Goal: Navigation & Orientation: Find specific page/section

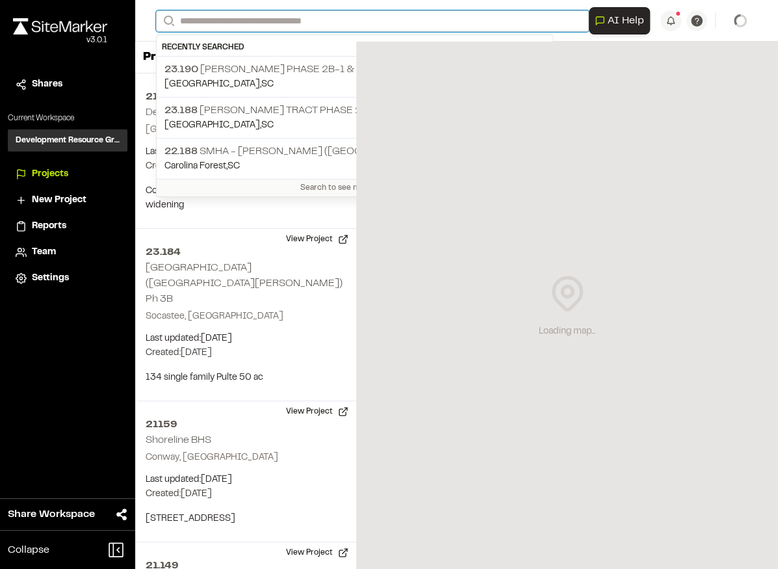
click at [238, 21] on input "Search" at bounding box center [372, 20] width 433 height 21
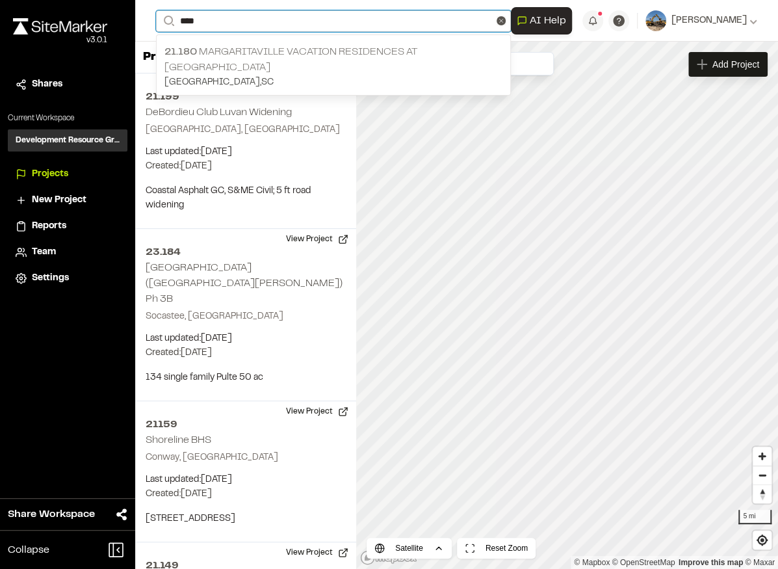
type input "****"
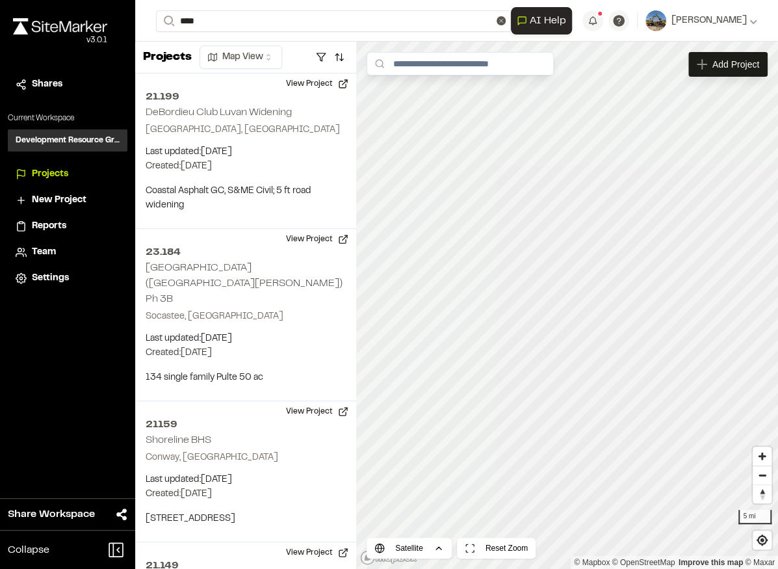
click at [265, 52] on p "21.180 Margaritaville Vacation Residences at [GEOGRAPHIC_DATA]" at bounding box center [333, 59] width 338 height 31
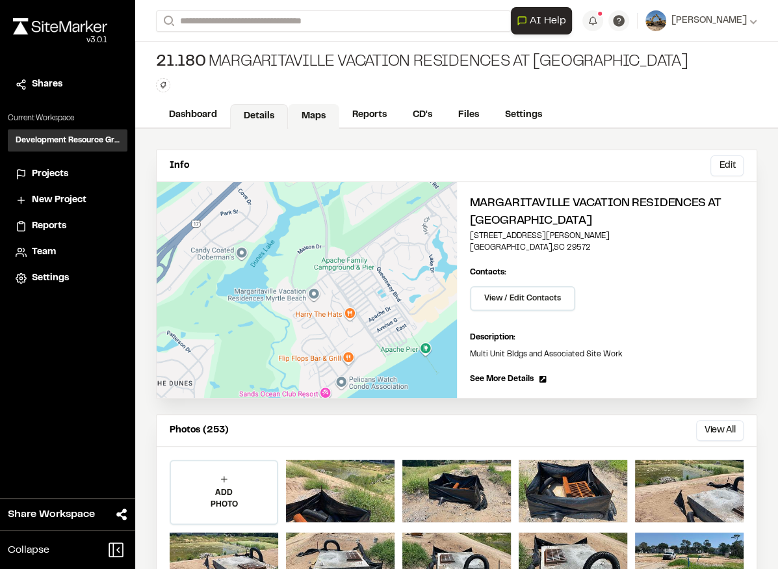
click at [317, 120] on link "Maps" at bounding box center [313, 116] width 51 height 25
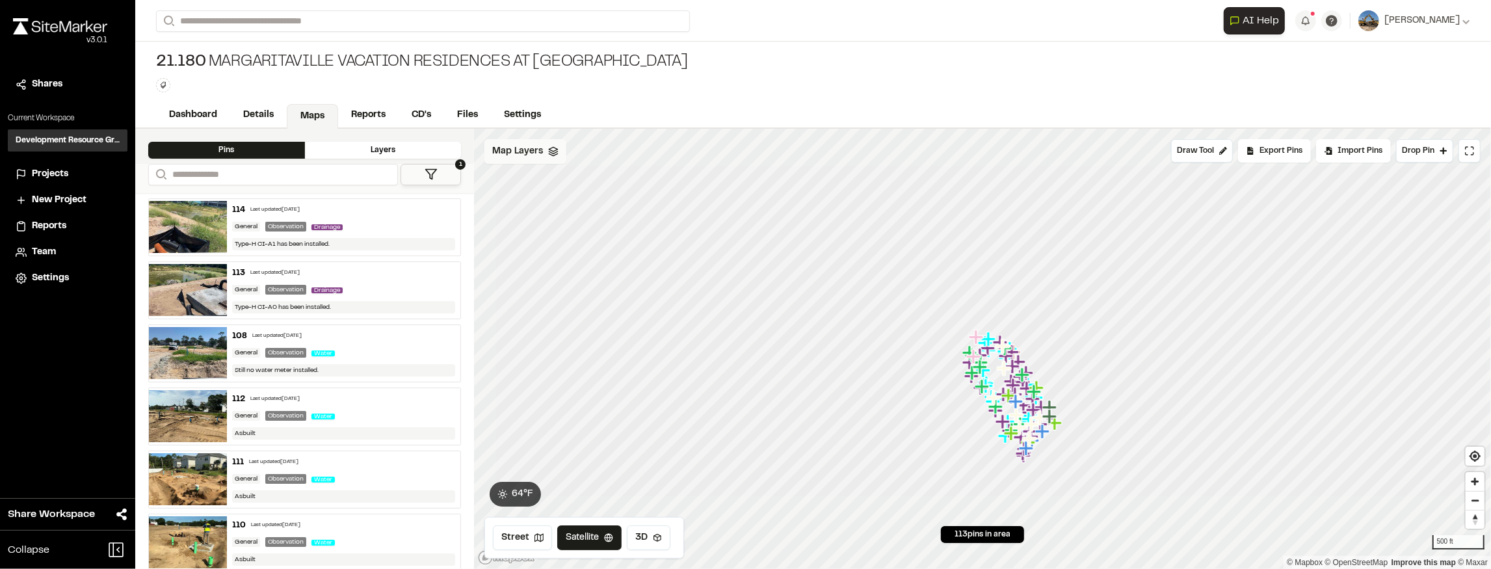
click at [540, 151] on span "Map Layers" at bounding box center [517, 151] width 51 height 14
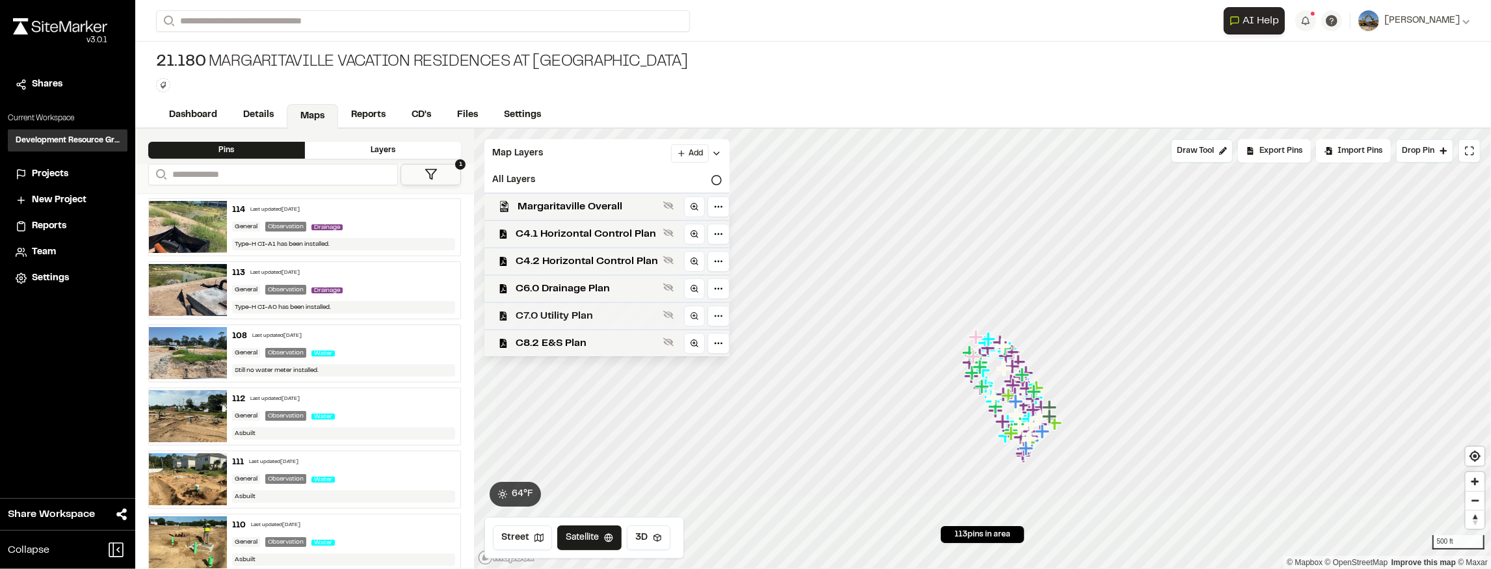
click at [620, 309] on span "C7.0 Utility Plan" at bounding box center [587, 316] width 142 height 16
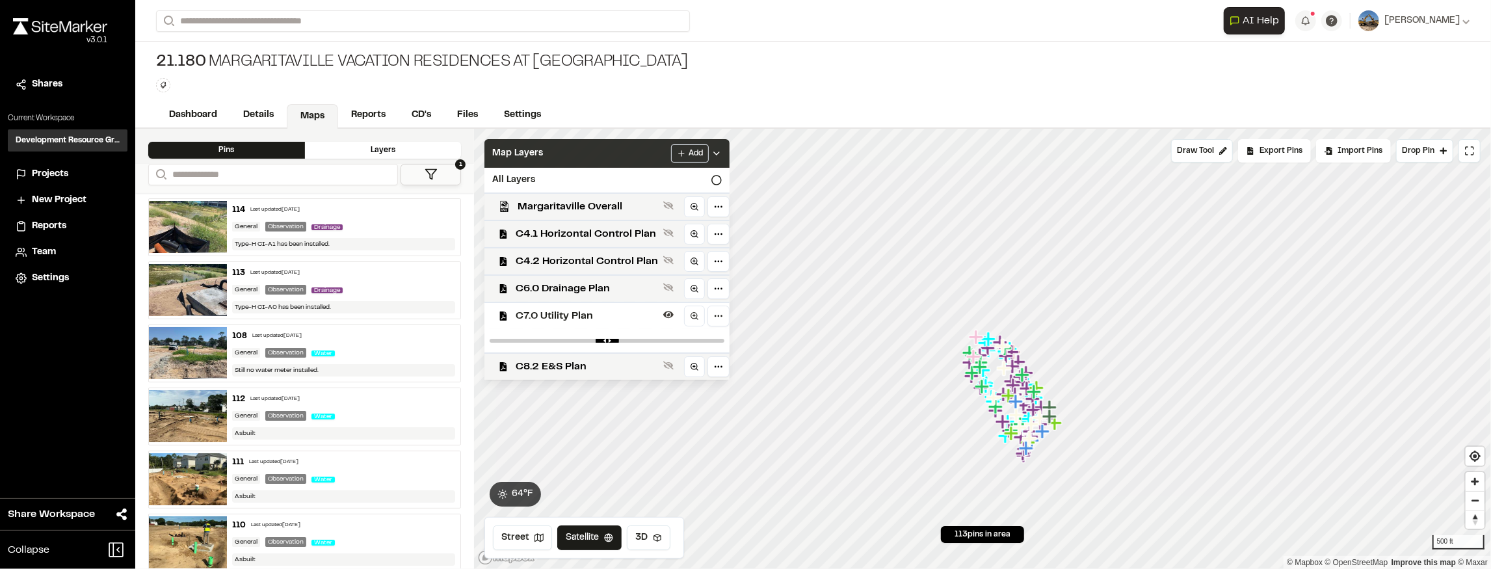
click at [722, 158] on div "Map Layers Add" at bounding box center [606, 153] width 245 height 29
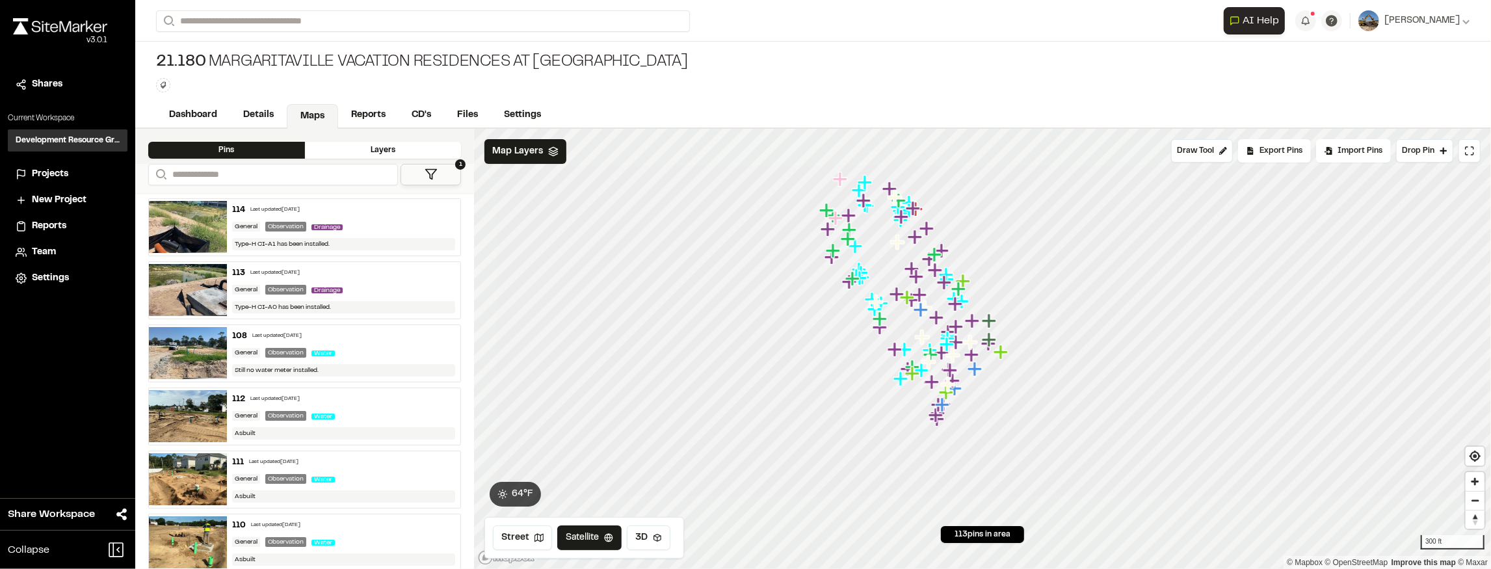
drag, startPoint x: 939, startPoint y: 312, endPoint x: 956, endPoint y: 367, distance: 57.0
click at [778, 326] on icon "Map marker" at bounding box center [937, 317] width 17 height 17
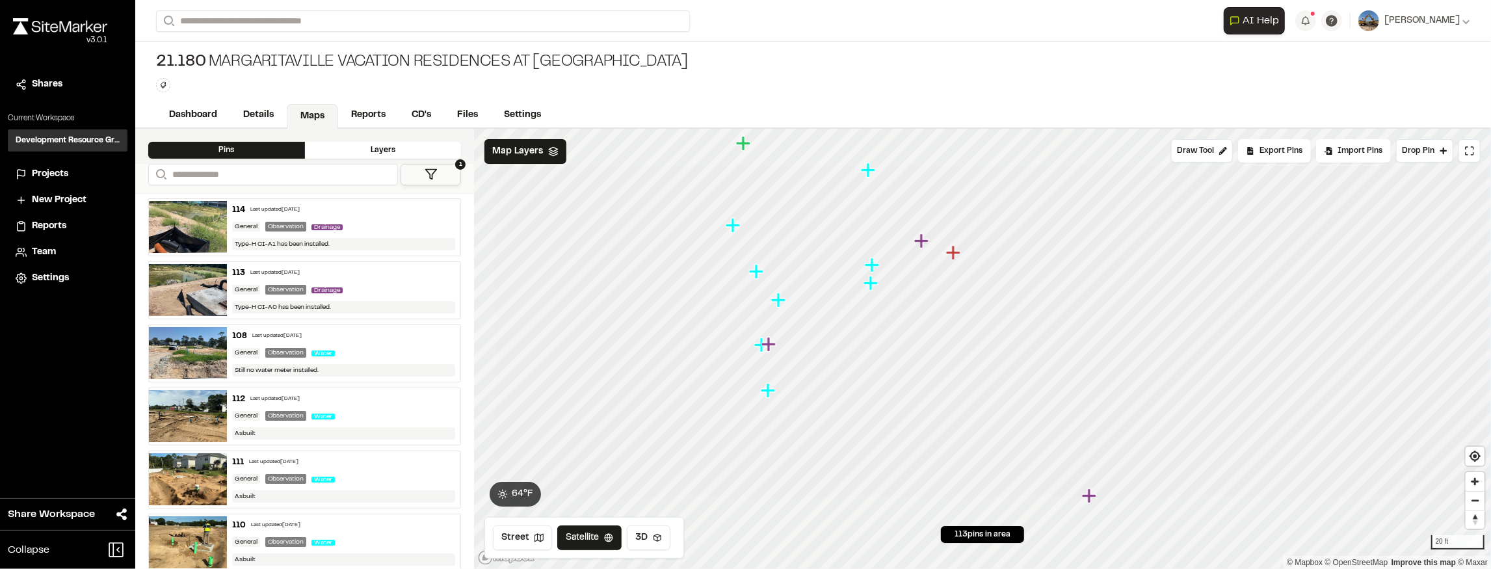
click at [778, 264] on icon "Map marker" at bounding box center [872, 264] width 14 height 14
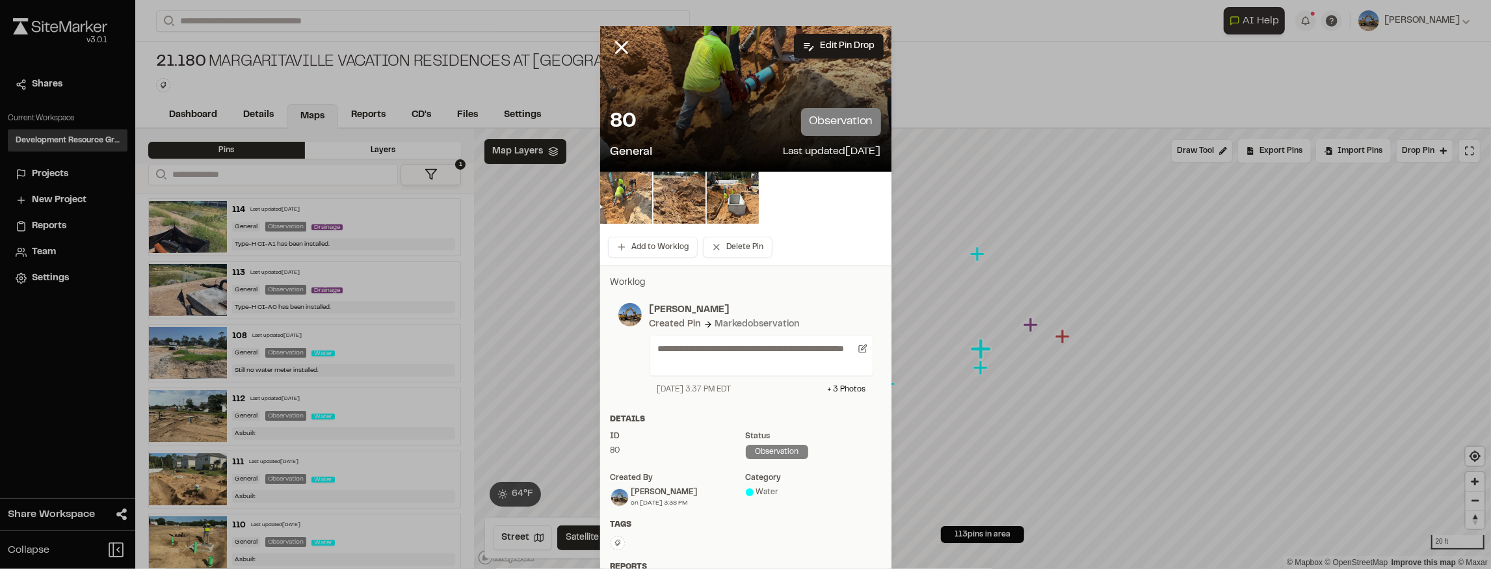
click at [620, 200] on img at bounding box center [626, 198] width 52 height 52
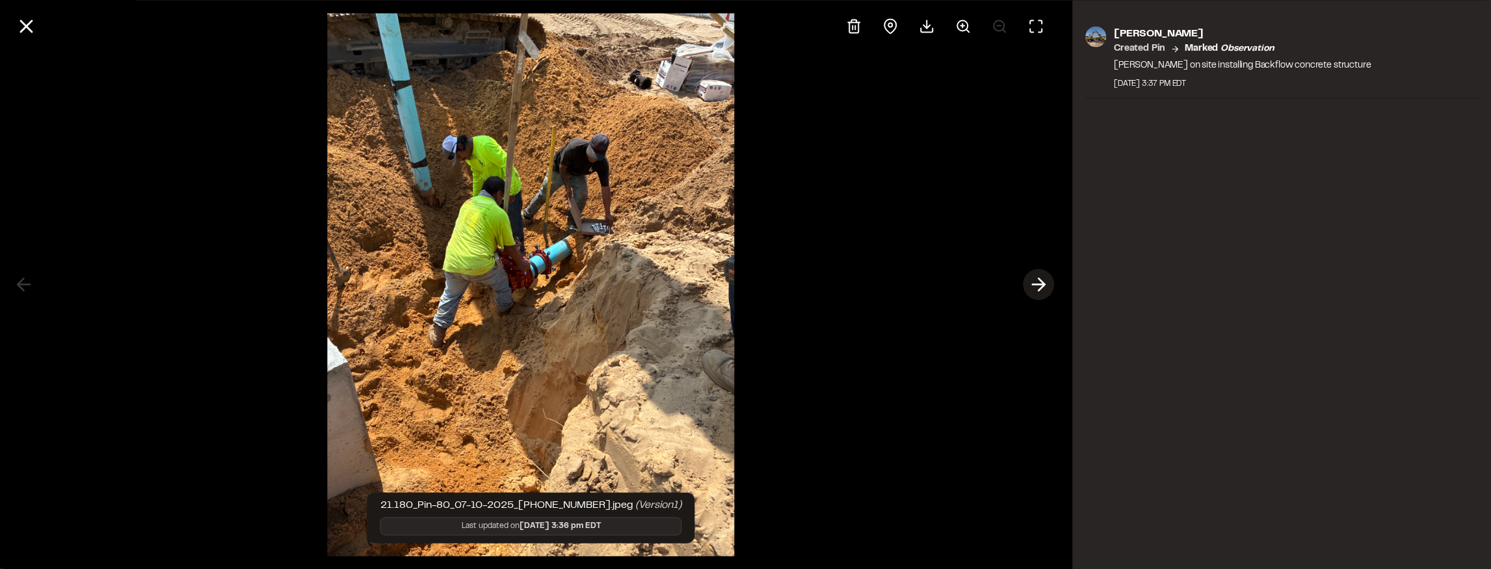
click at [778, 285] on line at bounding box center [1038, 285] width 12 height 0
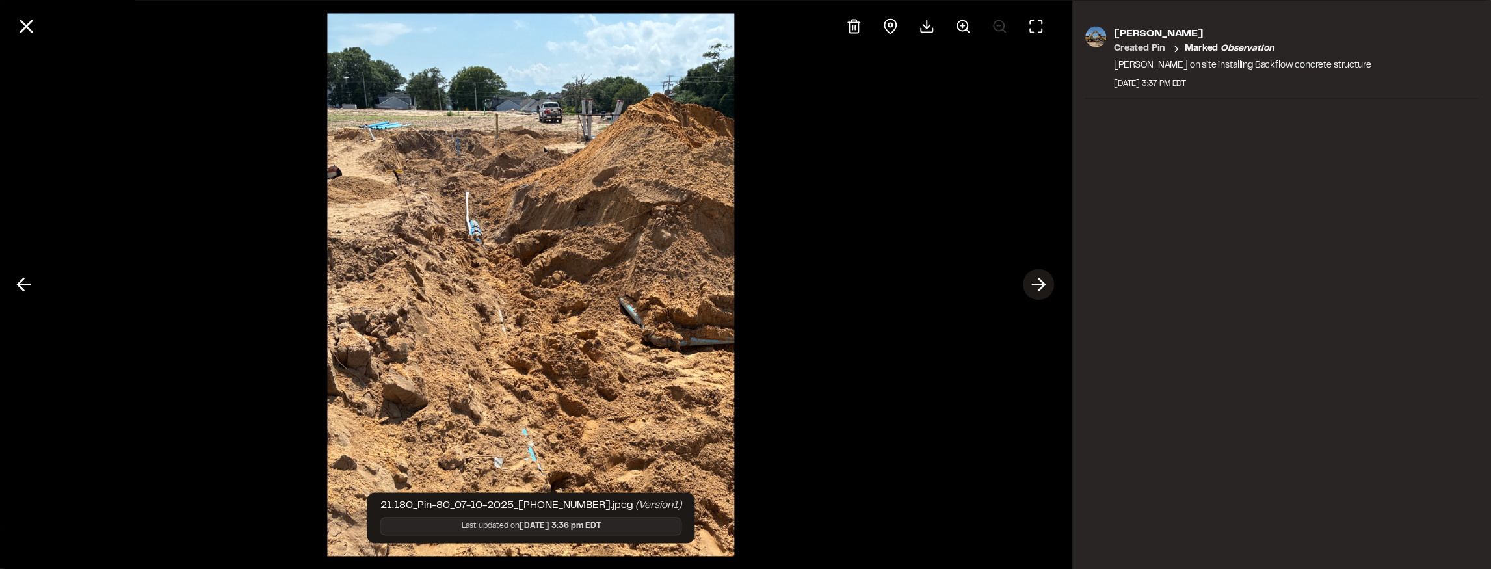
click at [778, 285] on line at bounding box center [1038, 285] width 12 height 0
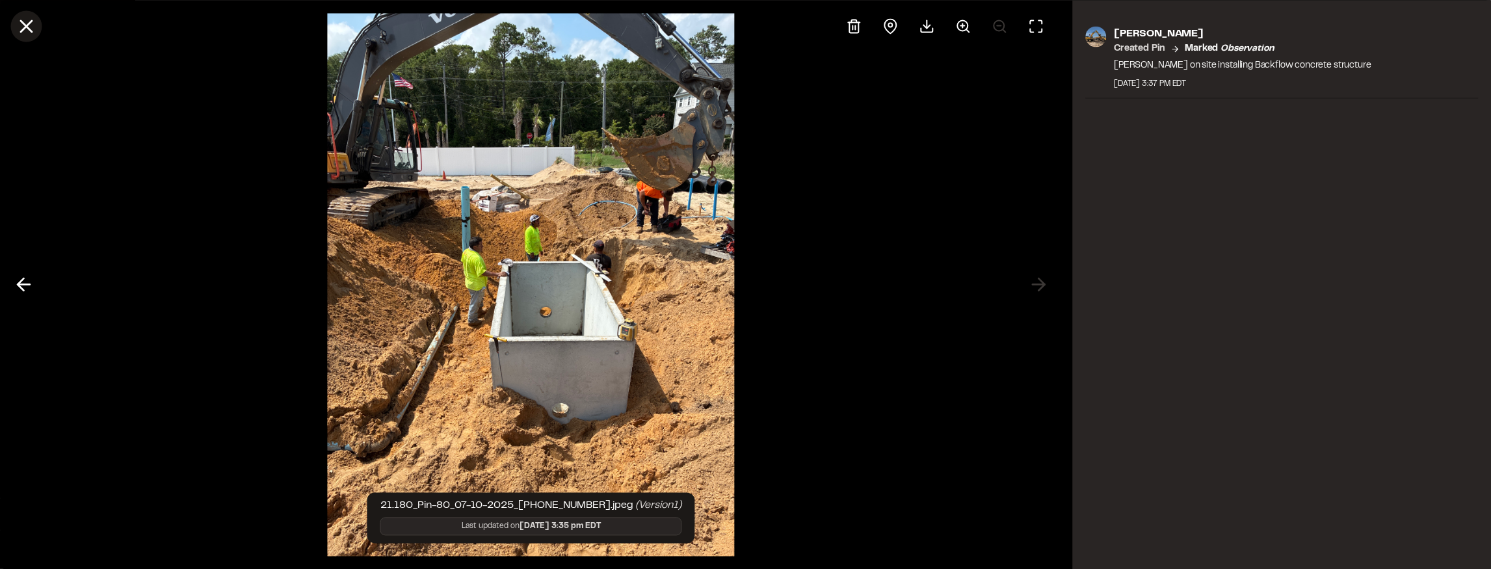
click at [27, 18] on icon at bounding box center [26, 26] width 22 height 22
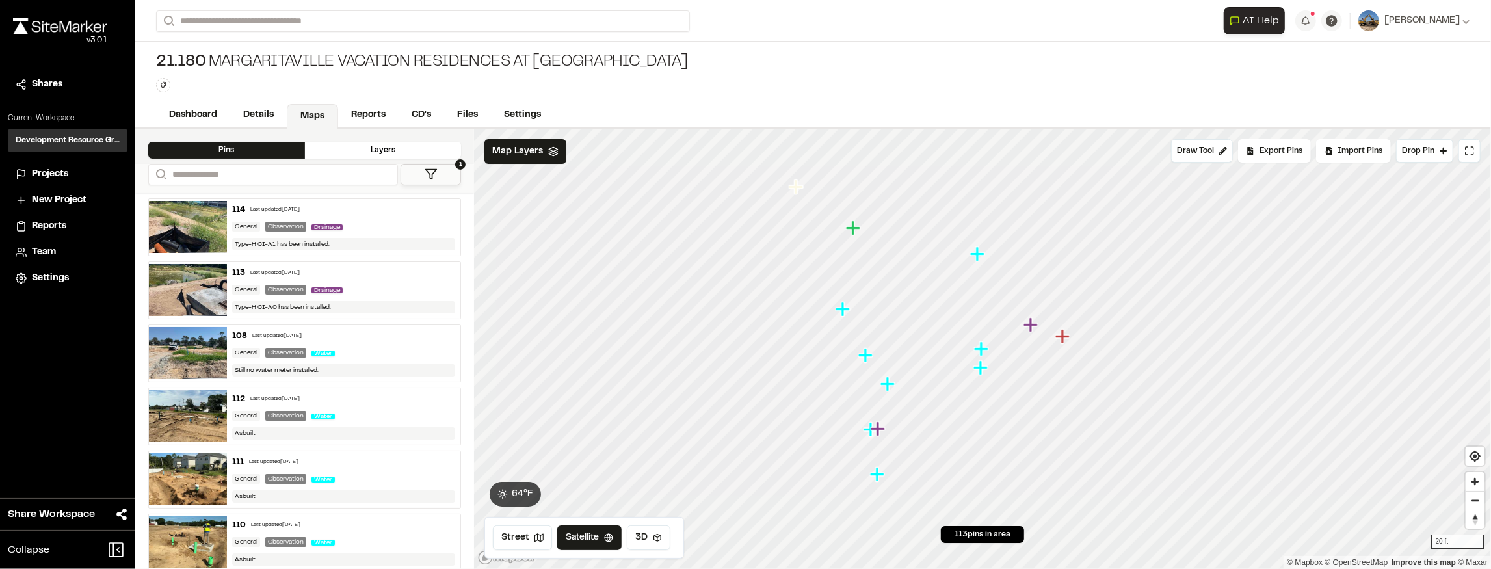
click at [778, 373] on icon "Map marker" at bounding box center [980, 367] width 14 height 14
click at [778, 233] on icon "Map marker" at bounding box center [979, 236] width 17 height 17
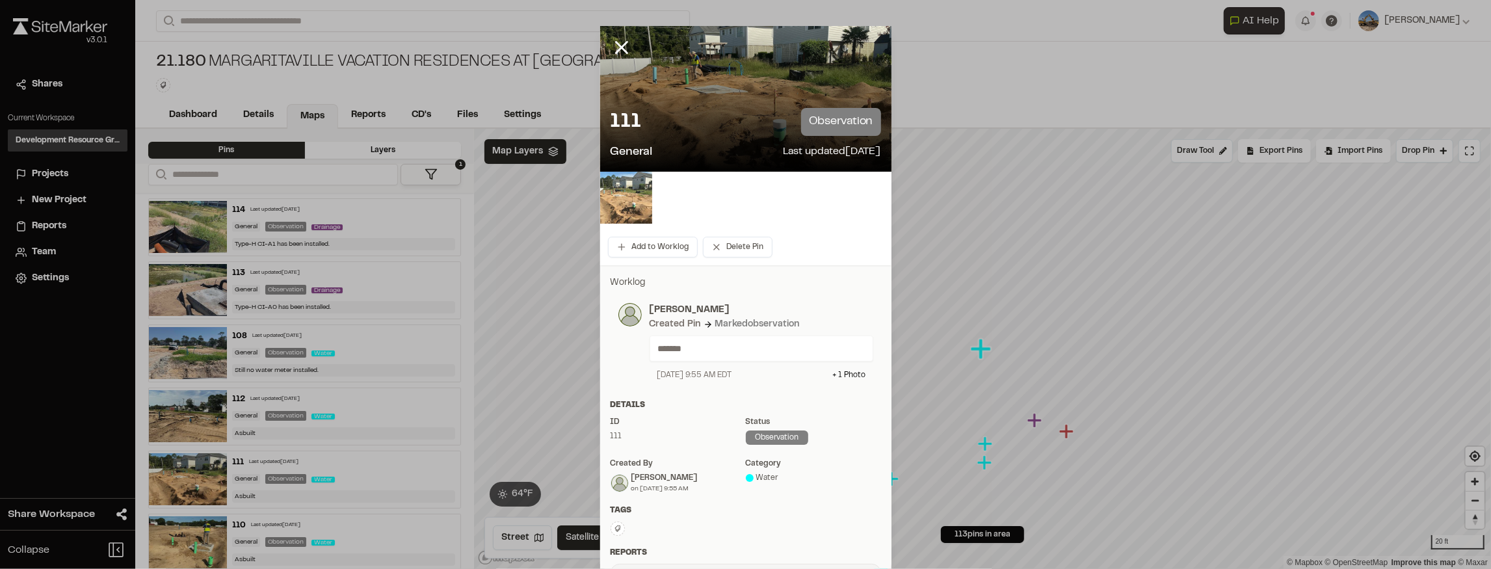
click at [617, 192] on img at bounding box center [626, 198] width 52 height 52
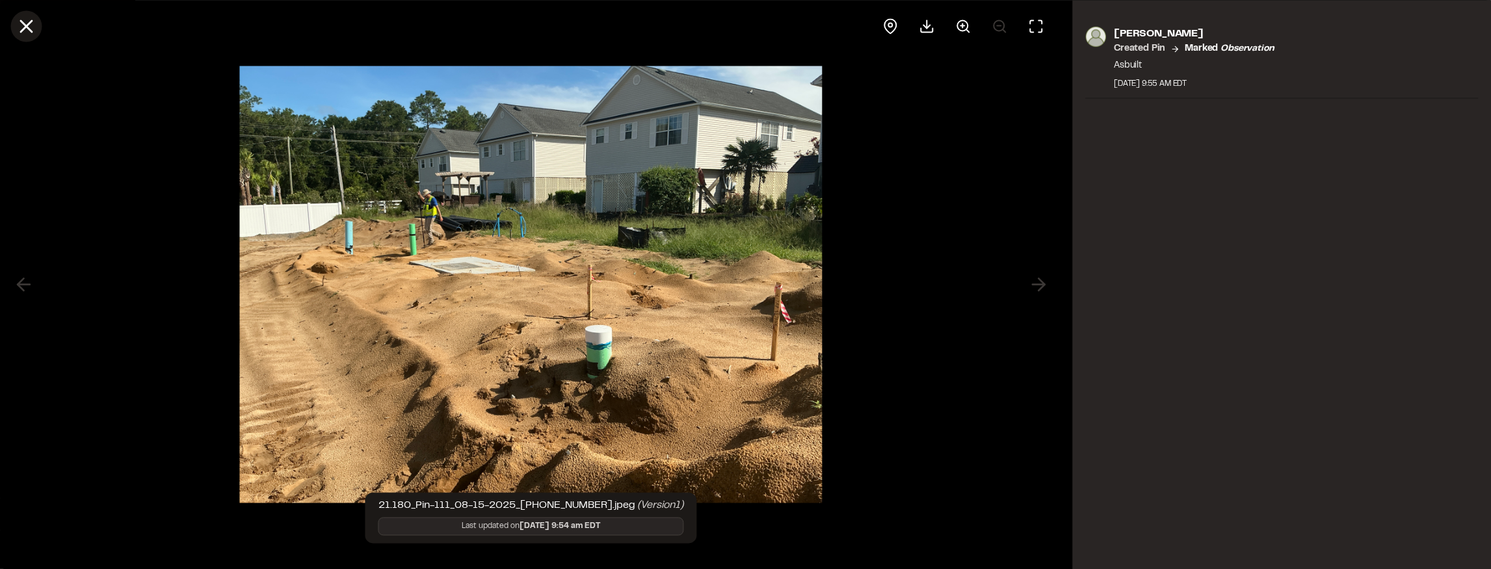
click at [25, 28] on icon at bounding box center [26, 26] width 22 height 22
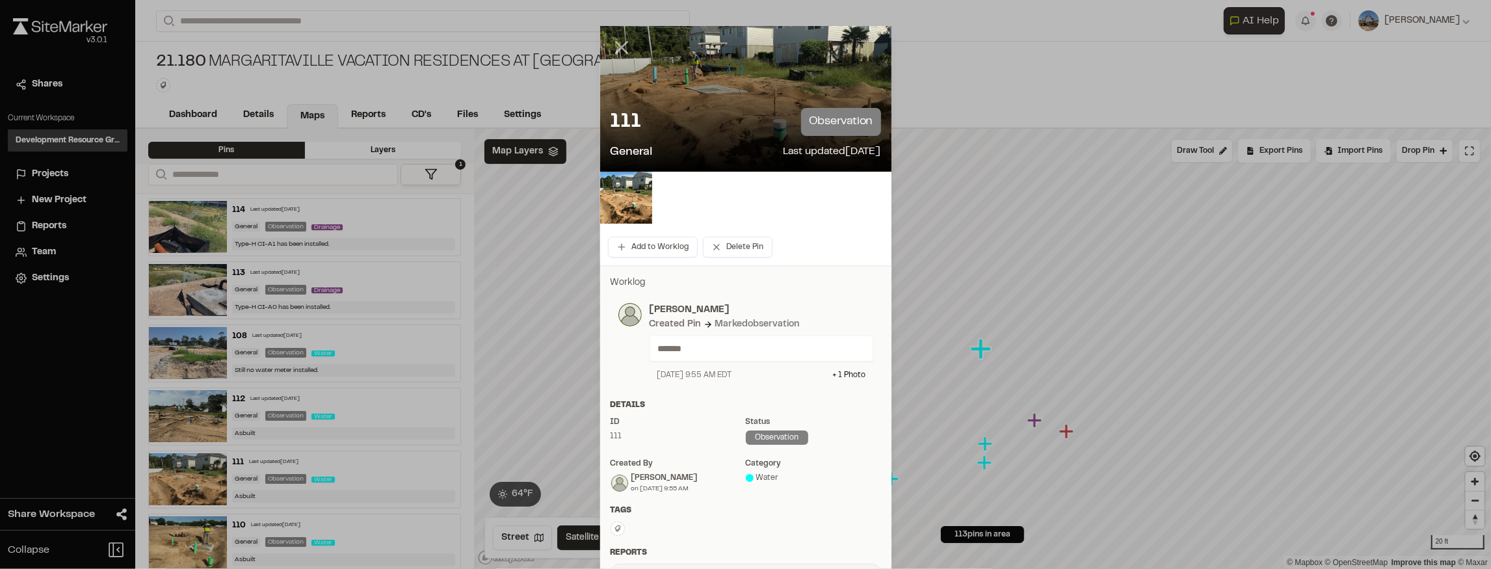
click at [611, 38] on icon at bounding box center [621, 47] width 22 height 22
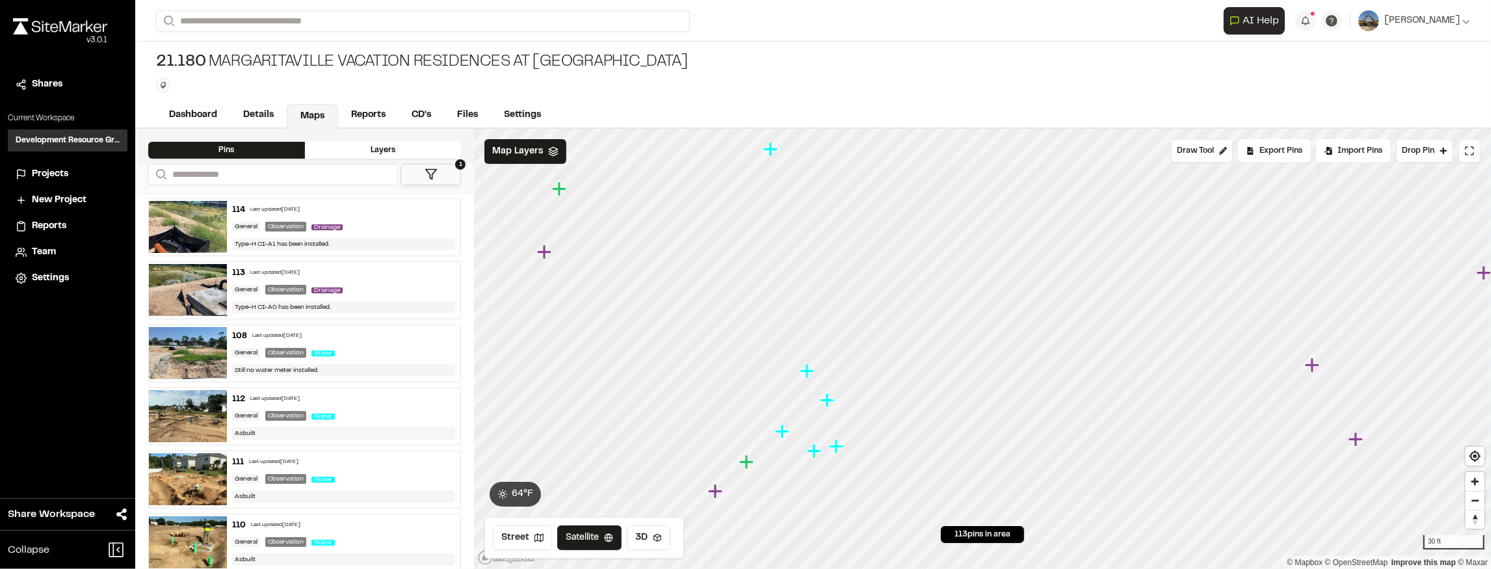
click at [778, 434] on icon "Map marker" at bounding box center [783, 431] width 17 height 17
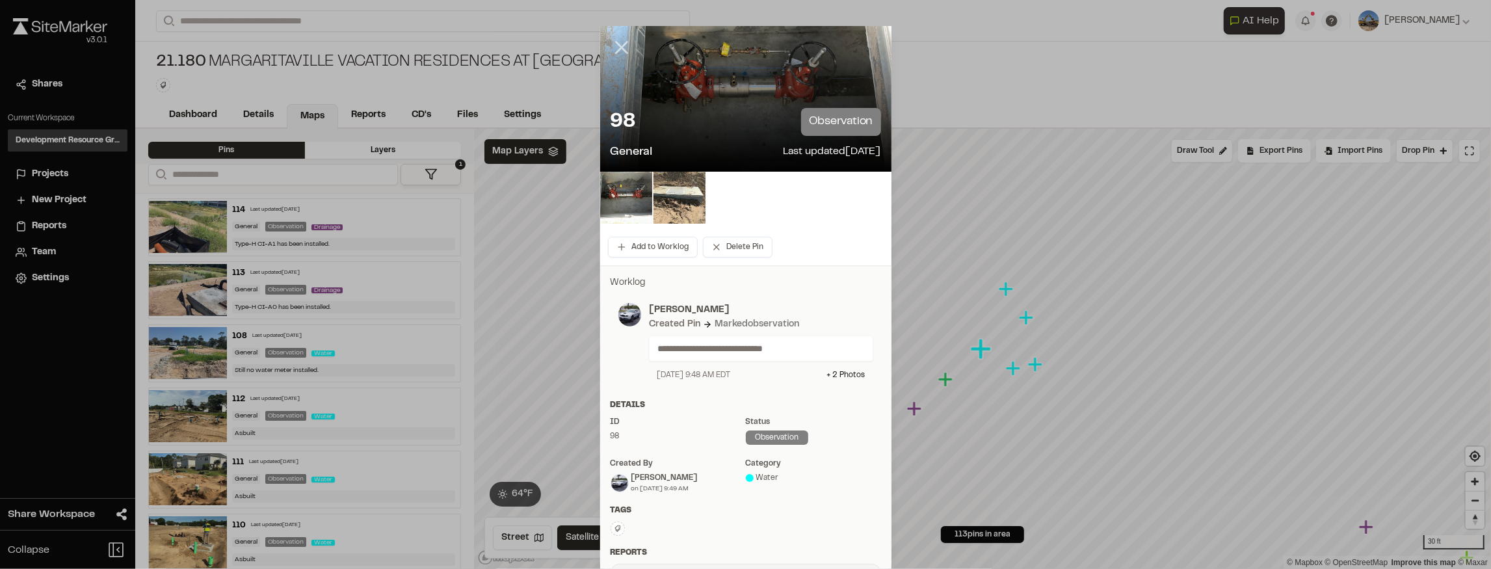
click at [620, 44] on line at bounding box center [621, 47] width 11 height 11
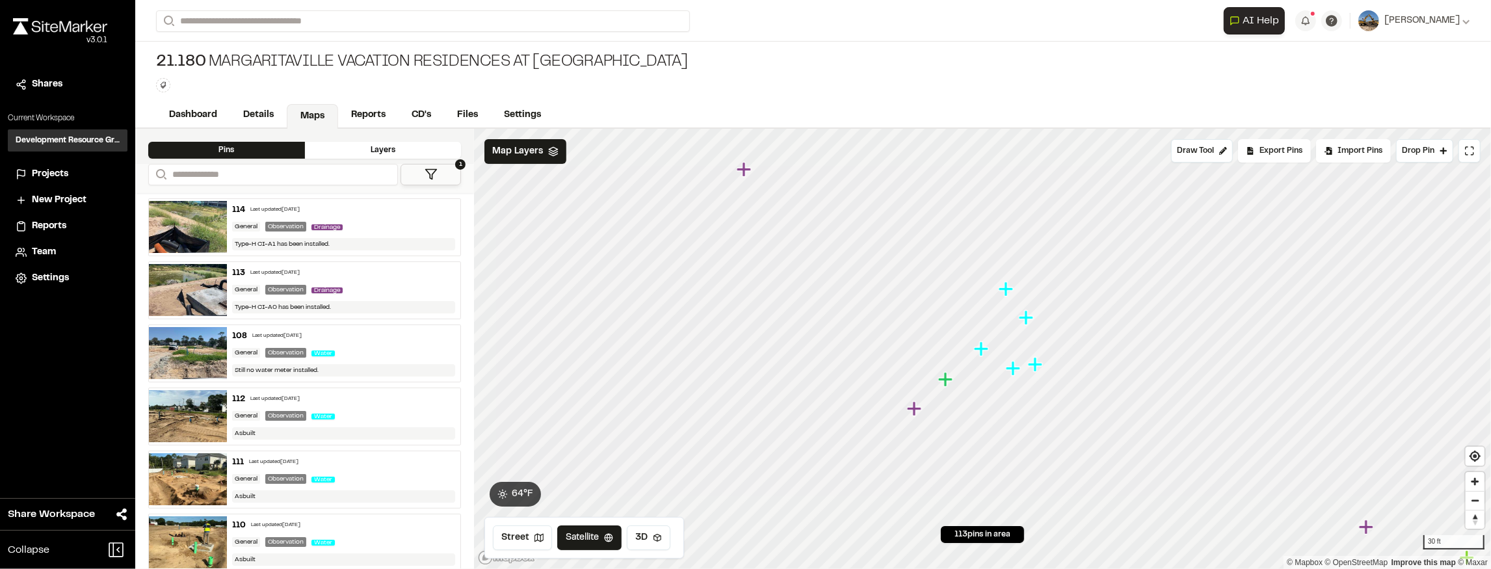
click at [778, 365] on icon "Map marker" at bounding box center [1014, 368] width 17 height 17
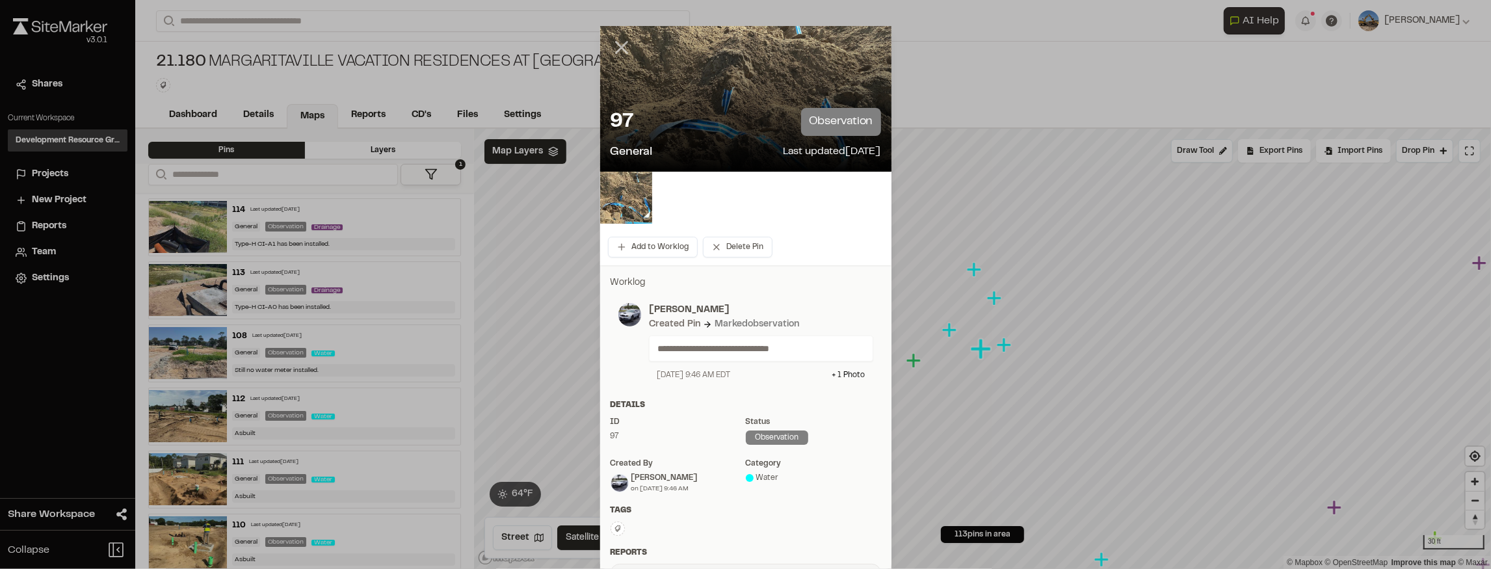
click at [616, 42] on line at bounding box center [621, 47] width 11 height 11
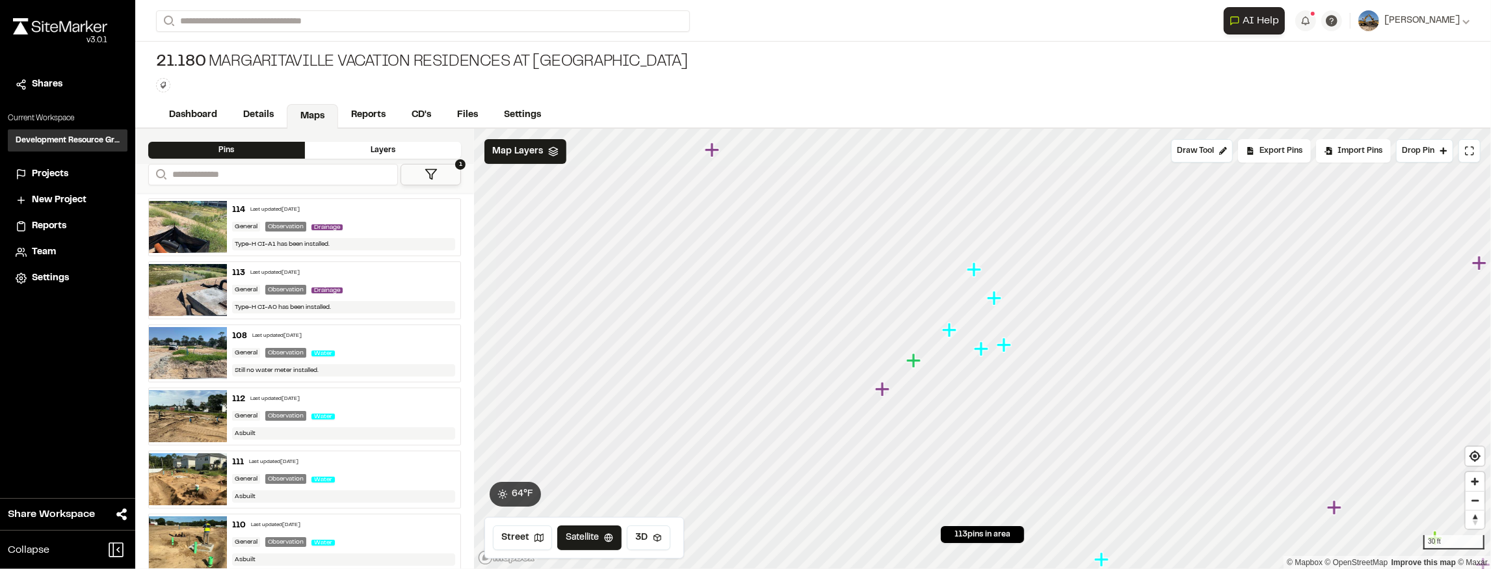
click at [778, 303] on icon "Map marker" at bounding box center [995, 298] width 17 height 17
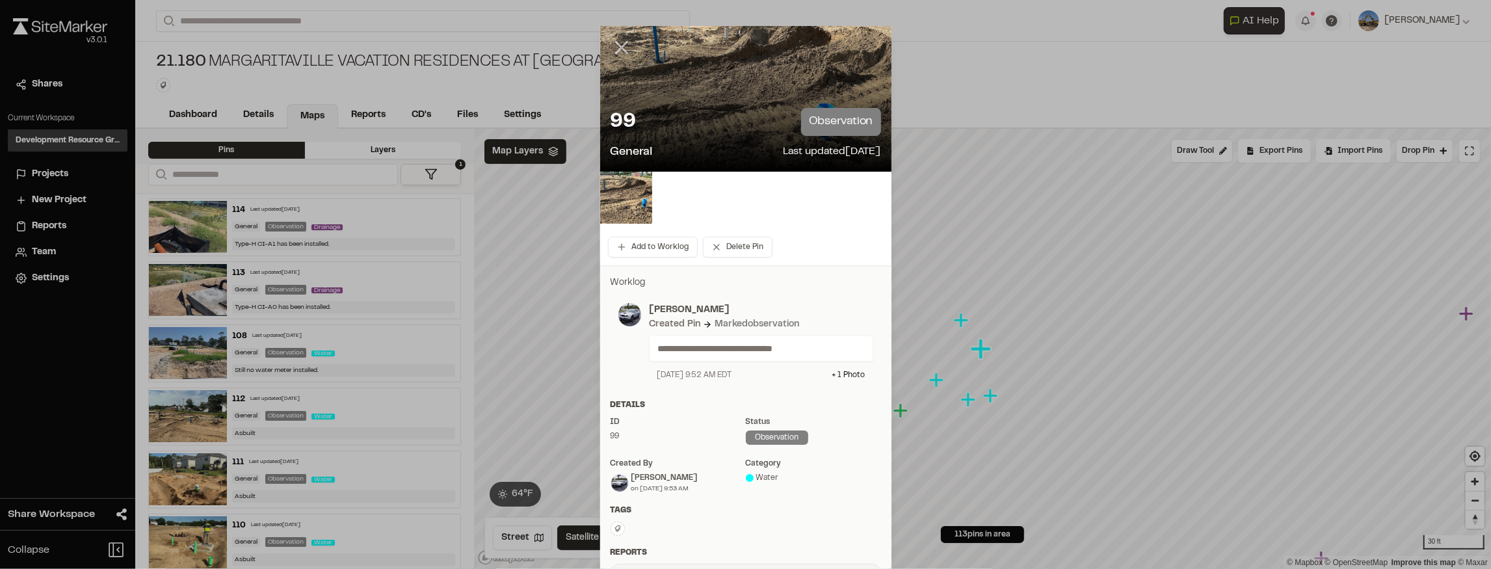
click at [615, 48] on icon at bounding box center [621, 47] width 22 height 22
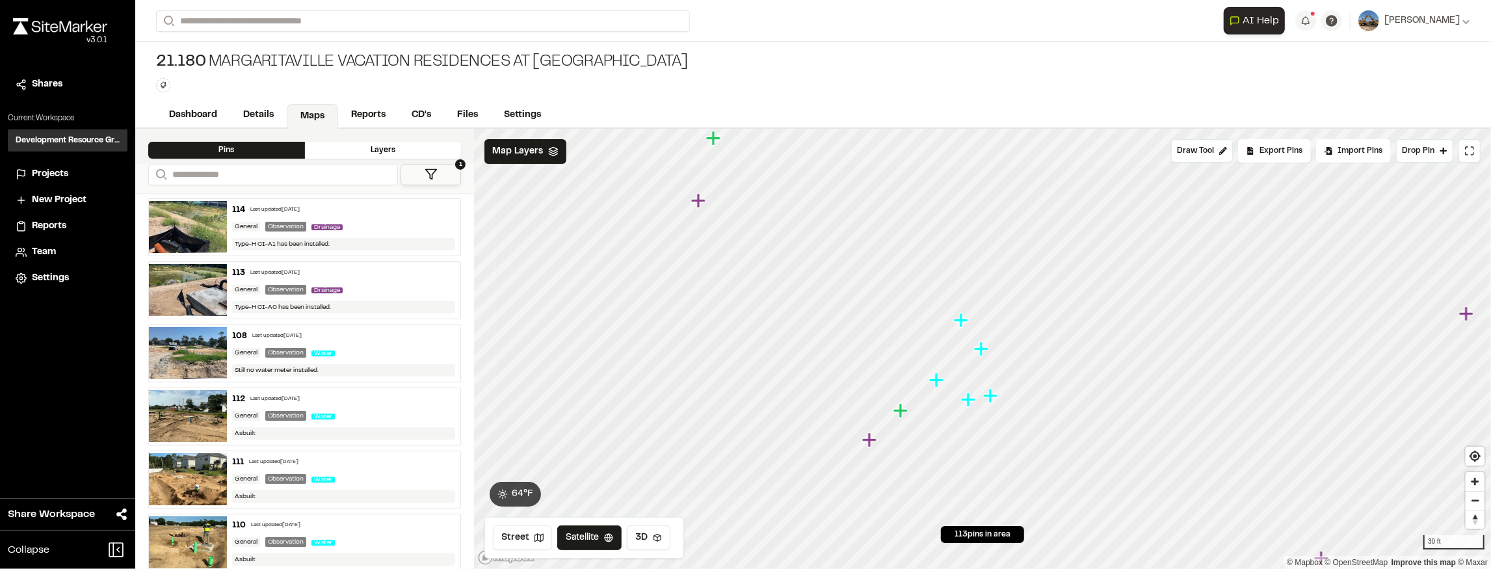
click at [778, 323] on icon "Map marker" at bounding box center [962, 320] width 17 height 17
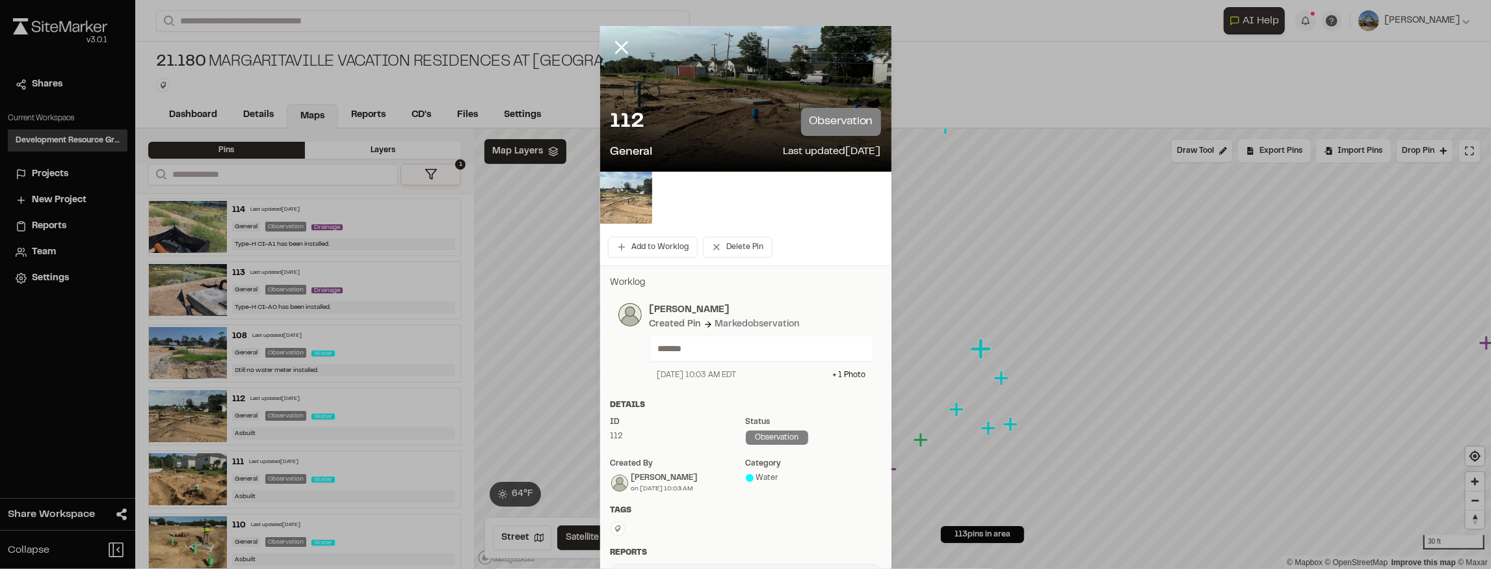
click at [600, 190] on img at bounding box center [626, 198] width 52 height 52
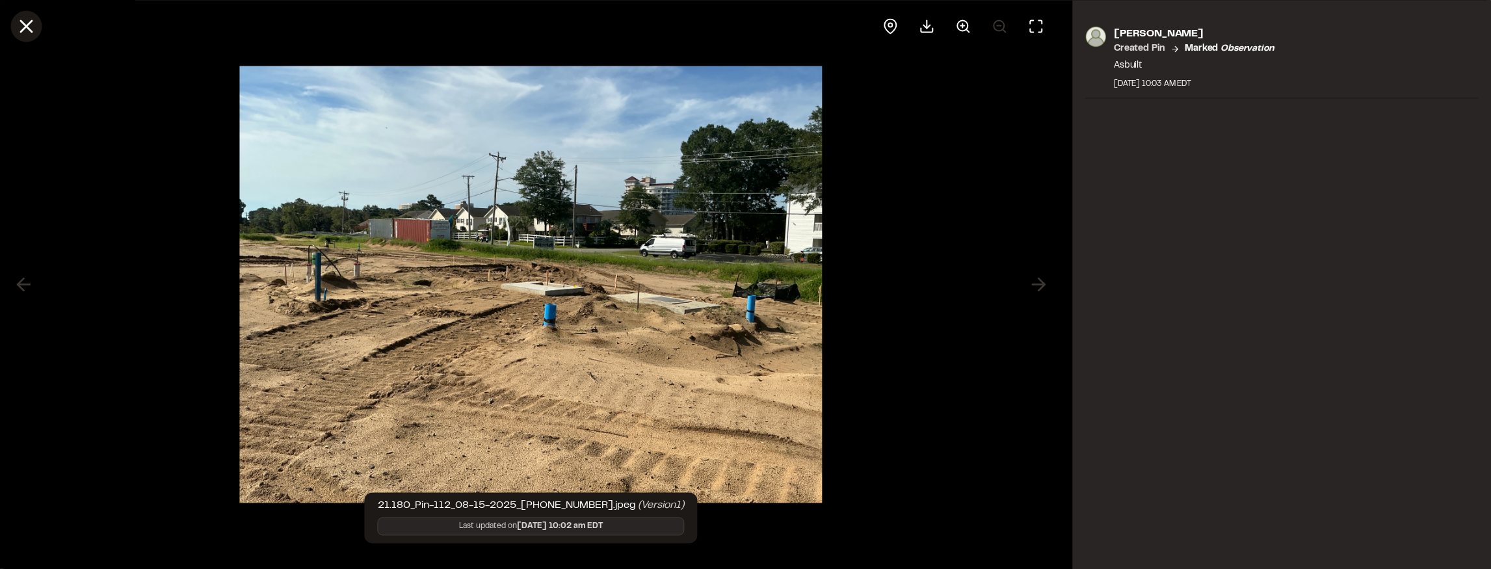
click at [30, 22] on line at bounding box center [26, 26] width 11 height 11
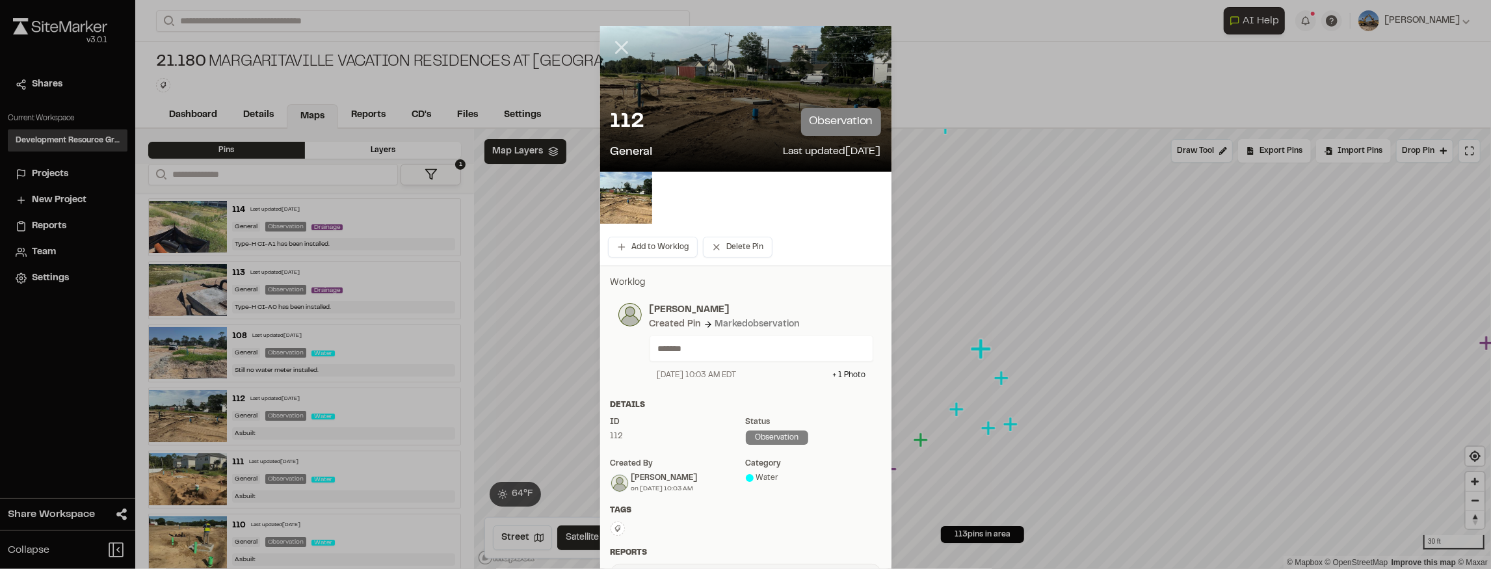
click at [612, 46] on icon at bounding box center [621, 47] width 22 height 22
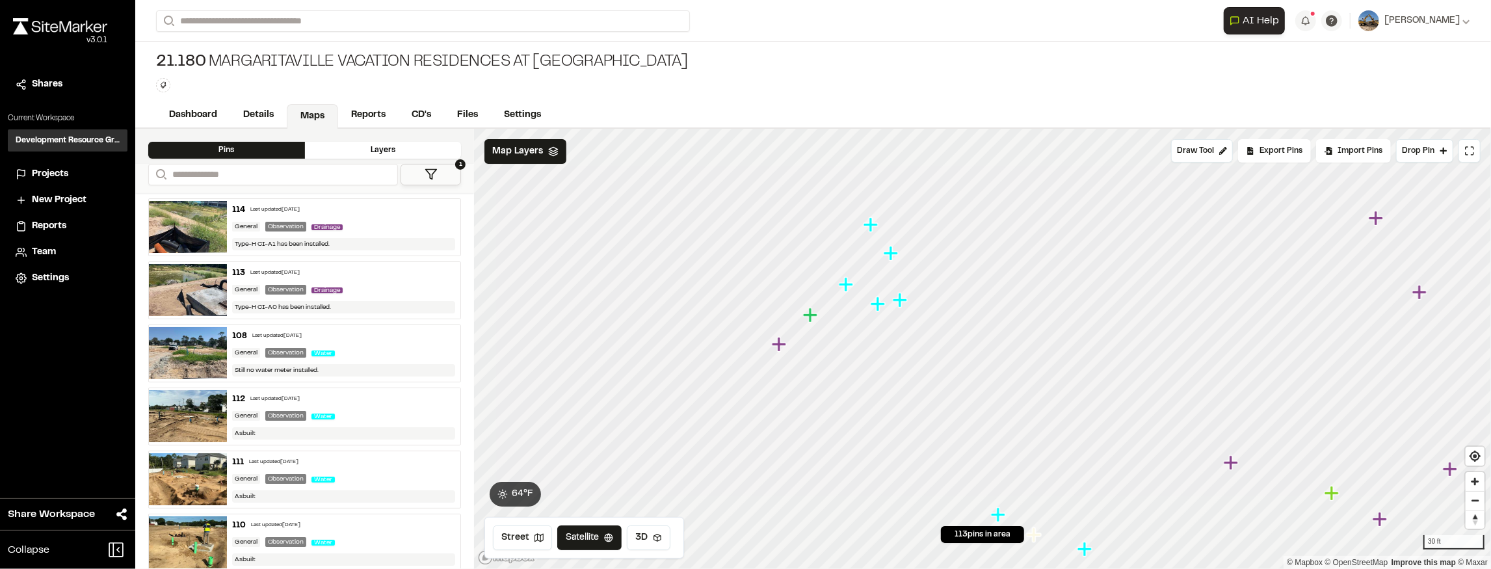
click at [778, 289] on icon "Map marker" at bounding box center [847, 284] width 17 height 17
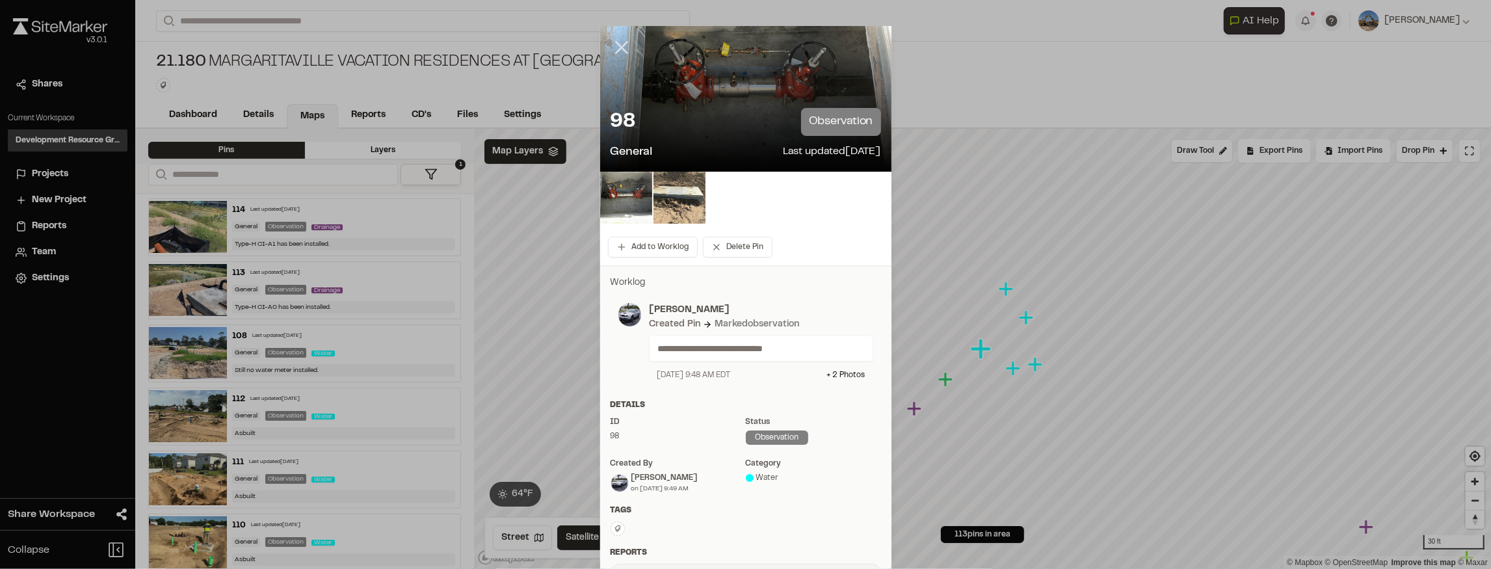
click at [622, 48] on icon at bounding box center [621, 47] width 22 height 22
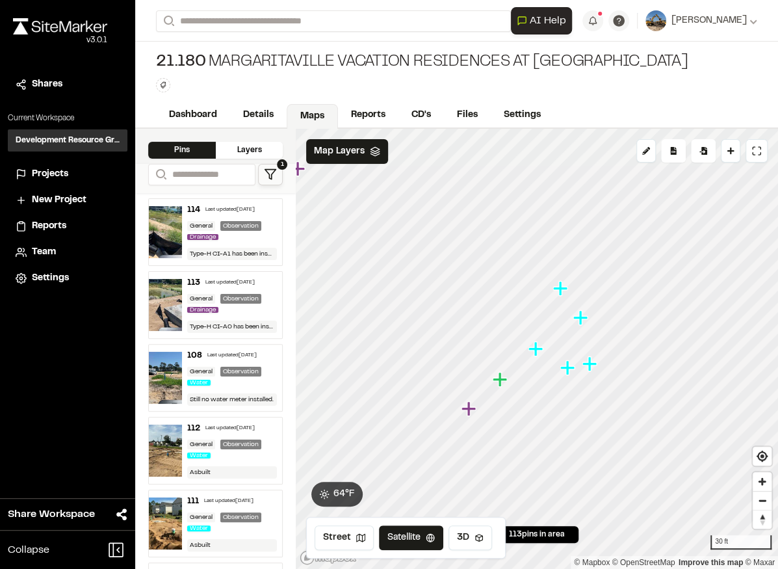
click at [539, 348] on icon "Map marker" at bounding box center [536, 348] width 14 height 14
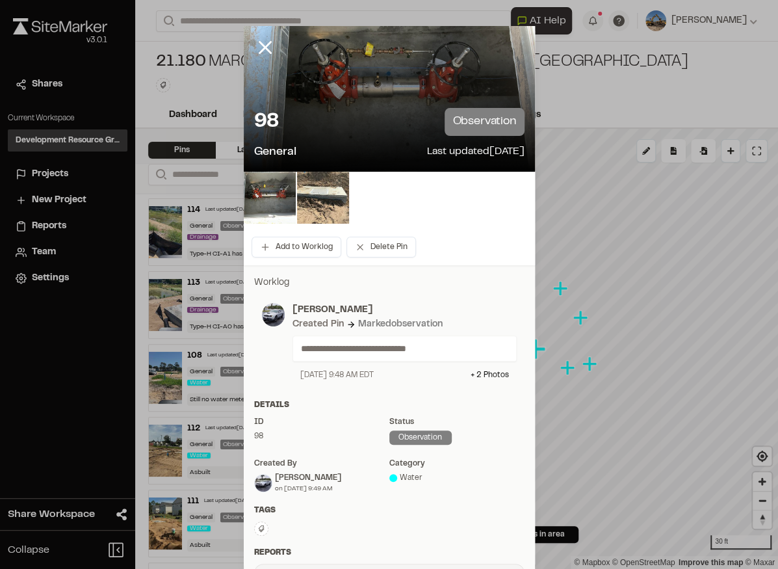
click at [276, 203] on img at bounding box center [270, 198] width 52 height 52
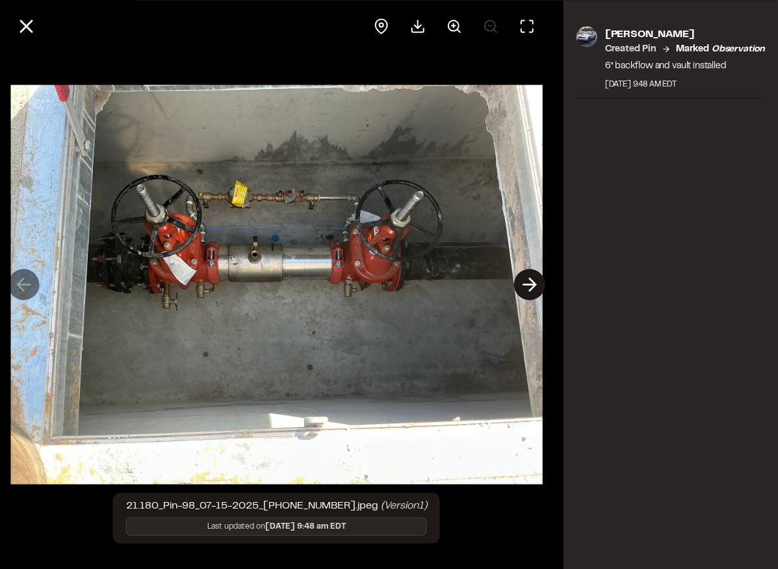
click at [540, 287] on button at bounding box center [529, 284] width 31 height 31
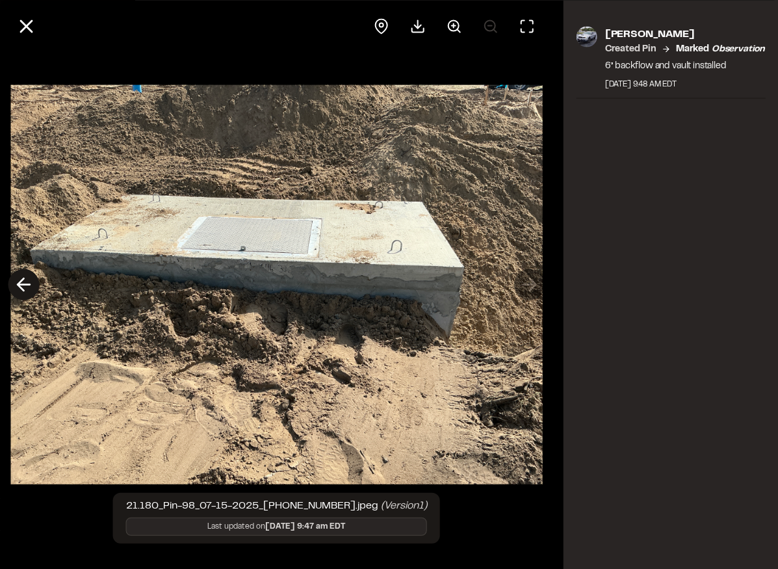
click at [31, 295] on icon at bounding box center [23, 285] width 21 height 22
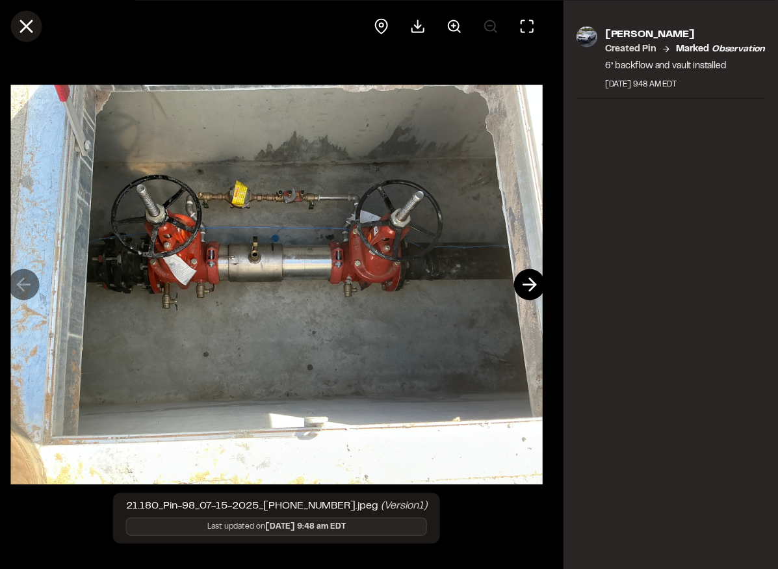
click at [32, 27] on icon at bounding box center [26, 26] width 22 height 22
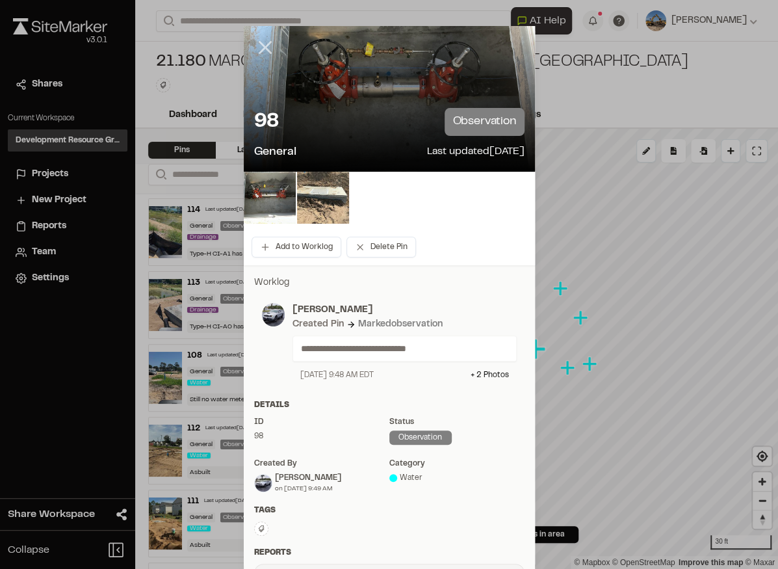
click at [263, 48] on line at bounding box center [264, 47] width 11 height 11
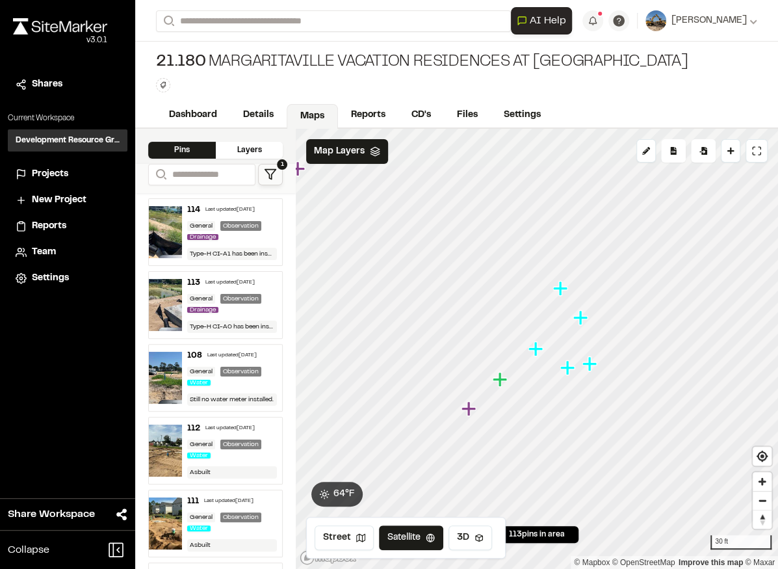
click at [581, 321] on icon "Map marker" at bounding box center [580, 317] width 14 height 14
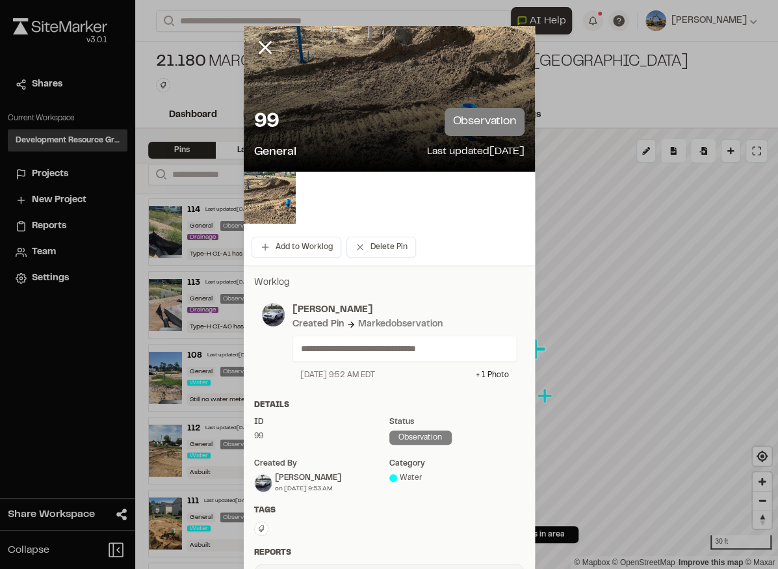
click at [260, 51] on icon at bounding box center [265, 47] width 22 height 22
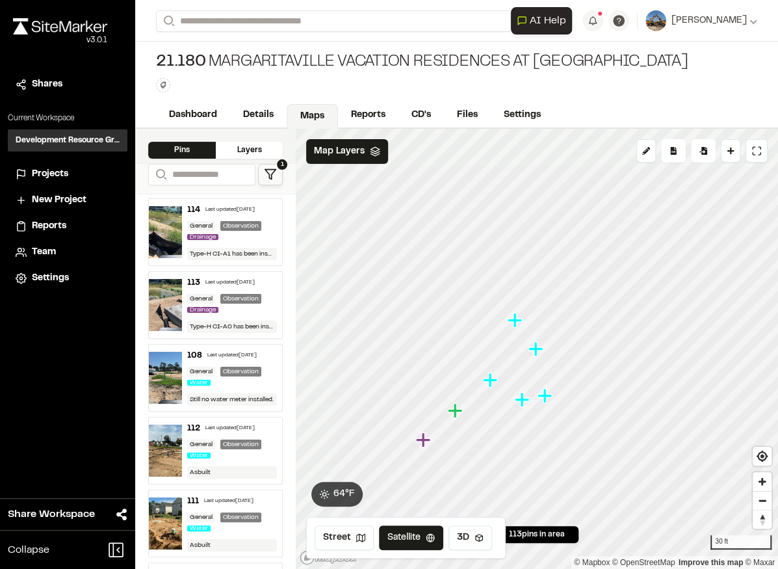
click at [494, 380] on icon "Map marker" at bounding box center [490, 380] width 14 height 14
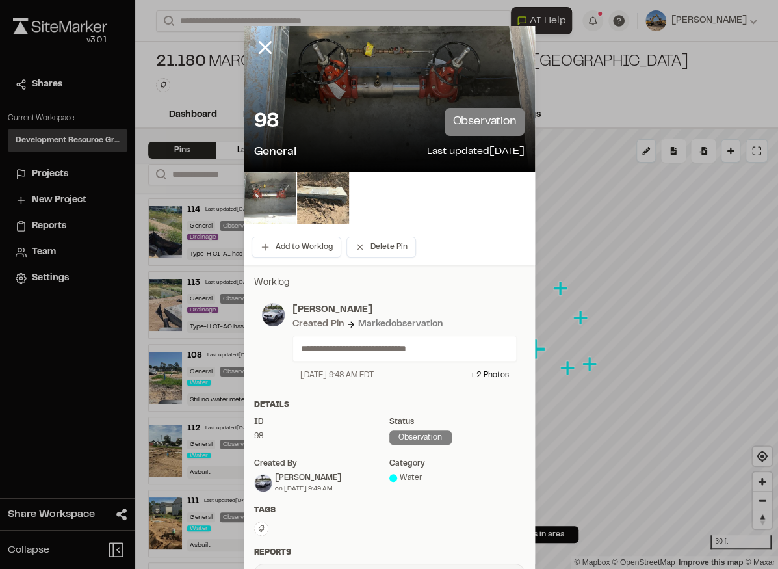
click at [270, 198] on img at bounding box center [270, 198] width 52 height 52
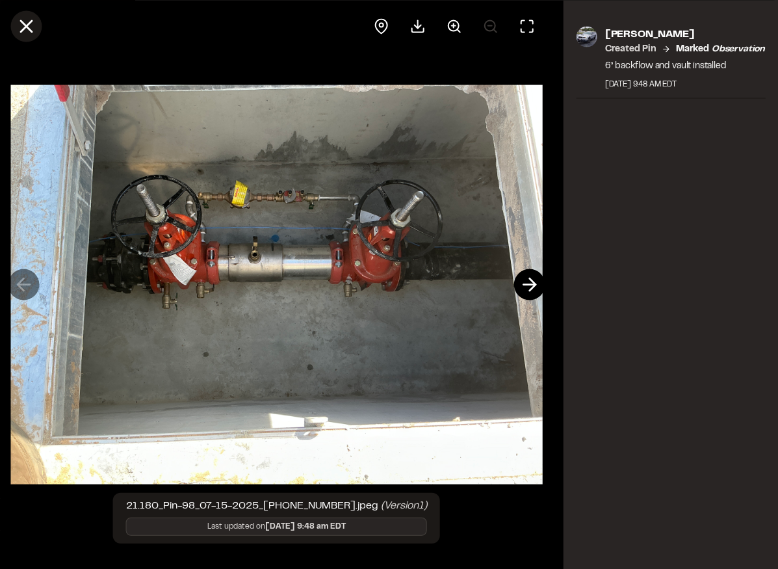
click at [31, 26] on icon at bounding box center [26, 26] width 22 height 22
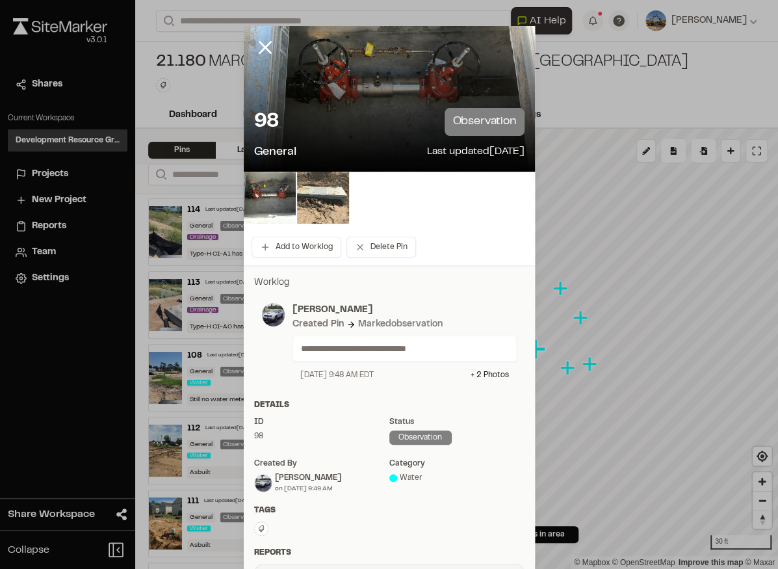
click at [260, 44] on icon at bounding box center [265, 47] width 22 height 22
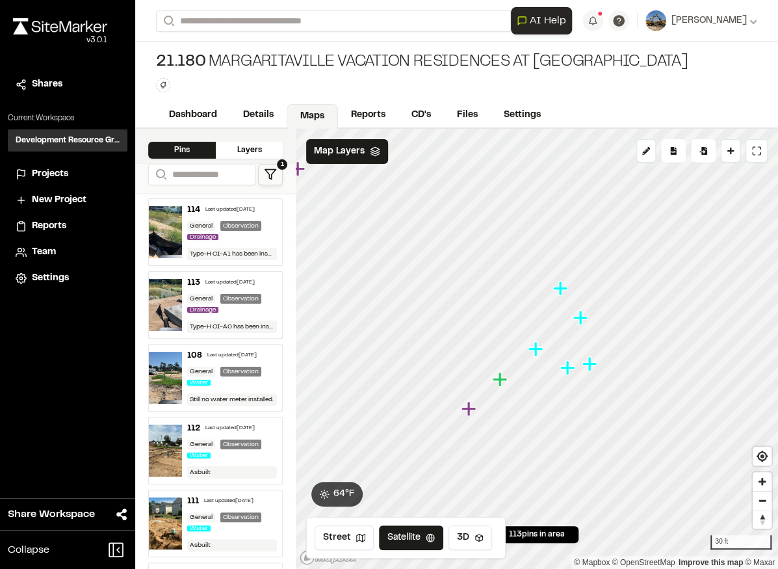
click at [584, 319] on icon "Map marker" at bounding box center [581, 317] width 17 height 17
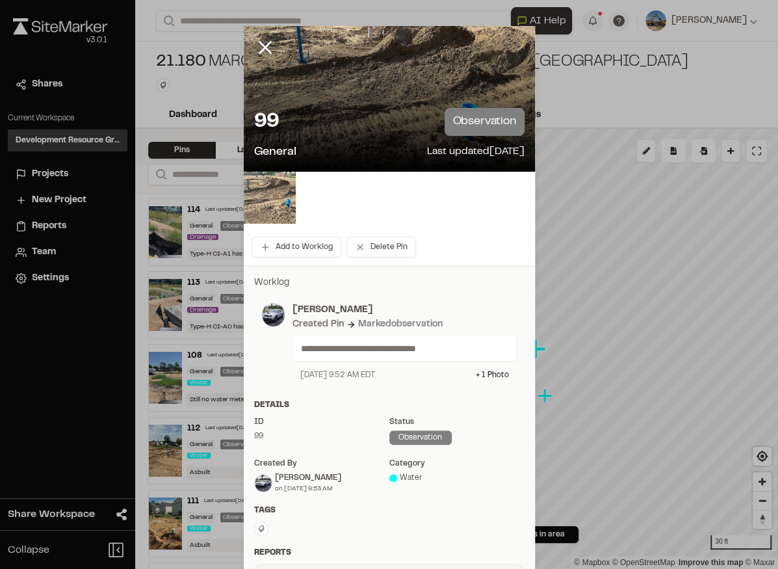
click at [256, 198] on img at bounding box center [270, 198] width 52 height 52
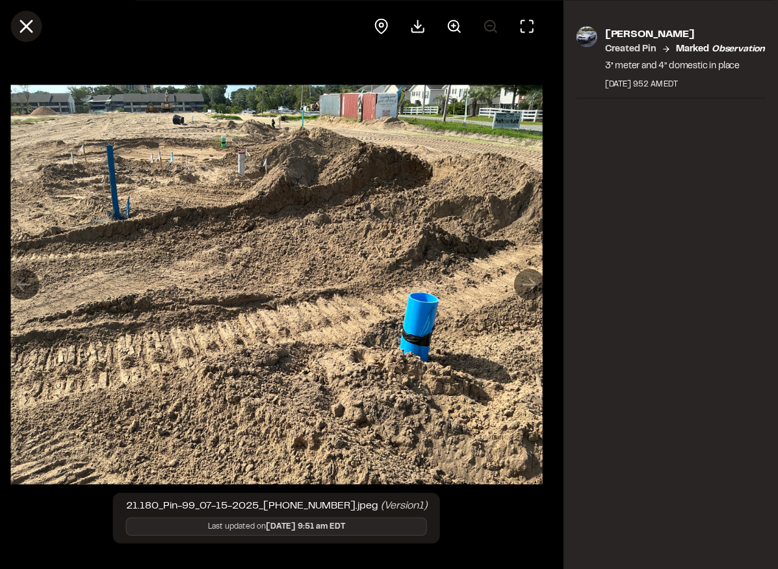
click at [31, 31] on line at bounding box center [26, 26] width 11 height 11
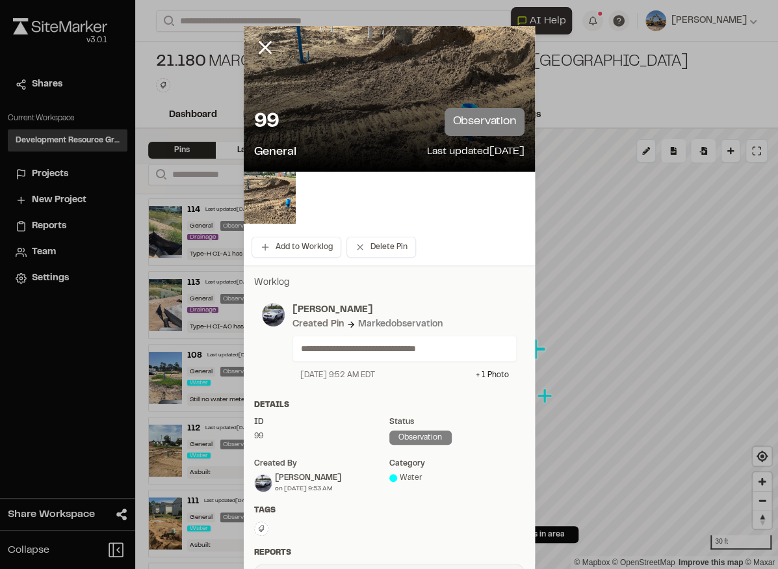
drag, startPoint x: 256, startPoint y: 42, endPoint x: 264, endPoint y: 53, distance: 14.4
click at [259, 43] on line at bounding box center [264, 47] width 11 height 11
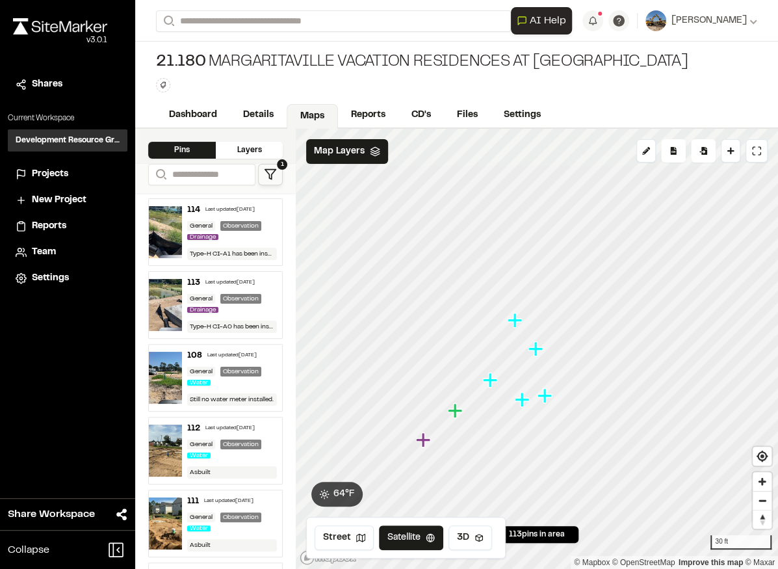
click at [518, 321] on icon "Map marker" at bounding box center [515, 320] width 14 height 14
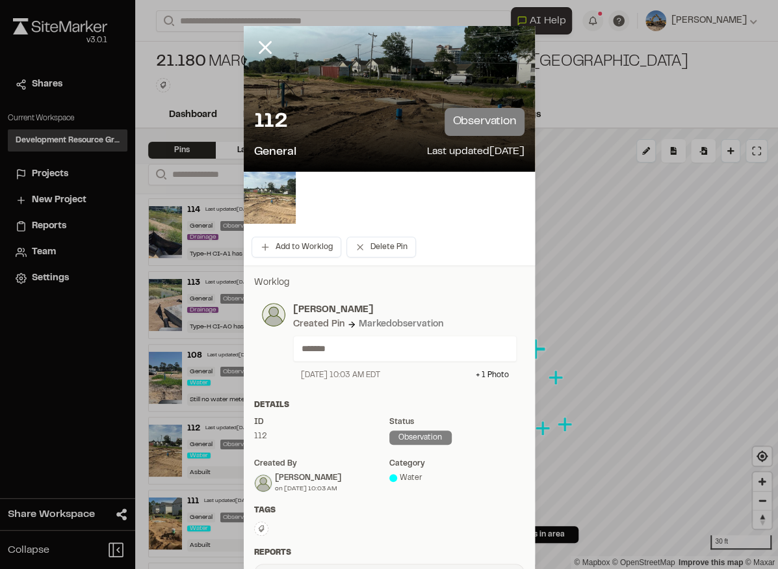
click at [267, 192] on img at bounding box center [270, 198] width 52 height 52
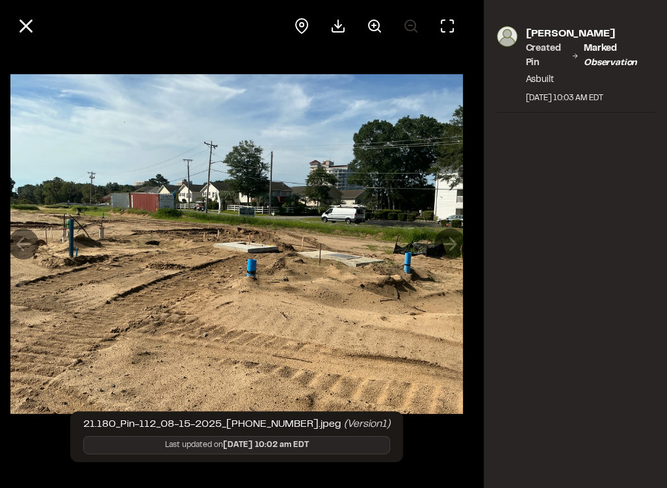
click at [83, 228] on img at bounding box center [236, 243] width 453 height 365
click at [365, 32] on button at bounding box center [374, 25] width 31 height 31
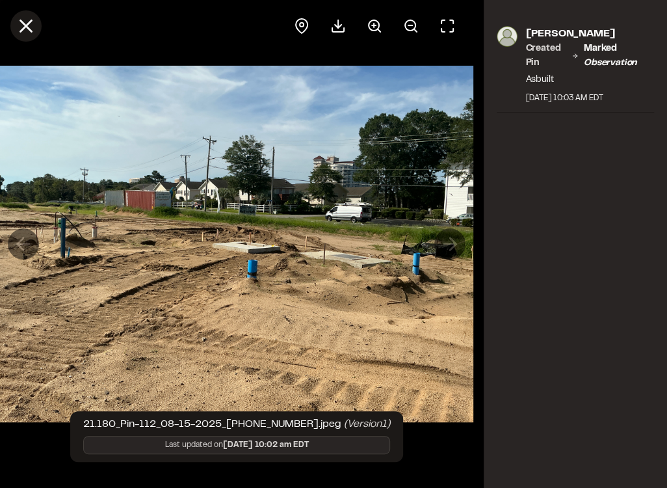
click at [27, 30] on icon at bounding box center [26, 26] width 22 height 22
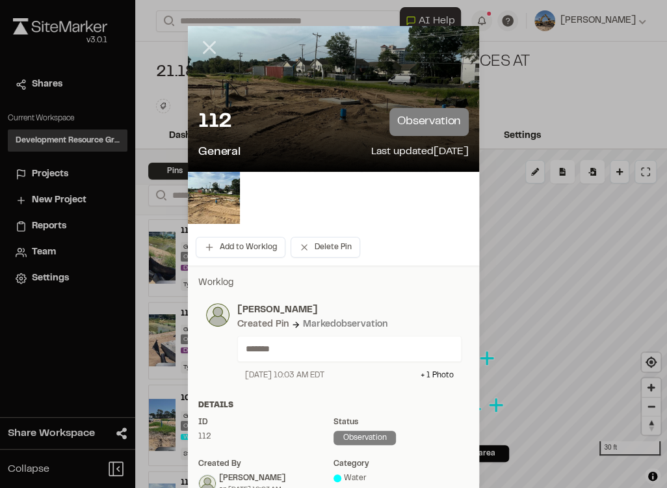
click at [206, 48] on line at bounding box center [209, 47] width 11 height 11
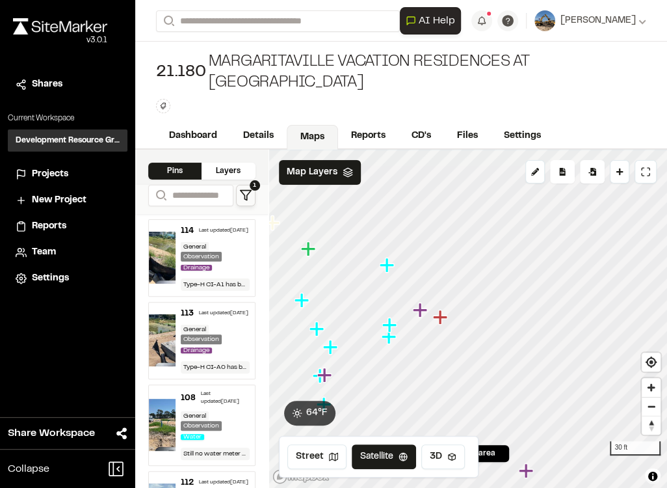
click at [387, 317] on icon "Map marker" at bounding box center [389, 324] width 14 height 14
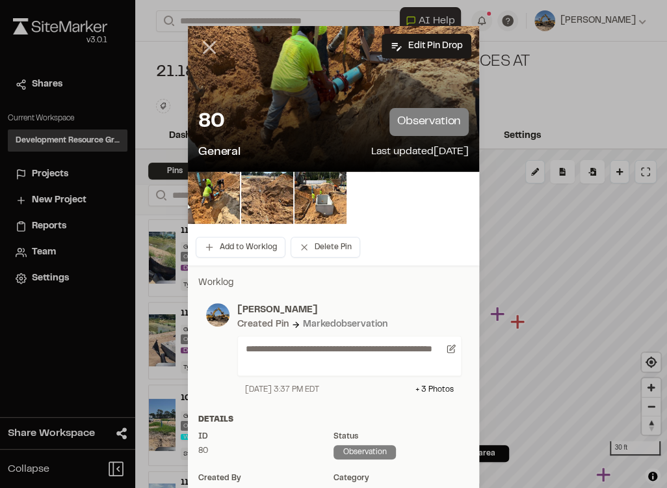
click at [199, 49] on icon at bounding box center [209, 47] width 22 height 22
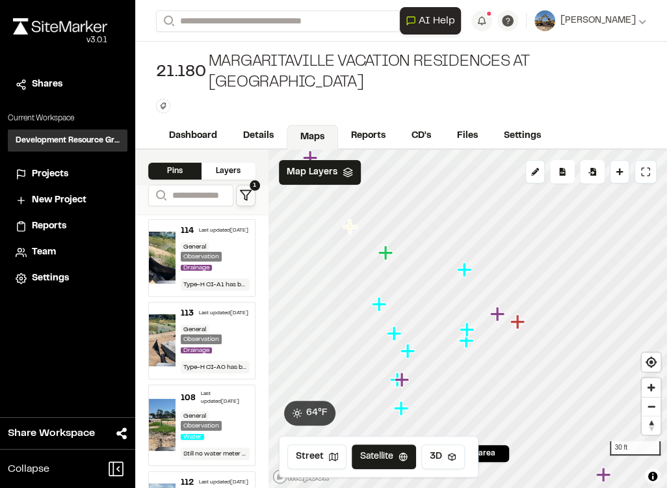
click at [469, 332] on icon "Map marker" at bounding box center [466, 340] width 17 height 17
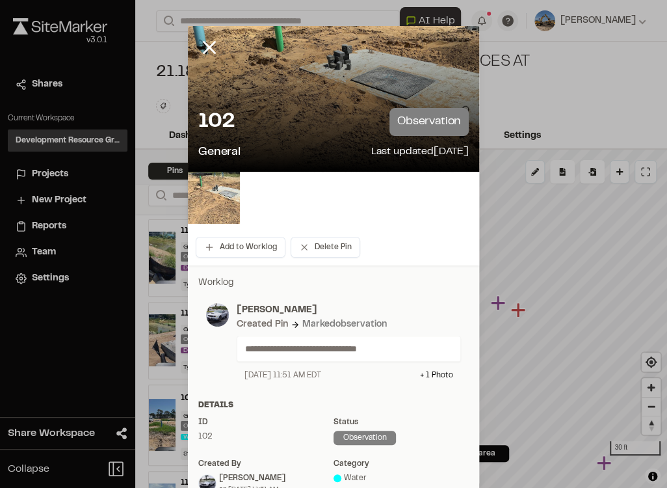
click at [230, 193] on img at bounding box center [214, 198] width 52 height 52
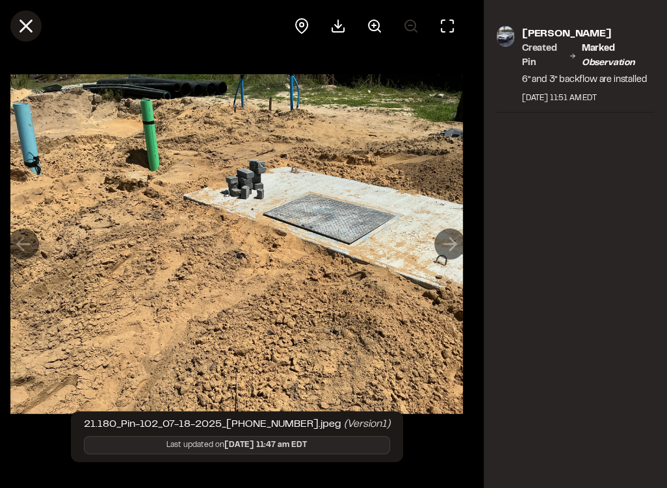
click at [31, 29] on icon at bounding box center [26, 26] width 22 height 22
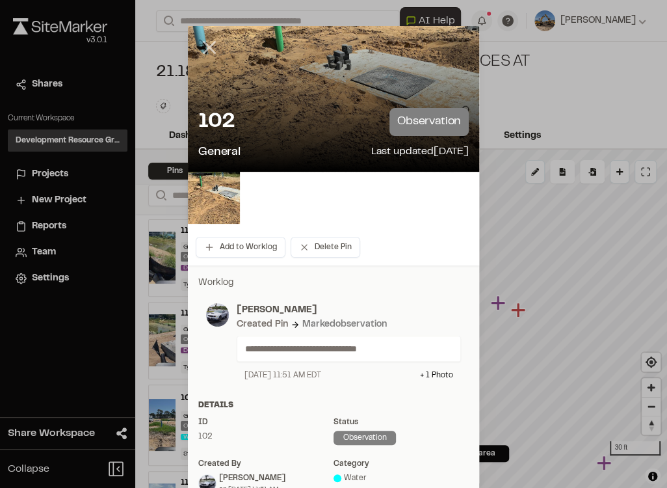
click at [209, 46] on line at bounding box center [209, 47] width 11 height 11
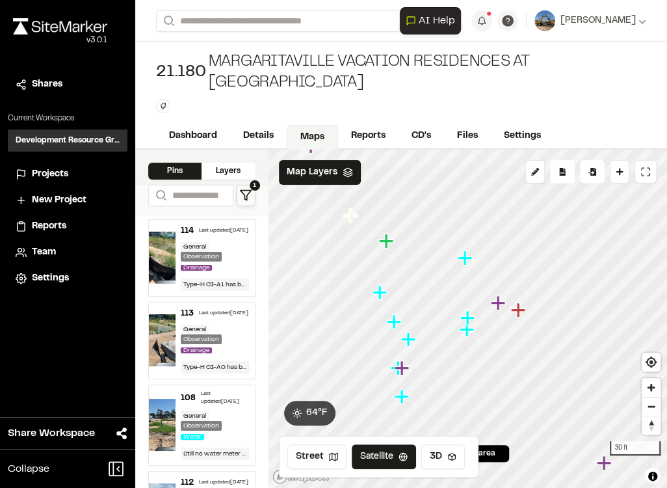
click at [473, 250] on icon "Map marker" at bounding box center [465, 258] width 17 height 17
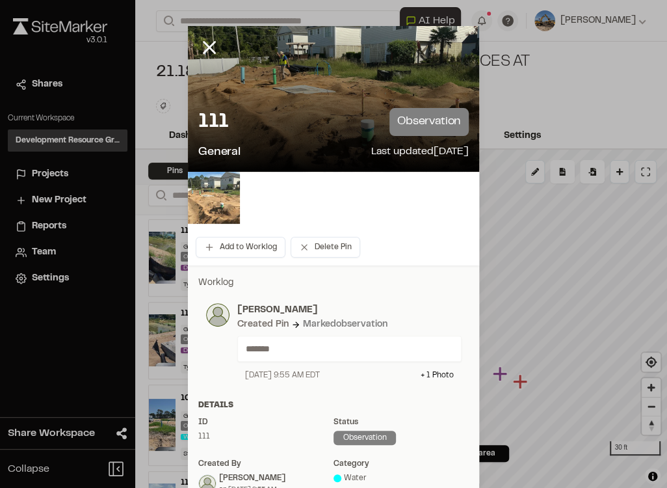
click at [230, 215] on img at bounding box center [214, 198] width 52 height 52
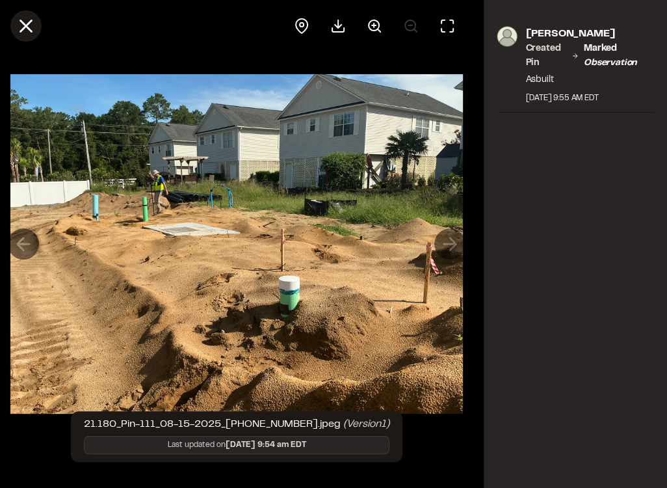
click at [29, 25] on icon at bounding box center [26, 26] width 22 height 22
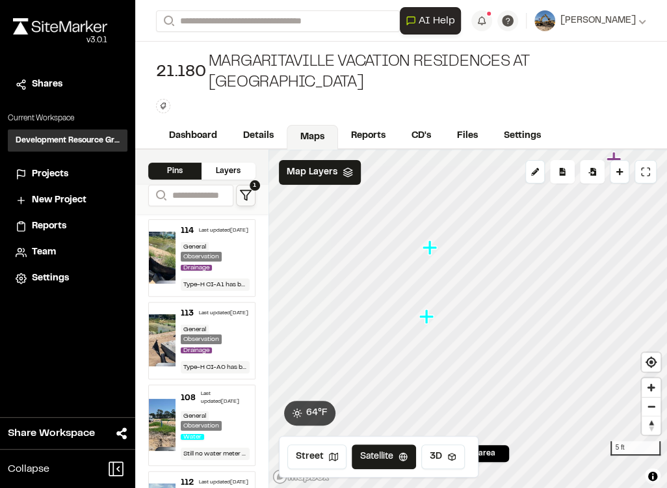
click at [423, 309] on icon "Map marker" at bounding box center [426, 316] width 14 height 14
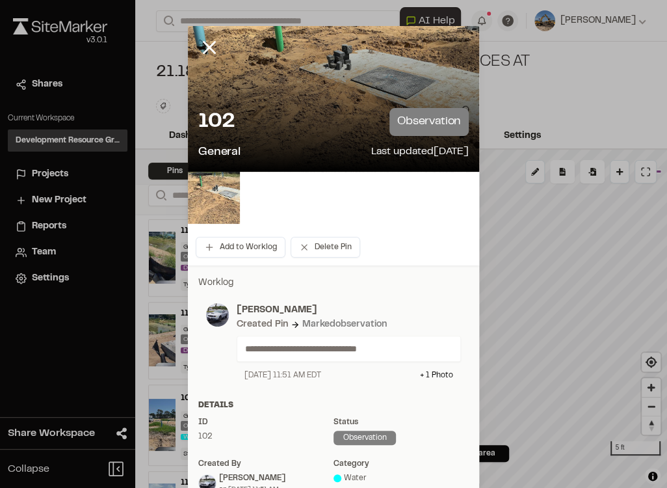
click at [226, 190] on img at bounding box center [214, 198] width 52 height 52
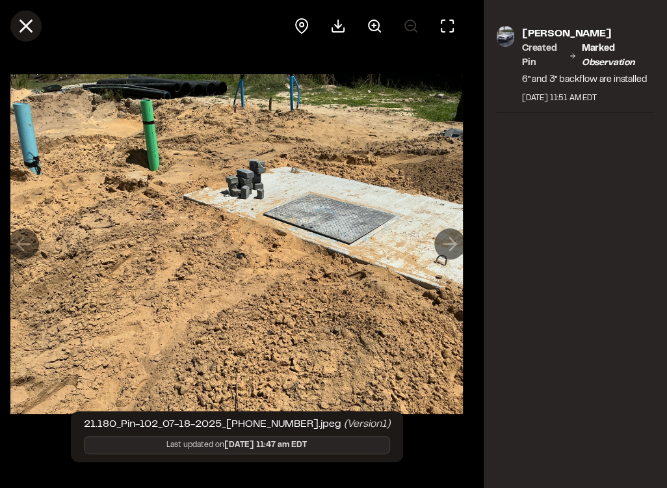
click at [21, 21] on line at bounding box center [26, 26] width 11 height 11
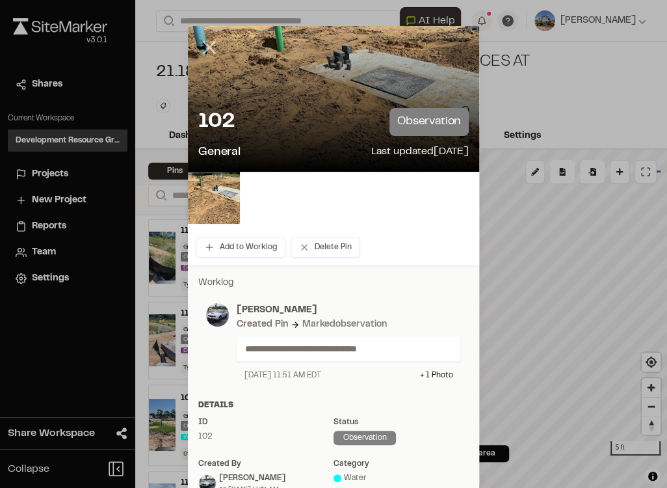
click at [203, 48] on icon at bounding box center [209, 47] width 22 height 22
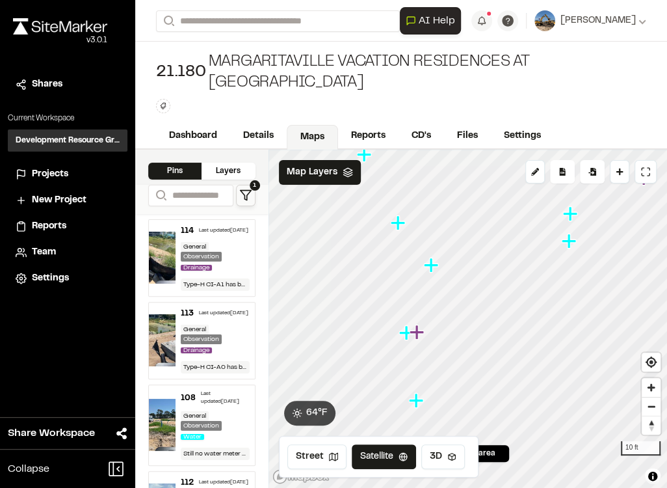
click at [429, 257] on icon "Map marker" at bounding box center [430, 264] width 14 height 14
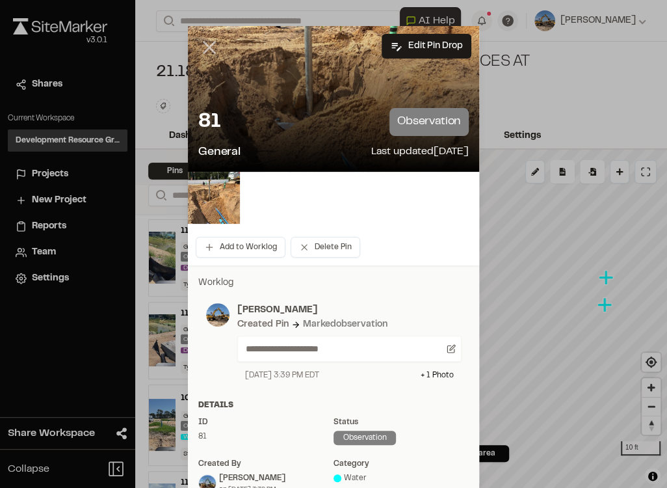
click at [203, 36] on icon at bounding box center [209, 47] width 22 height 22
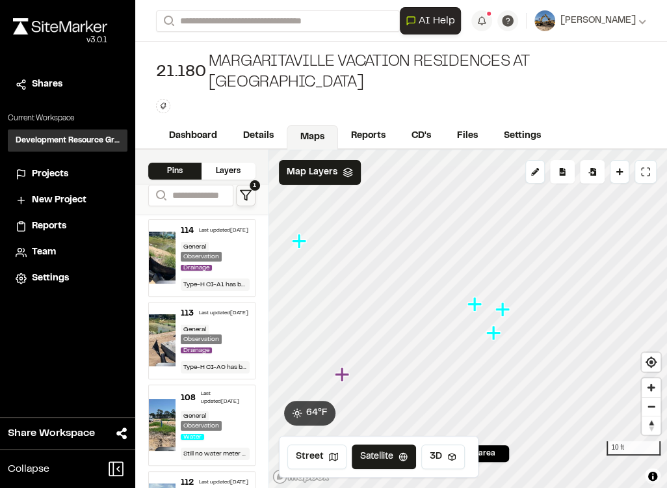
click at [505, 302] on icon "Map marker" at bounding box center [502, 309] width 14 height 14
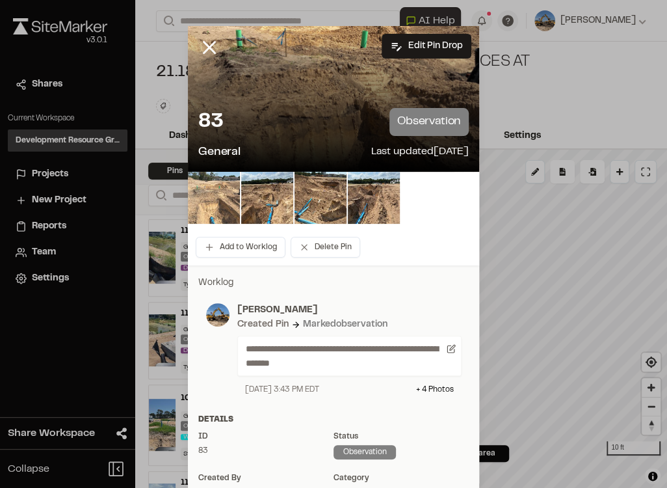
click at [219, 195] on img at bounding box center [214, 198] width 52 height 52
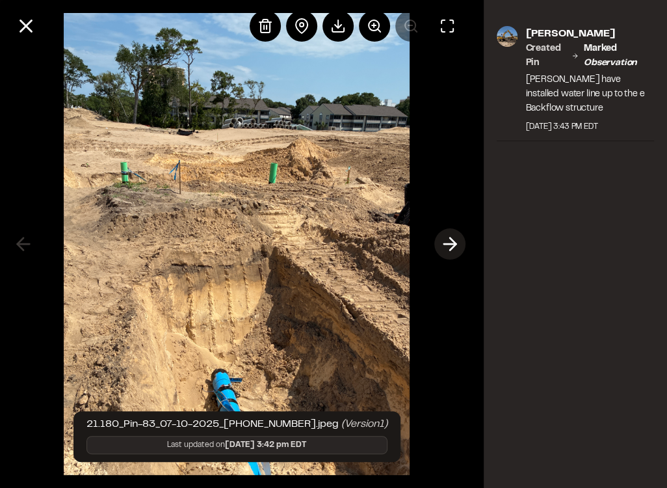
click at [453, 237] on icon at bounding box center [450, 244] width 21 height 22
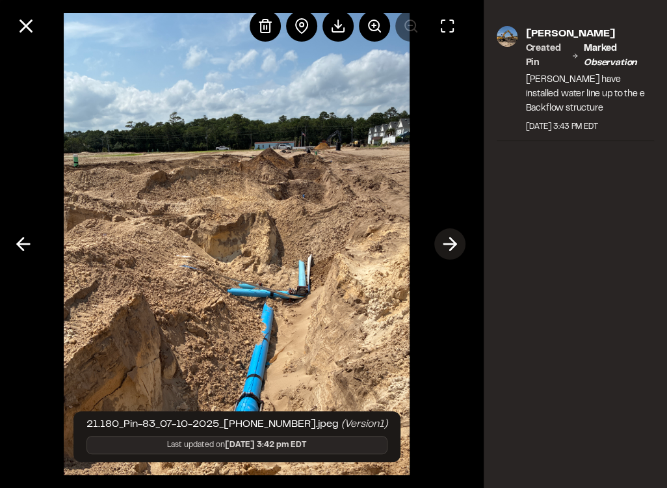
click at [445, 247] on icon at bounding box center [450, 244] width 21 height 22
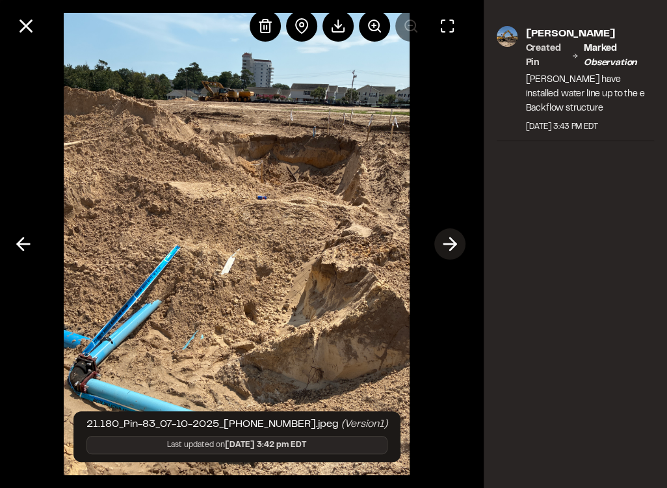
click at [446, 248] on icon at bounding box center [450, 244] width 21 height 22
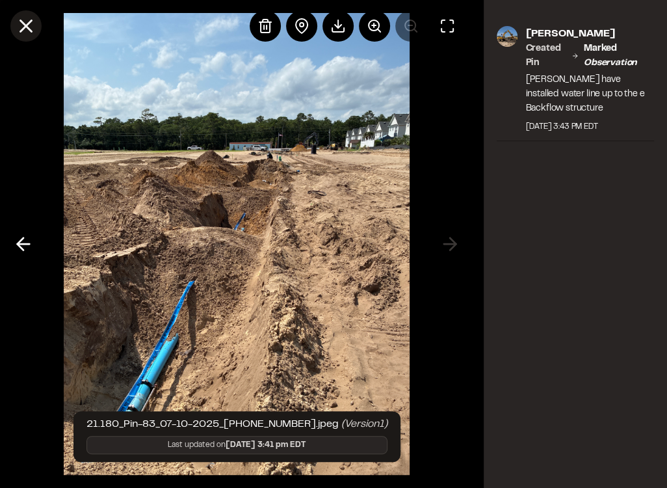
click at [25, 22] on icon at bounding box center [26, 26] width 22 height 22
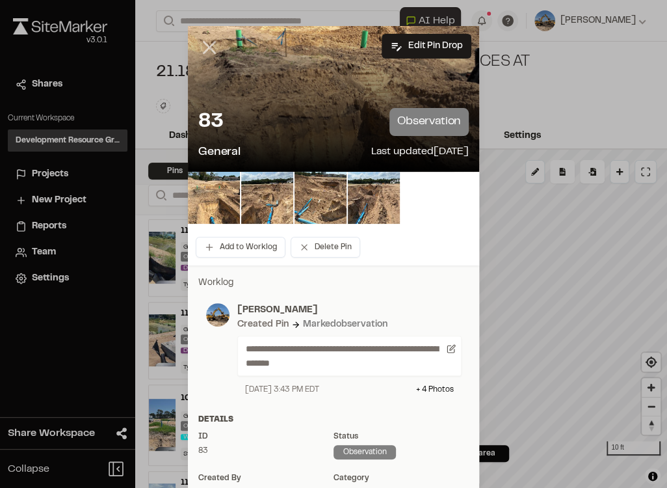
click at [217, 53] on icon at bounding box center [209, 47] width 22 height 22
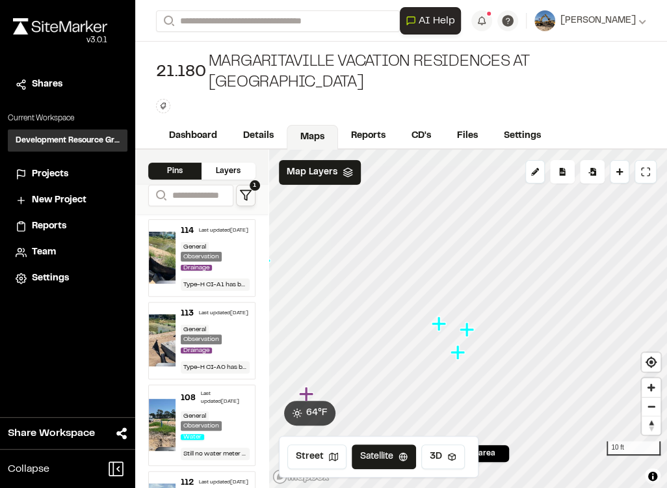
click at [443, 315] on icon "Map marker" at bounding box center [439, 323] width 17 height 17
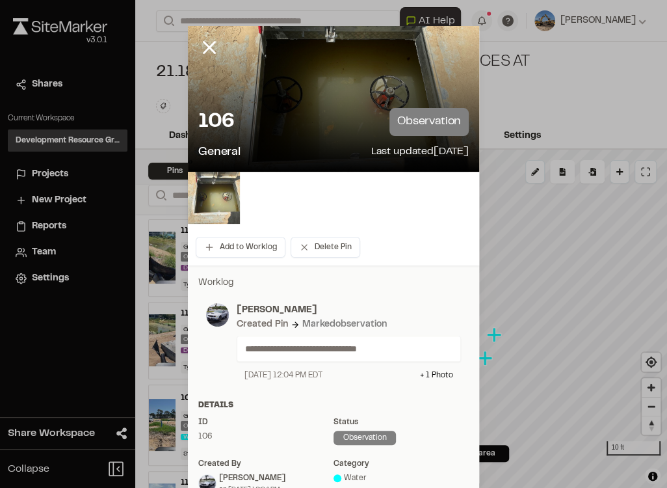
click at [227, 209] on img at bounding box center [214, 198] width 52 height 52
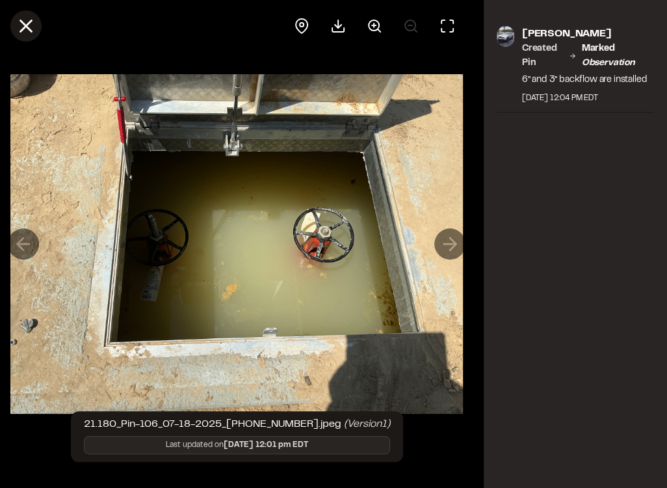
click at [23, 27] on line at bounding box center [26, 26] width 11 height 11
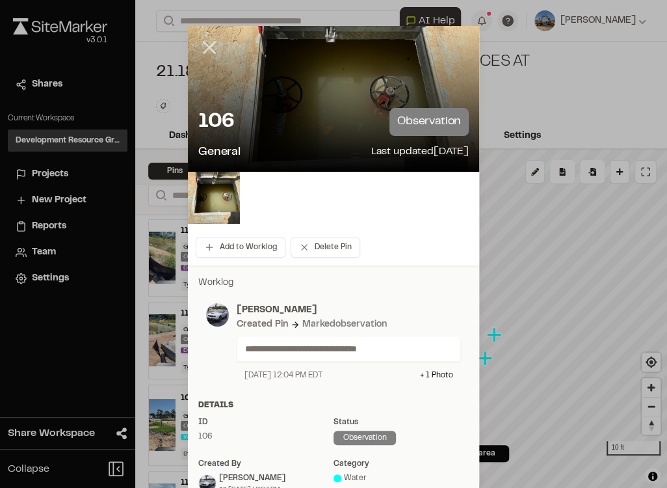
click at [211, 47] on icon at bounding box center [209, 47] width 22 height 22
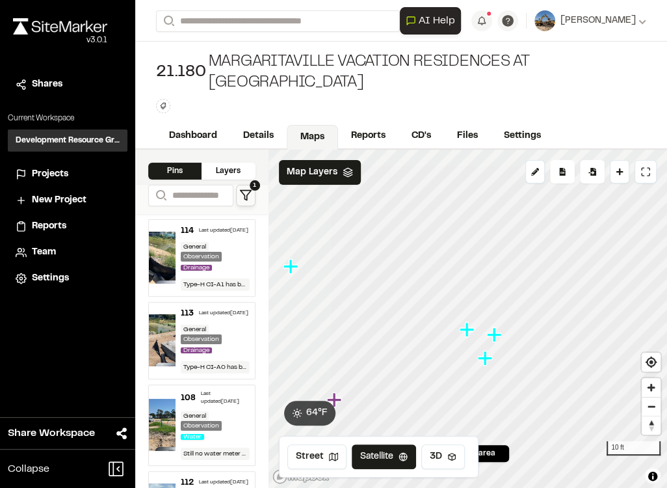
click at [484, 350] on icon "Map marker" at bounding box center [484, 357] width 14 height 14
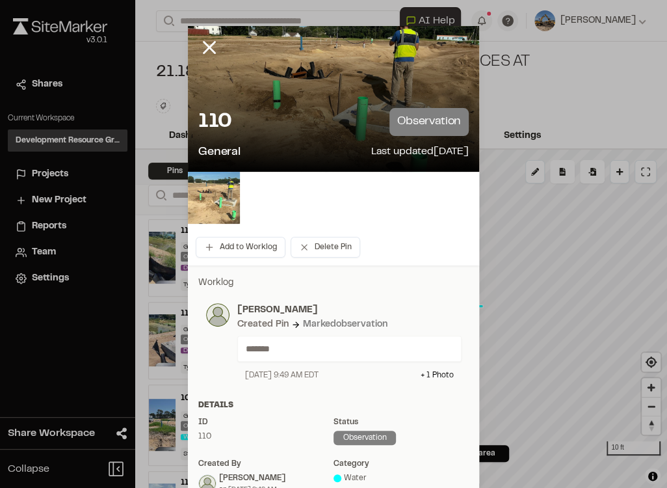
click at [209, 213] on img at bounding box center [214, 198] width 52 height 52
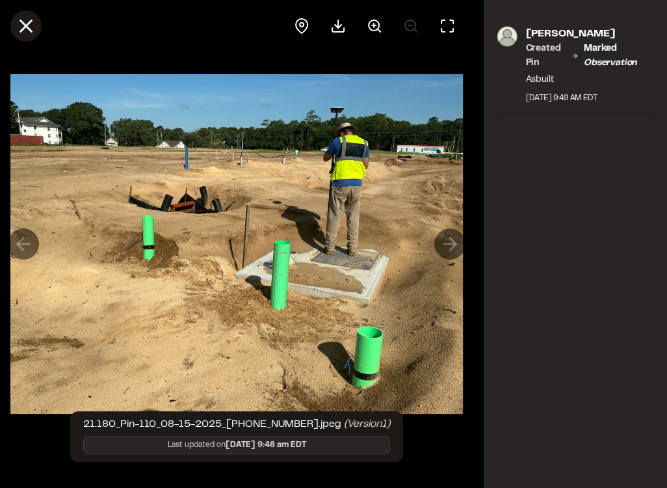
click at [29, 21] on line at bounding box center [26, 26] width 11 height 11
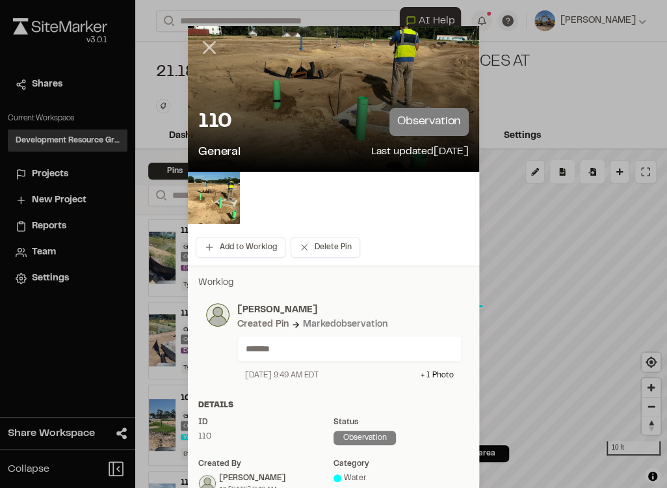
click at [207, 44] on icon at bounding box center [209, 47] width 22 height 22
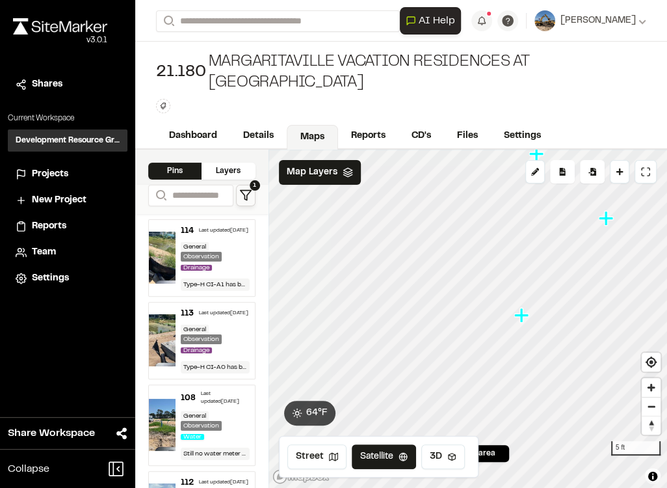
click at [524, 307] on icon "Map marker" at bounding box center [522, 315] width 17 height 17
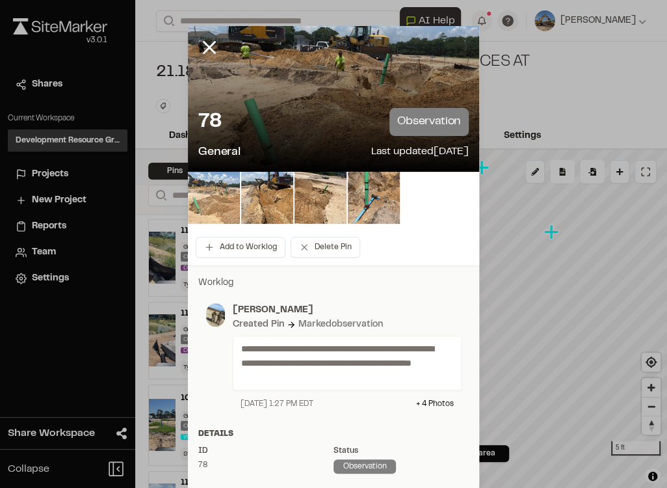
click at [209, 194] on img at bounding box center [214, 198] width 52 height 52
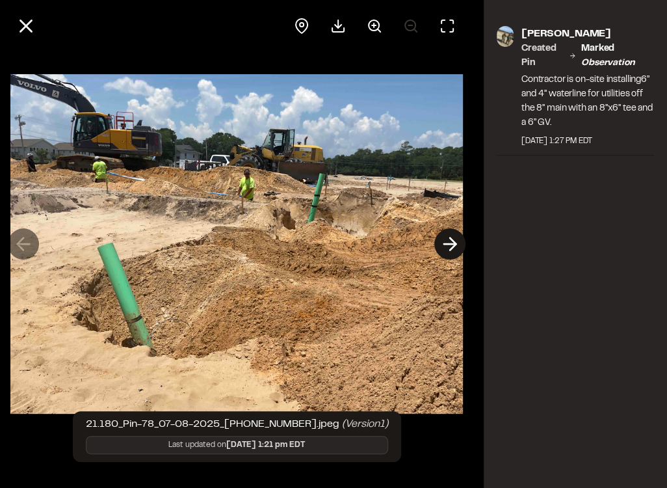
click at [453, 240] on polyline at bounding box center [453, 244] width 6 height 12
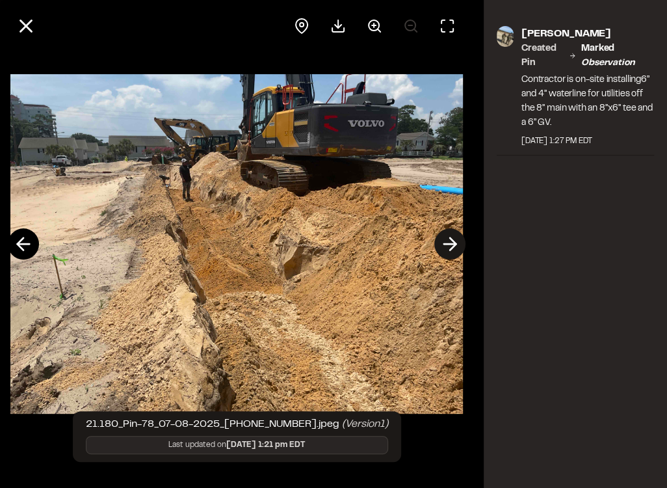
click at [453, 240] on polyline at bounding box center [453, 244] width 6 height 12
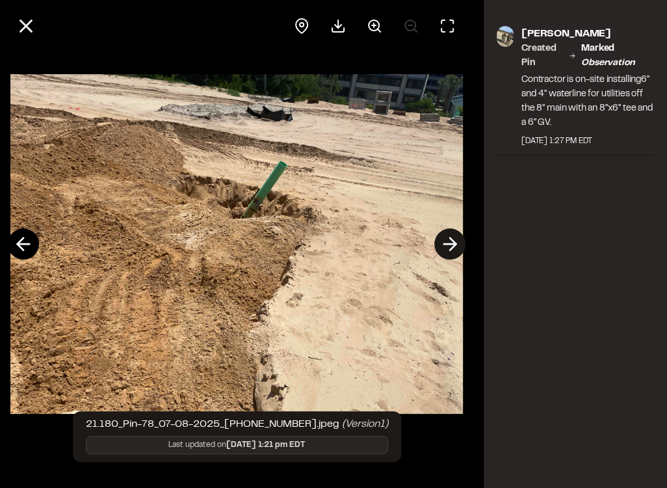
click at [453, 240] on polyline at bounding box center [453, 244] width 6 height 12
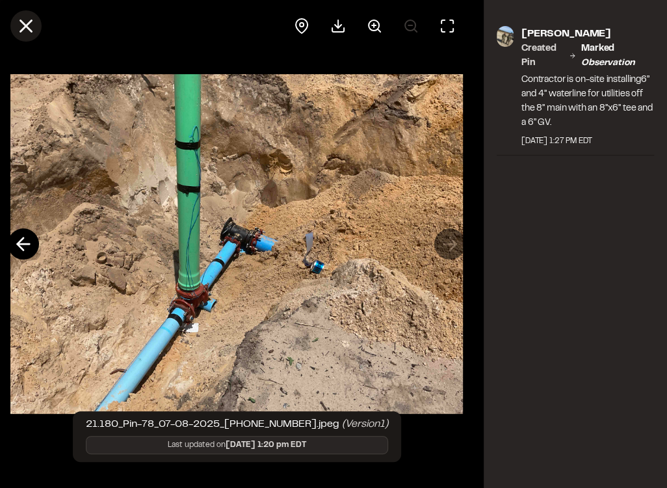
click at [29, 22] on line at bounding box center [26, 26] width 11 height 11
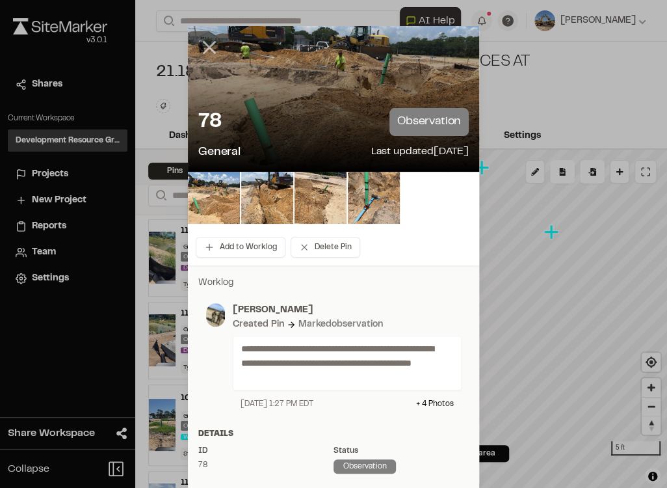
click at [211, 49] on icon at bounding box center [209, 47] width 22 height 22
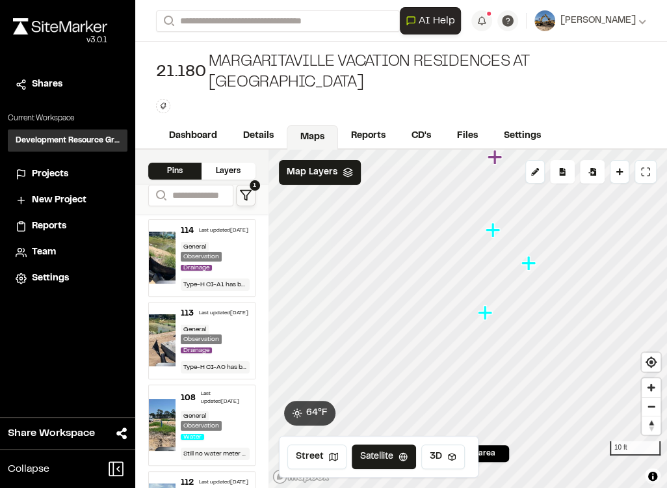
click at [531, 255] on icon "Map marker" at bounding box center [529, 263] width 17 height 17
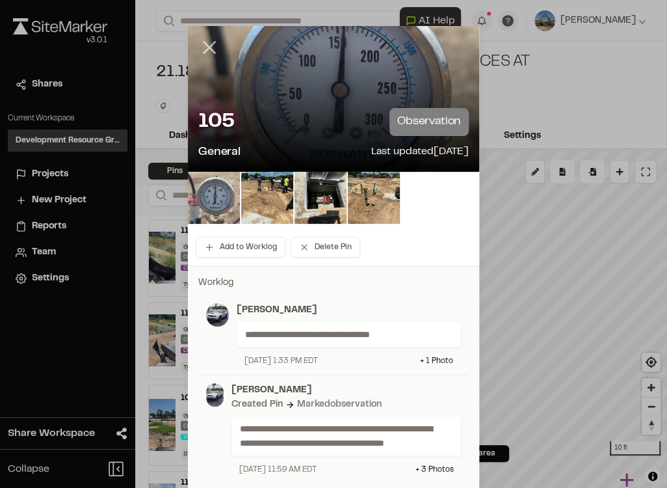
click at [206, 41] on icon at bounding box center [209, 47] width 22 height 22
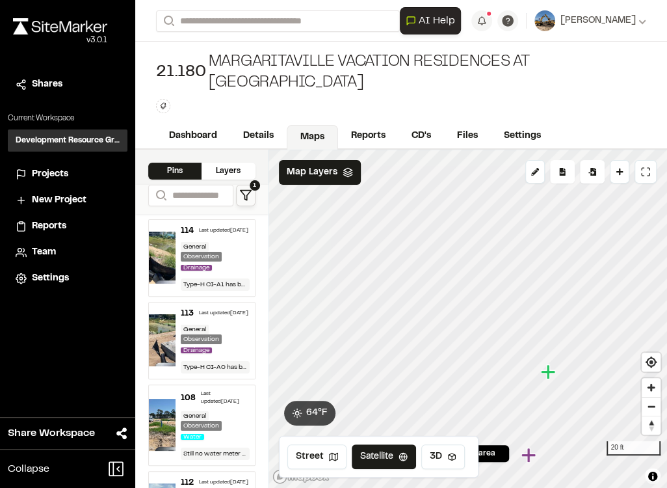
click at [631, 488] on html "Close sidebar v 3.0.1 Shares Current Workspace Development Resource Group DR Pr…" at bounding box center [333, 244] width 667 height 488
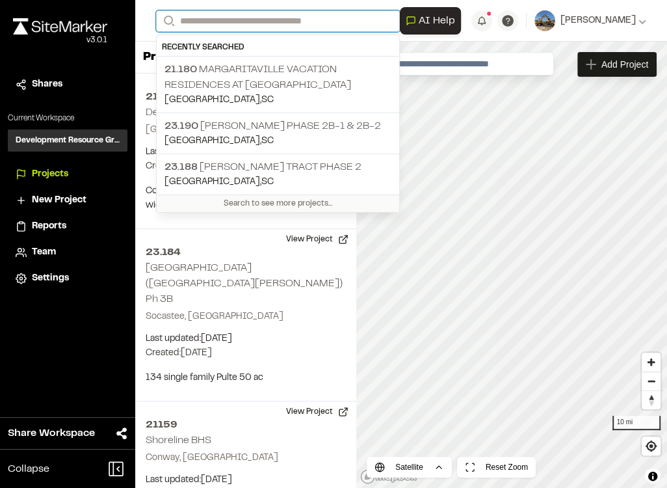
click at [222, 27] on input "Search" at bounding box center [278, 20] width 244 height 21
click at [245, 66] on p "21.180 Margaritaville Vacation Residences at [GEOGRAPHIC_DATA]" at bounding box center [277, 77] width 227 height 31
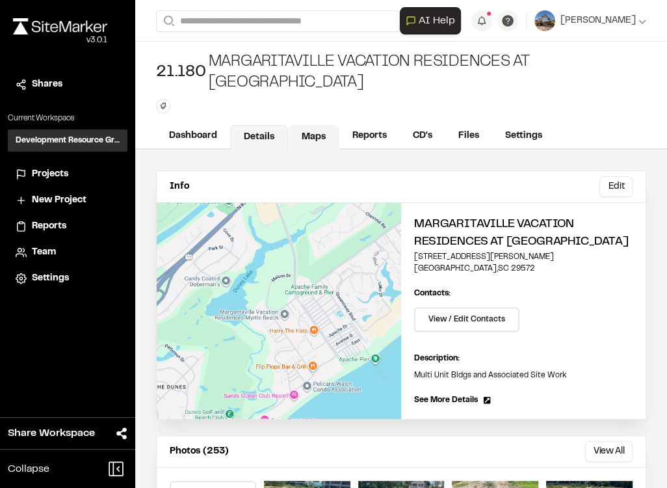
click at [316, 135] on link "Maps" at bounding box center [313, 137] width 51 height 25
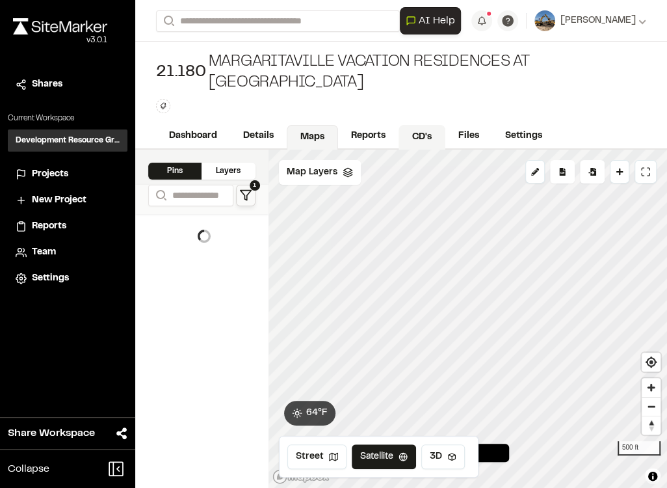
click at [412, 125] on link "CD's" at bounding box center [422, 137] width 47 height 25
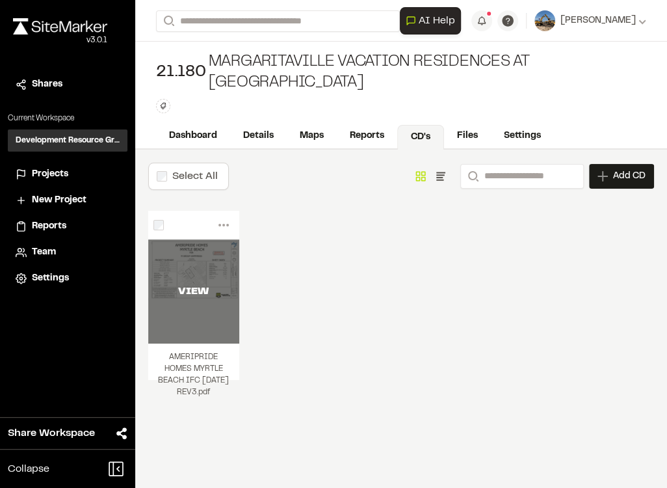
click at [204, 239] on div "VIEW" at bounding box center [193, 291] width 91 height 104
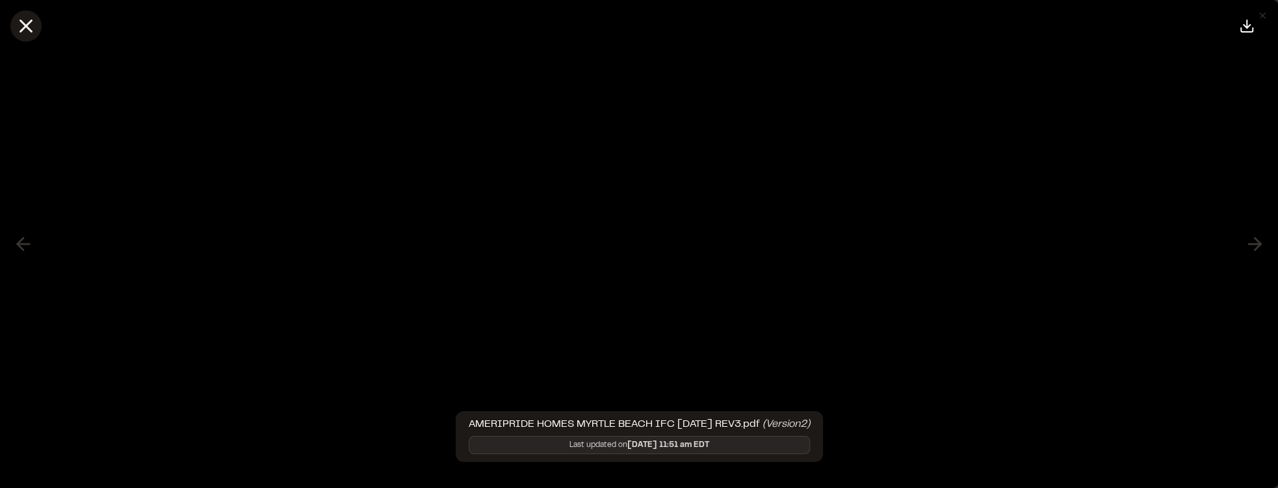
click at [23, 23] on line at bounding box center [26, 26] width 11 height 11
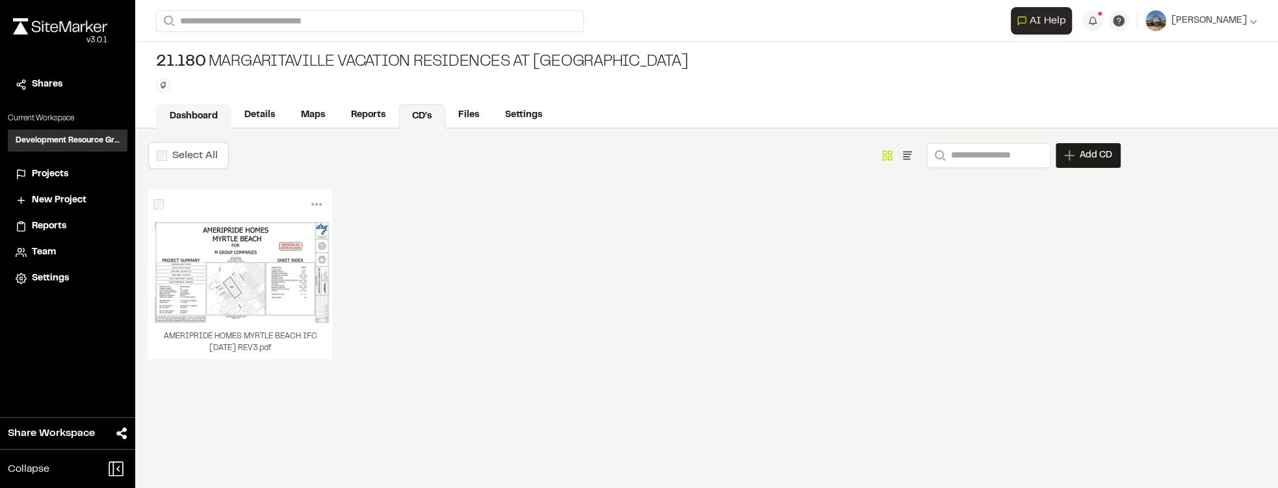
click at [196, 124] on link "Dashboard" at bounding box center [193, 116] width 75 height 25
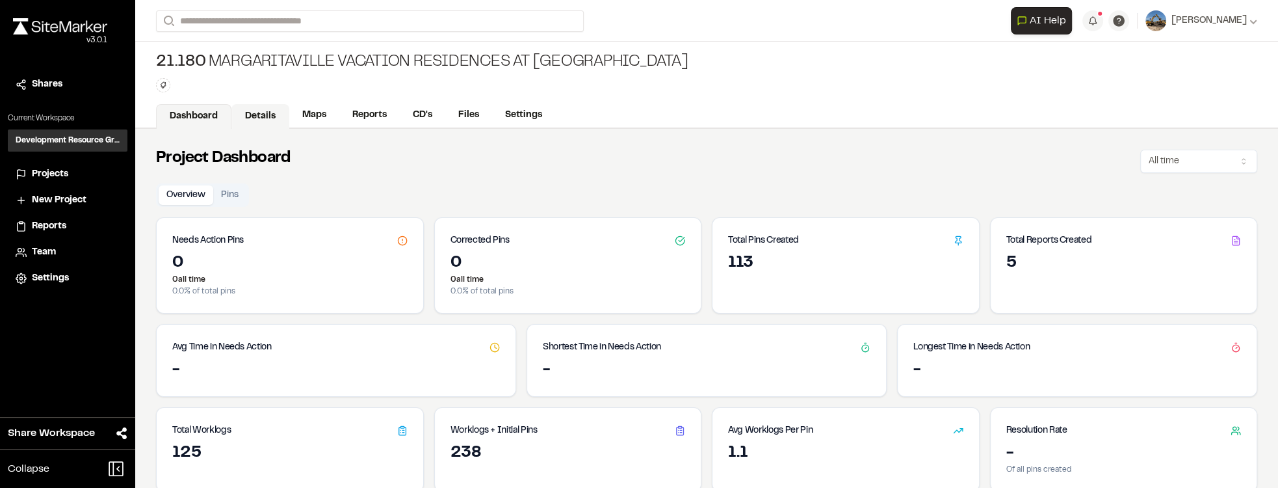
click at [276, 106] on link "Details" at bounding box center [260, 116] width 58 height 25
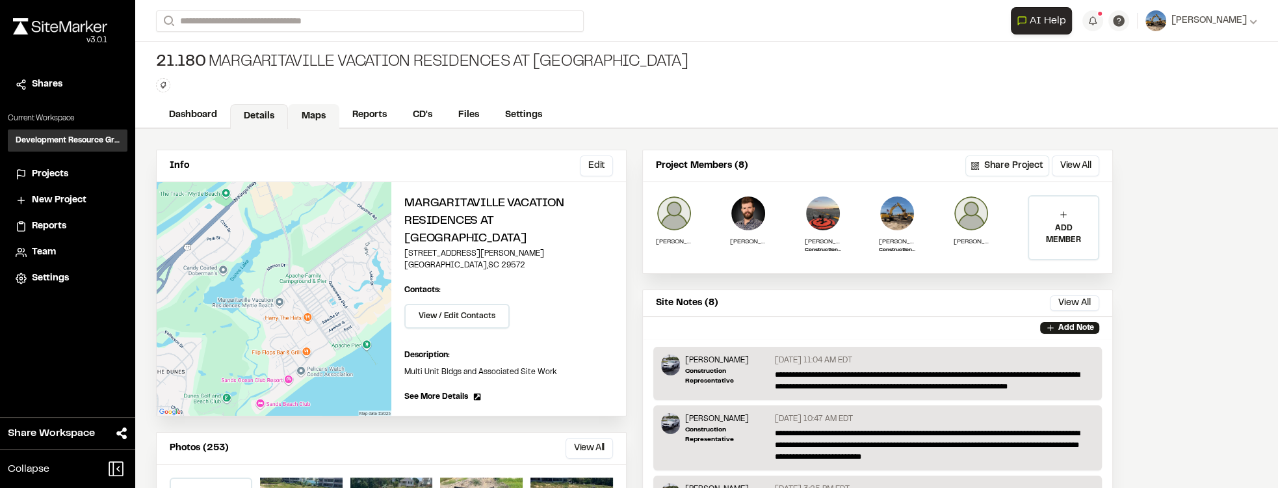
click at [311, 107] on link "Maps" at bounding box center [313, 116] width 51 height 25
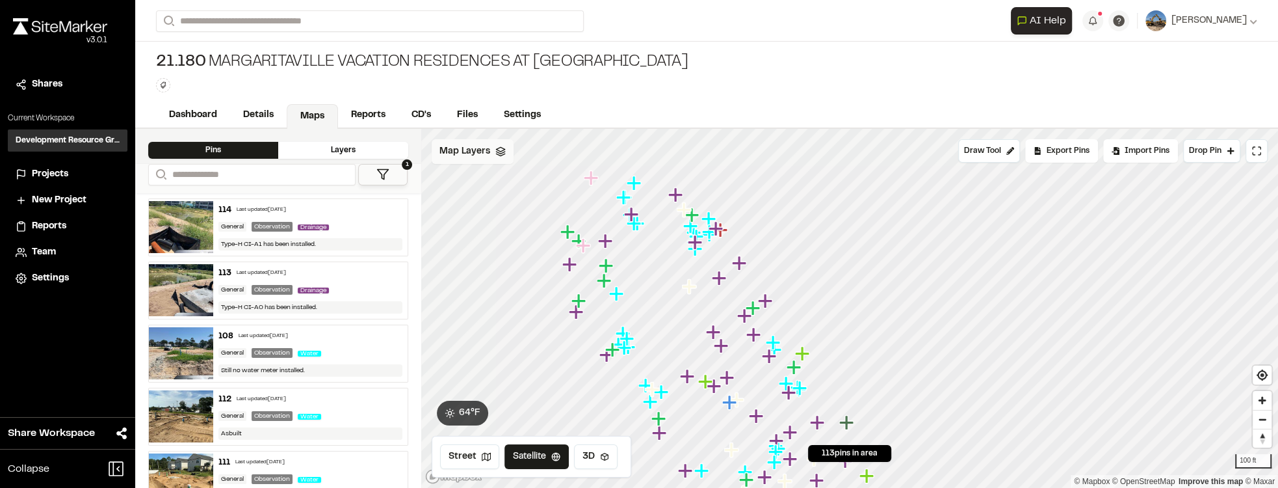
click at [495, 148] on icon at bounding box center [500, 151] width 10 height 10
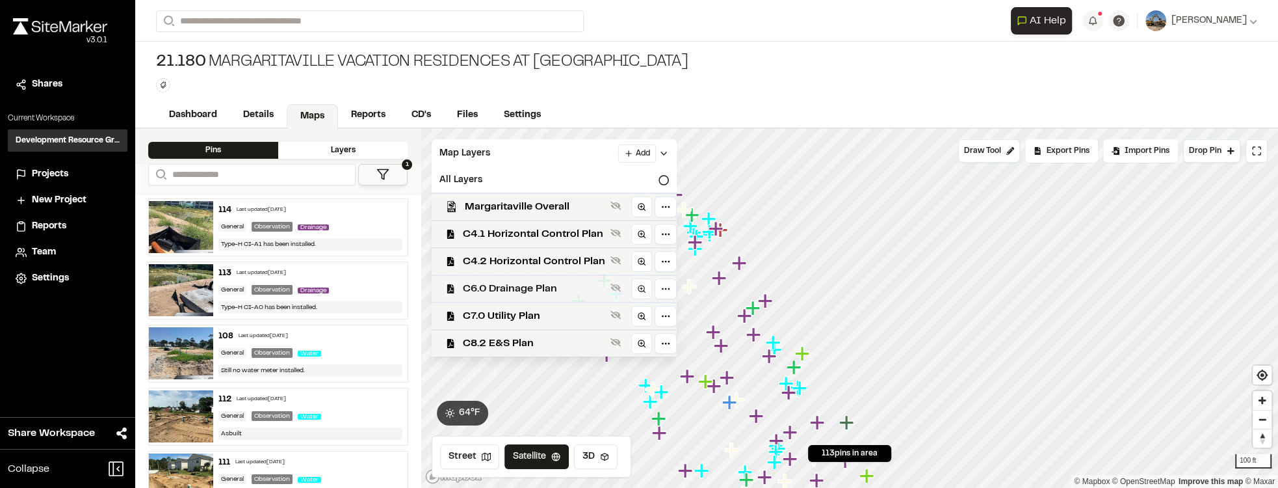
click at [576, 300] on div "C6.0 Drainage Plan" at bounding box center [549, 287] width 256 height 27
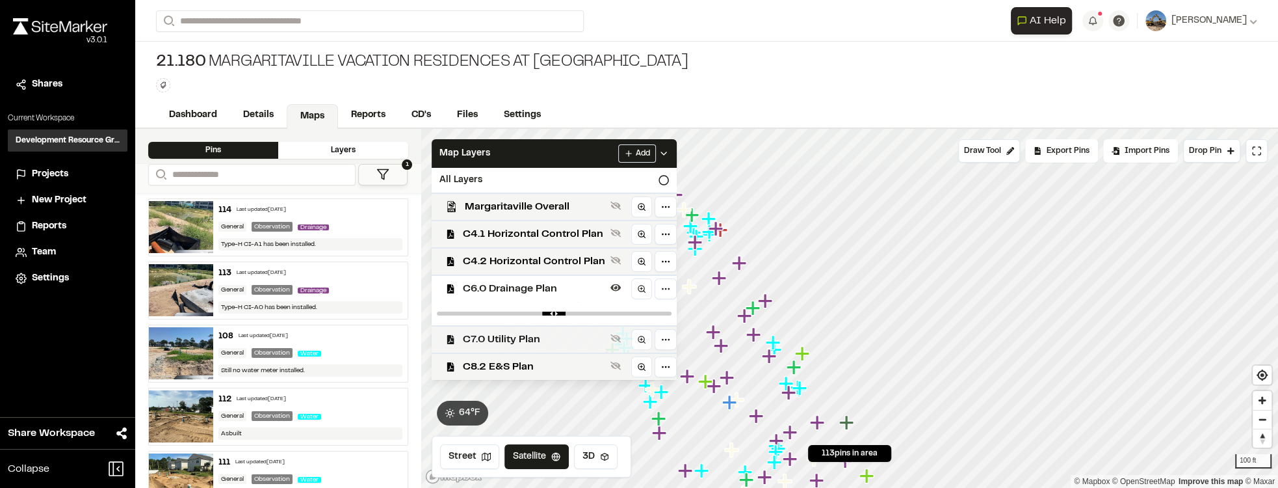
click at [532, 332] on span "C7.0 Utility Plan" at bounding box center [534, 340] width 142 height 16
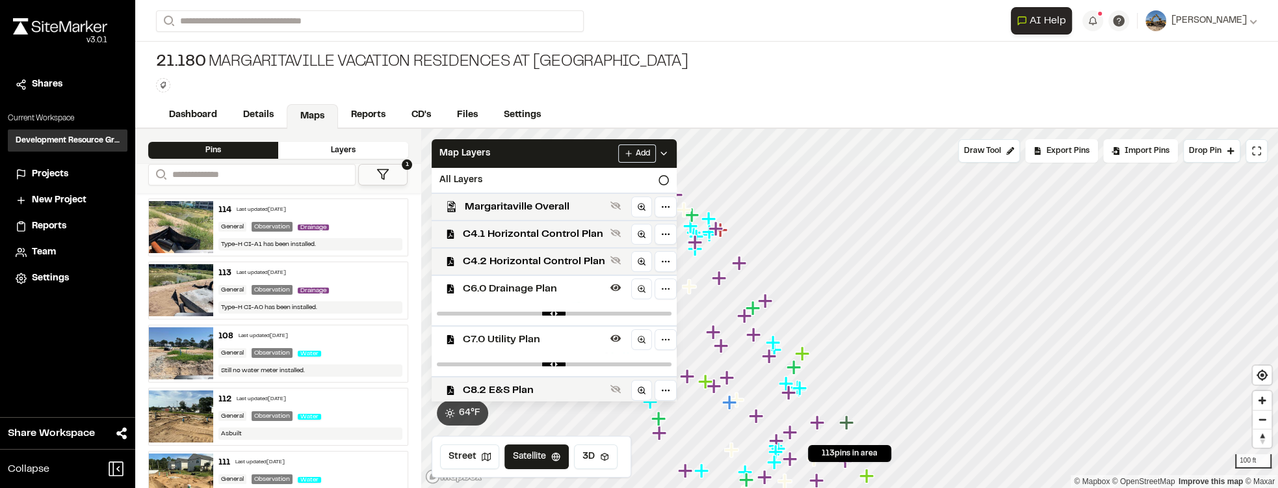
click at [544, 289] on span "C6.0 Drainage Plan" at bounding box center [534, 289] width 142 height 16
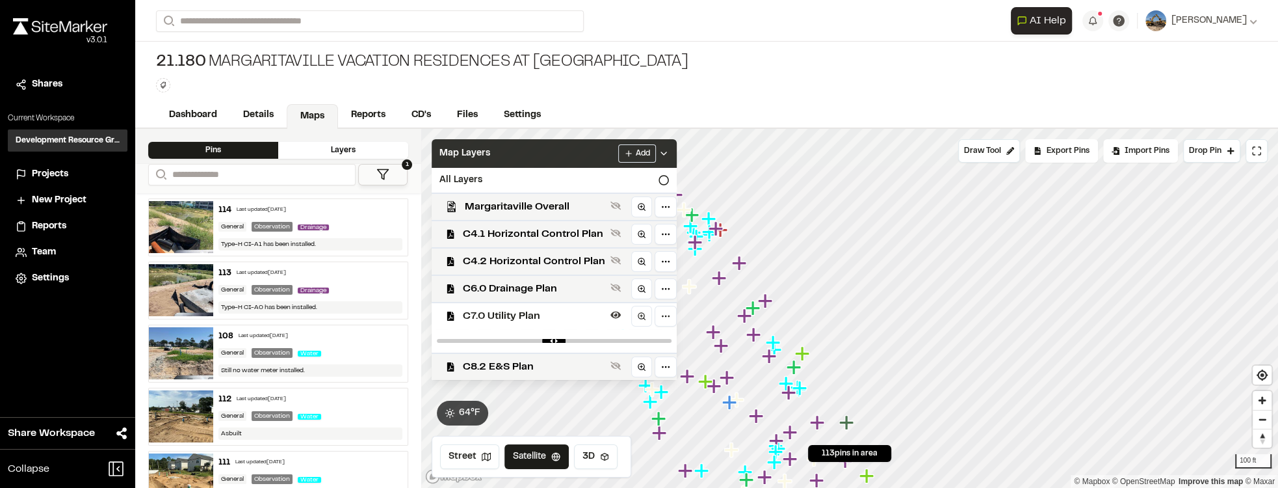
click at [659, 153] on icon at bounding box center [664, 153] width 10 height 10
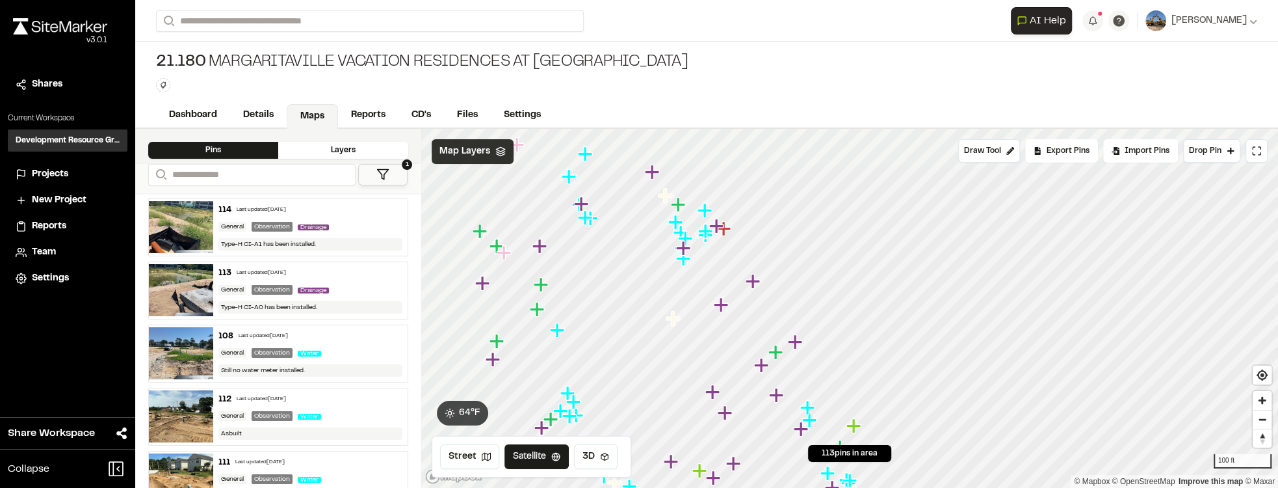
drag, startPoint x: 706, startPoint y: 227, endPoint x: 738, endPoint y: 281, distance: 62.7
click at [666, 238] on icon "Map marker" at bounding box center [705, 231] width 14 height 14
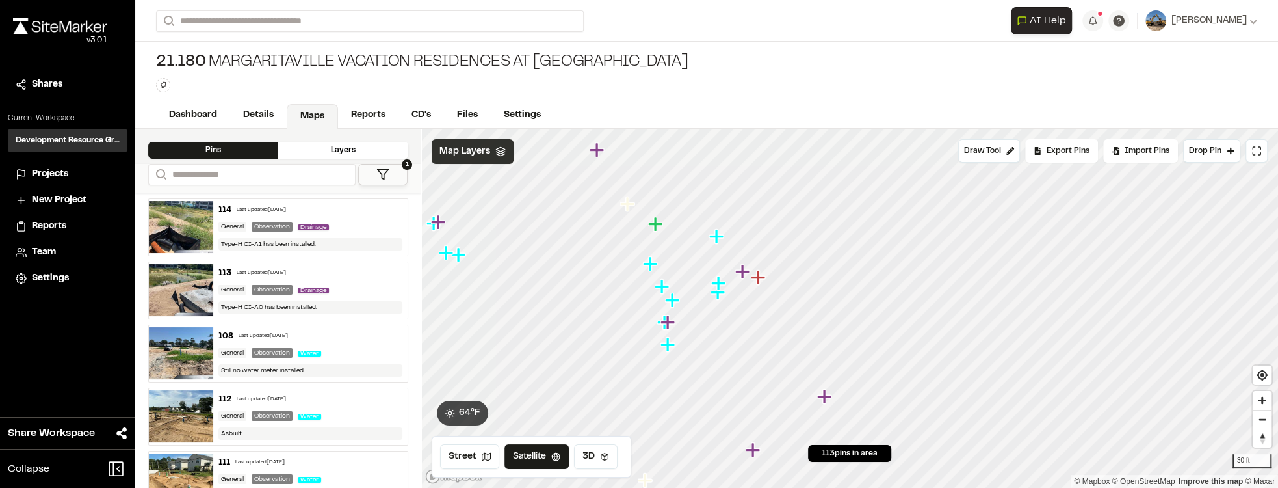
click at [666, 279] on icon "Map marker" at bounding box center [719, 283] width 17 height 17
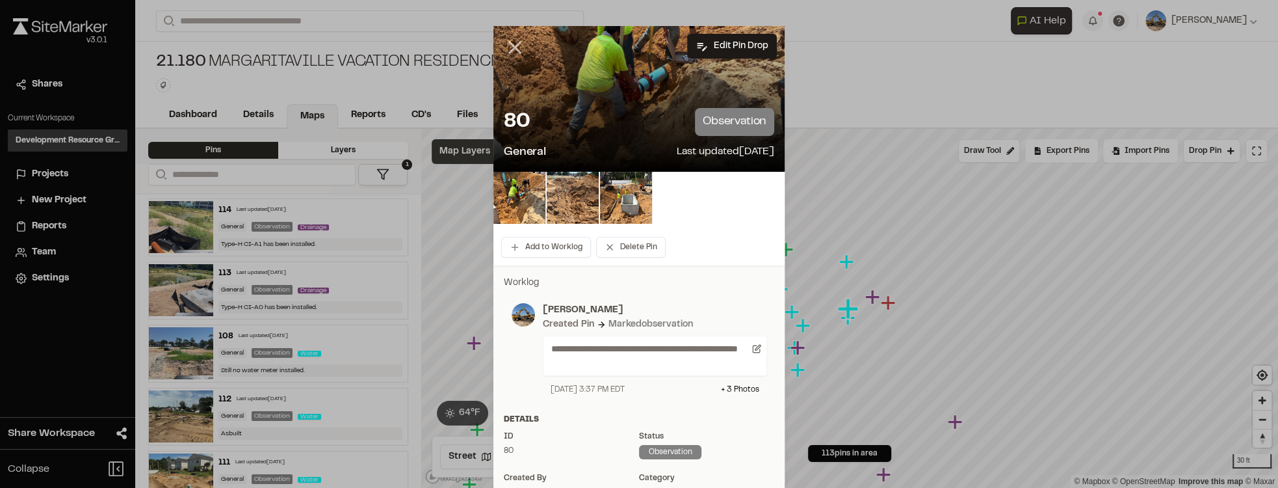
click at [520, 52] on icon at bounding box center [515, 47] width 22 height 22
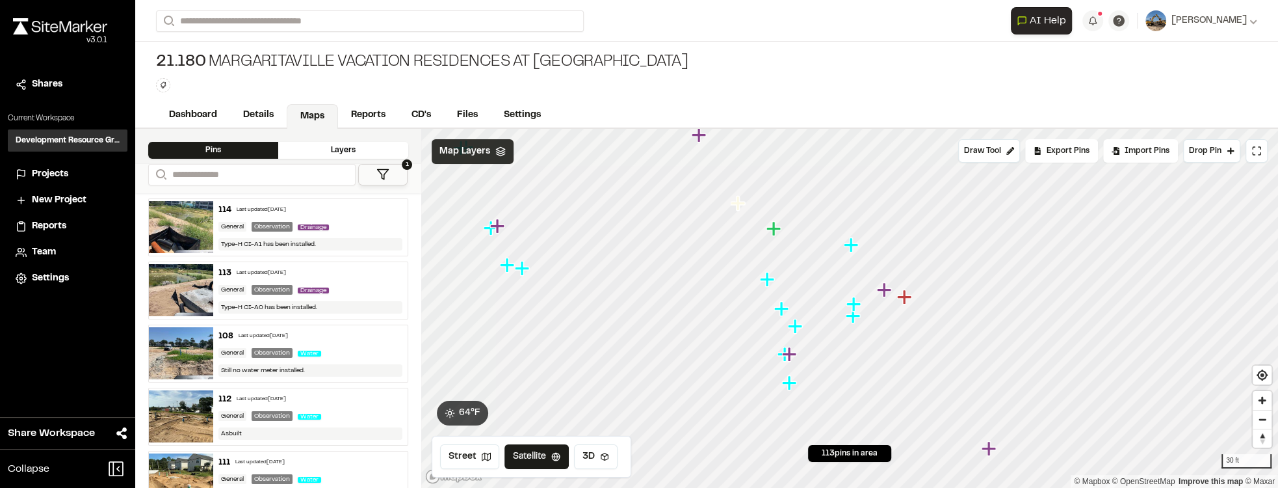
click at [666, 319] on icon "Map marker" at bounding box center [853, 316] width 17 height 17
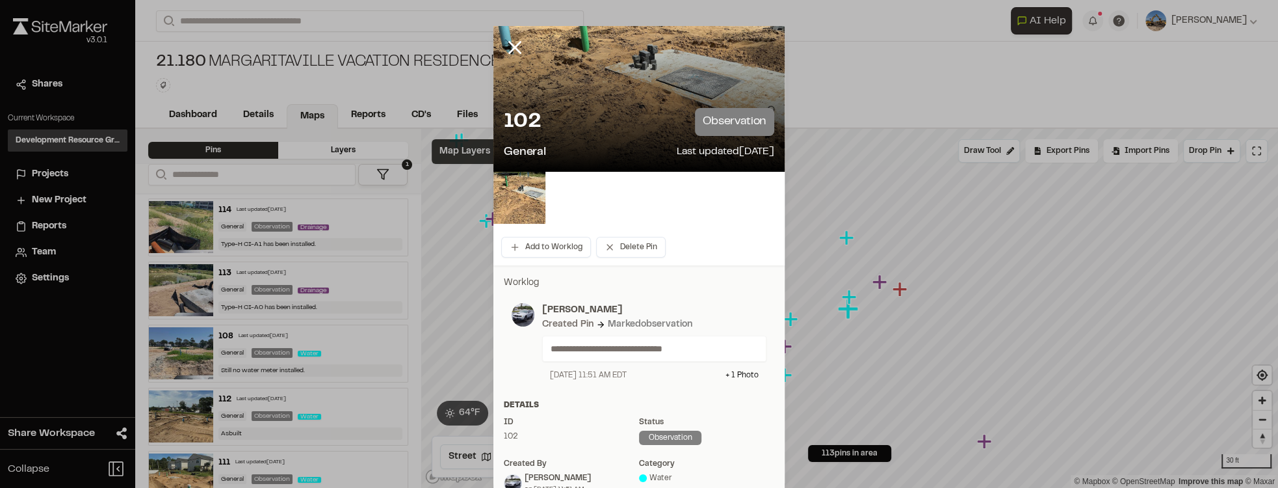
click at [518, 43] on icon at bounding box center [515, 47] width 22 height 22
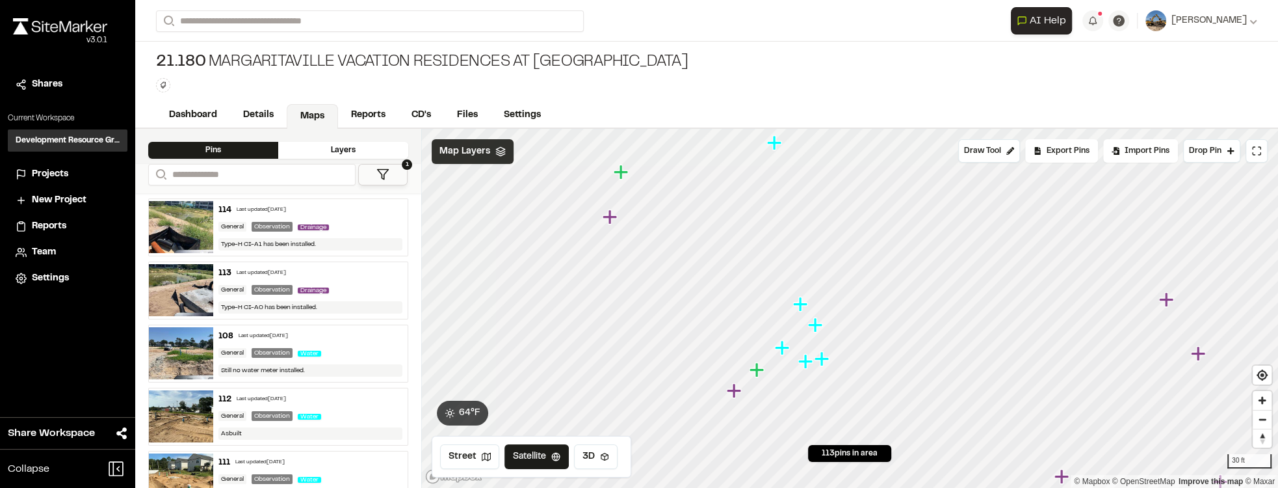
click at [666, 346] on icon "Map marker" at bounding box center [781, 347] width 14 height 14
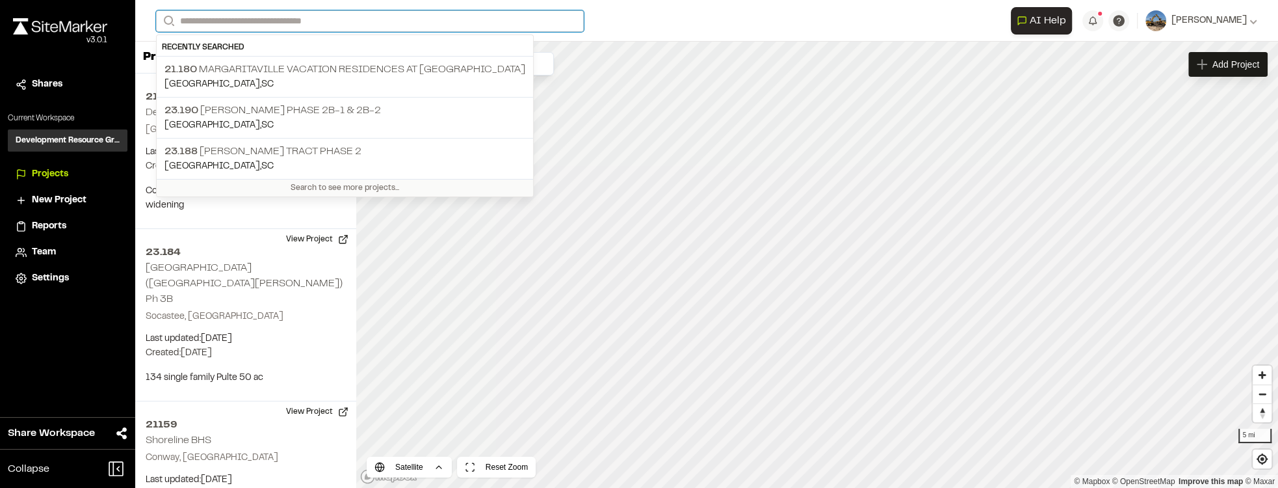
click at [270, 17] on input "Search" at bounding box center [370, 20] width 428 height 21
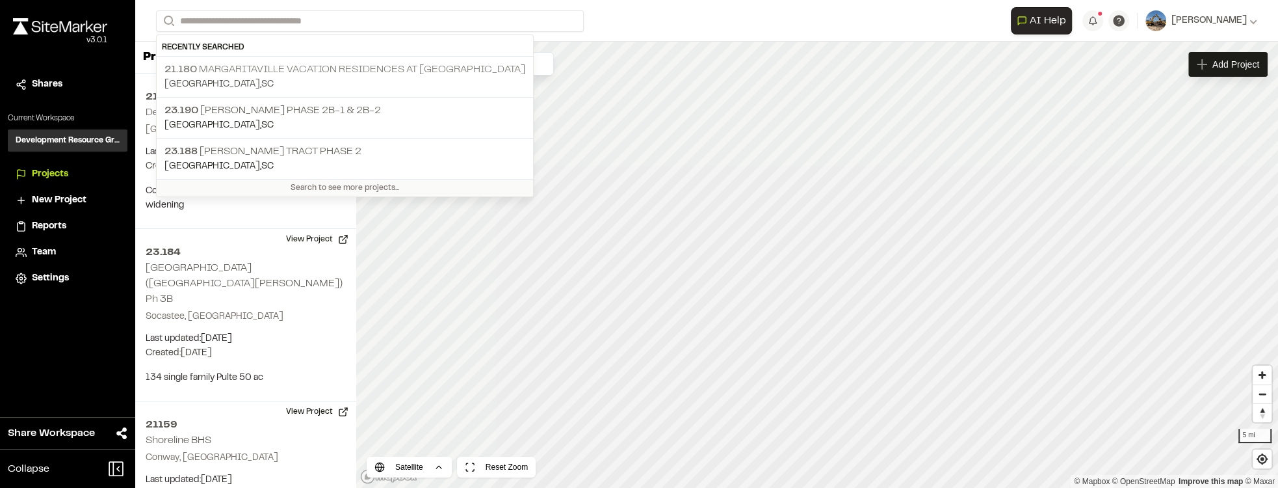
click at [273, 62] on p "21.180 Margaritaville Vacation Residences at [GEOGRAPHIC_DATA]" at bounding box center [344, 70] width 361 height 16
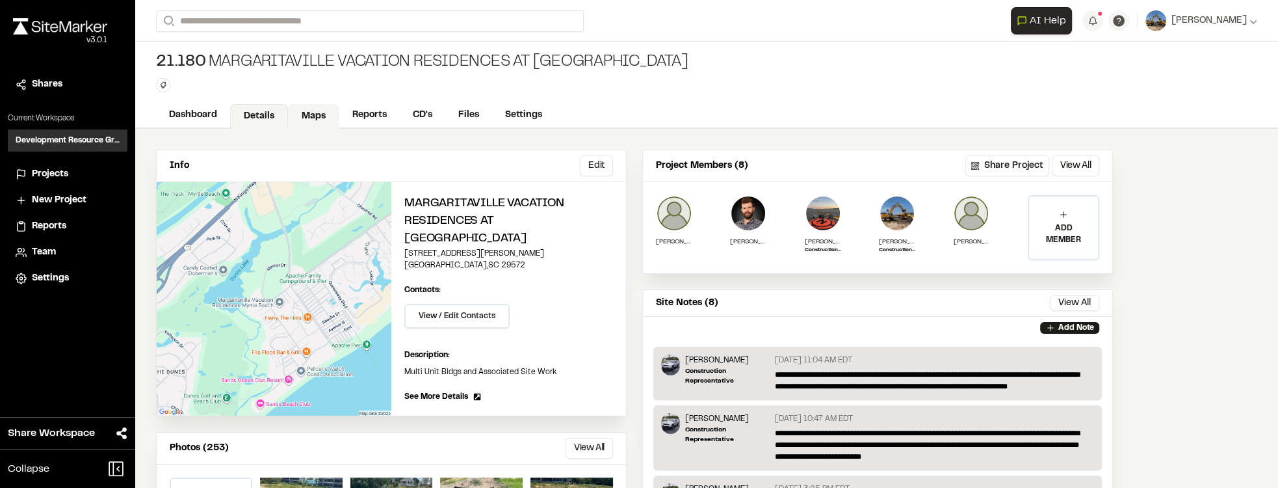
click at [307, 111] on link "Maps" at bounding box center [313, 116] width 51 height 25
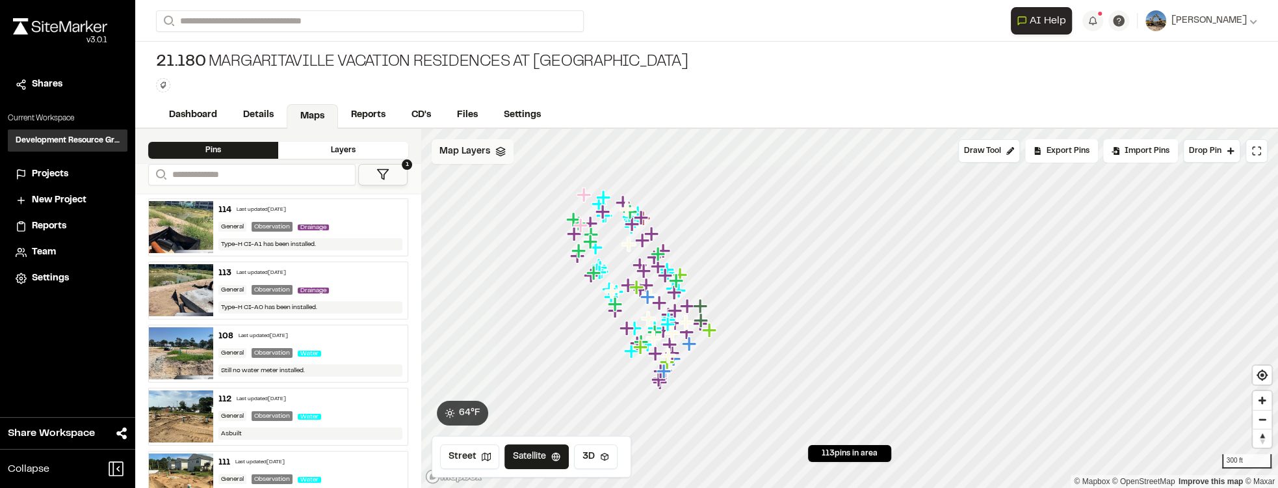
click at [482, 151] on span "Map Layers" at bounding box center [465, 151] width 51 height 14
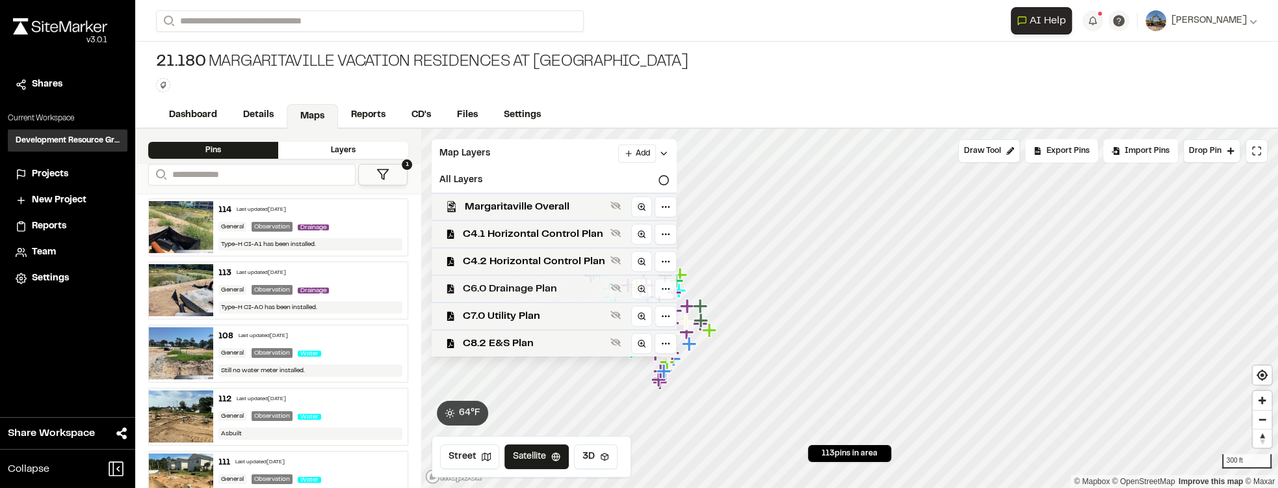
click at [547, 312] on span "C7.0 Utility Plan" at bounding box center [534, 316] width 142 height 16
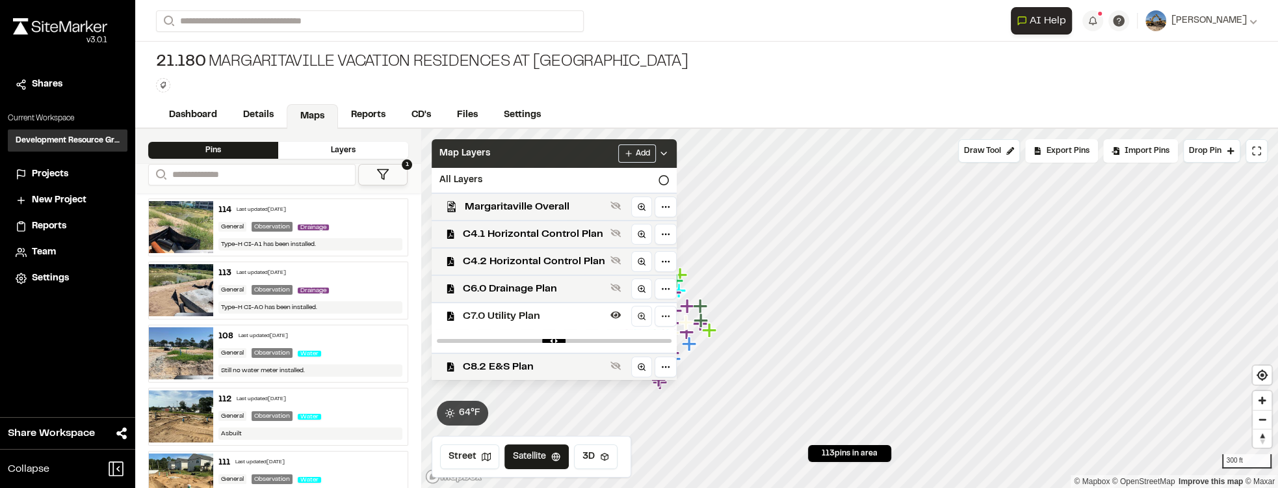
click at [564, 155] on div "Map Layers Add" at bounding box center [554, 153] width 245 height 29
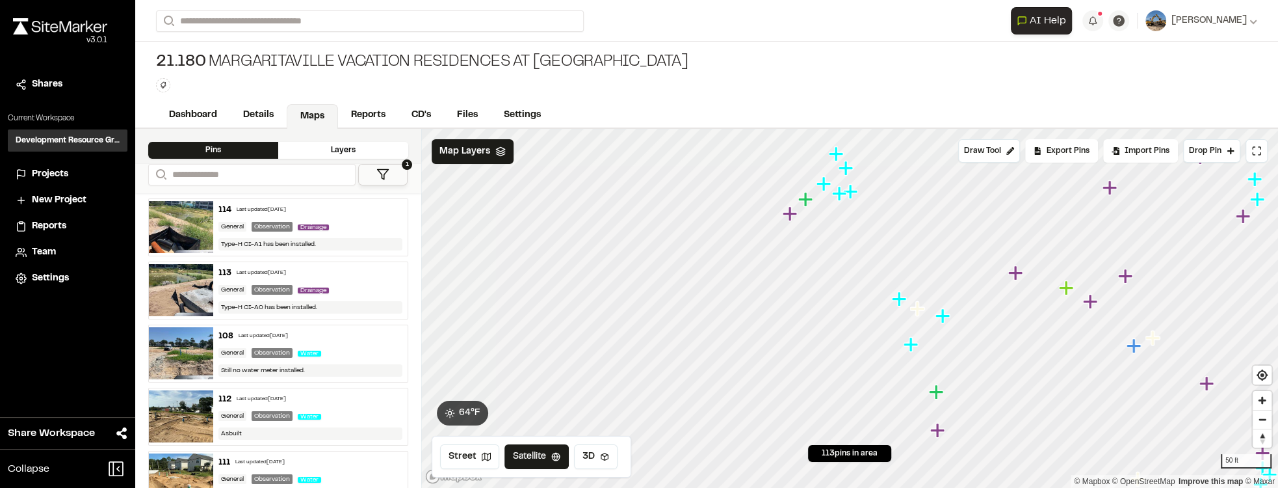
click at [822, 183] on icon "Map marker" at bounding box center [823, 183] width 14 height 14
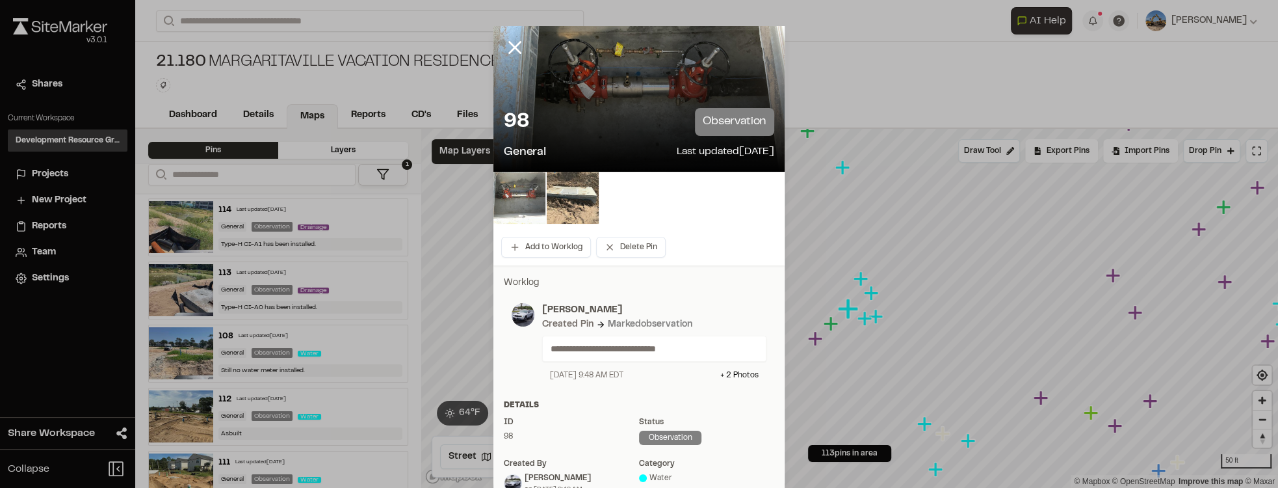
click at [512, 223] on img at bounding box center [519, 198] width 52 height 52
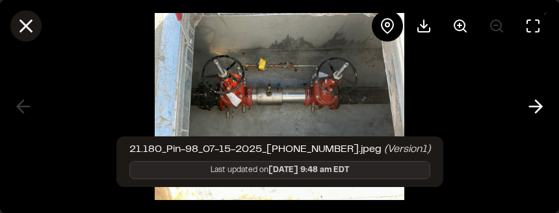
click at [31, 24] on icon at bounding box center [26, 26] width 22 height 22
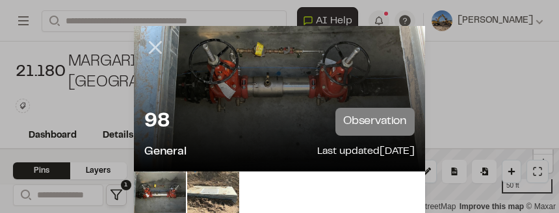
click at [160, 46] on icon at bounding box center [155, 47] width 22 height 22
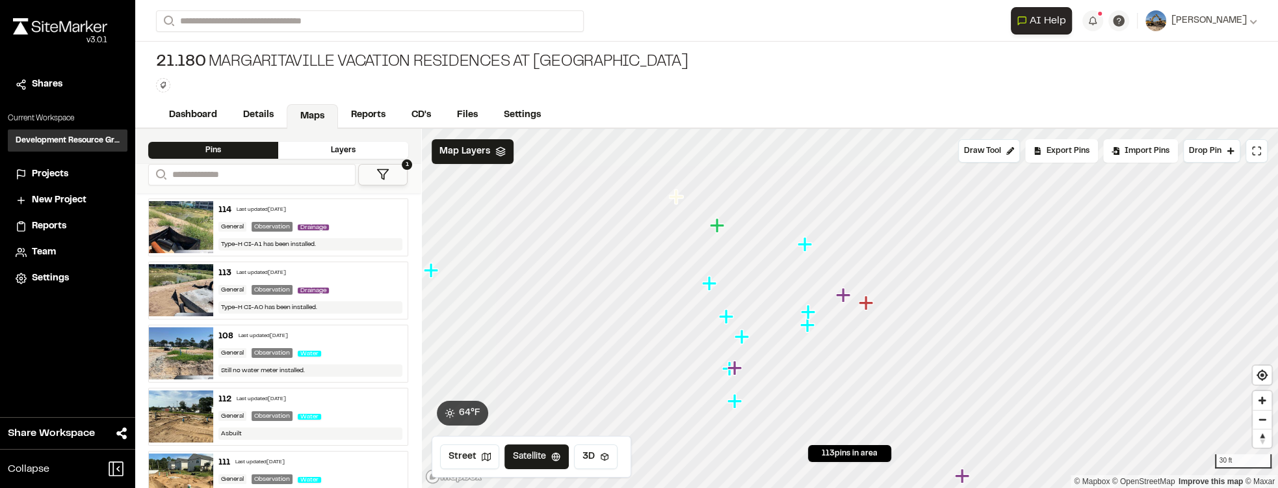
drag, startPoint x: 752, startPoint y: 316, endPoint x: 802, endPoint y: 319, distance: 50.1
click at [802, 319] on icon "Map marker" at bounding box center [808, 325] width 17 height 17
click at [807, 326] on icon "Map marker" at bounding box center [809, 324] width 14 height 14
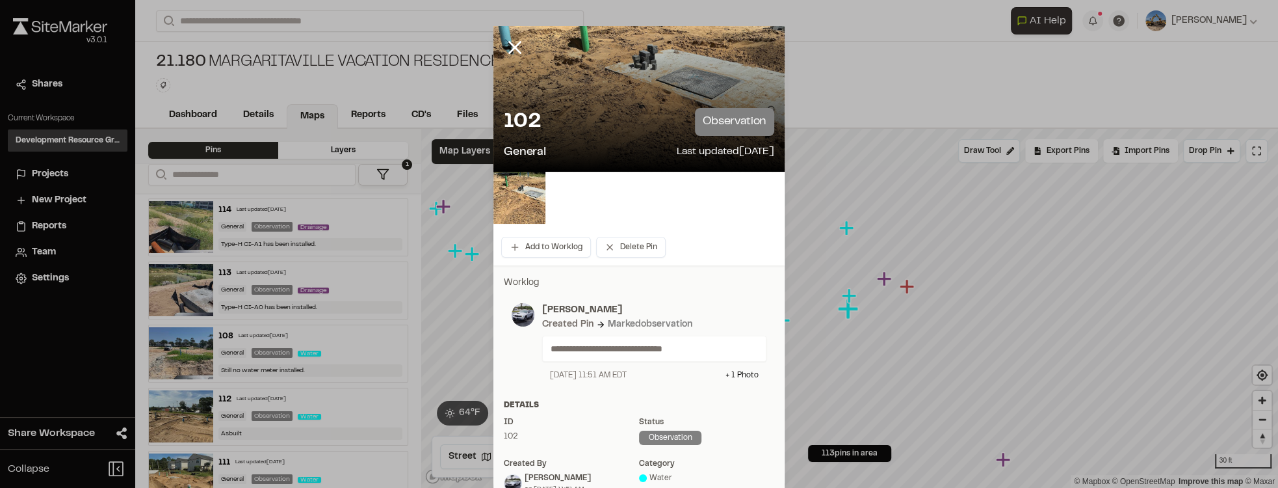
click at [512, 49] on line at bounding box center [515, 47] width 11 height 11
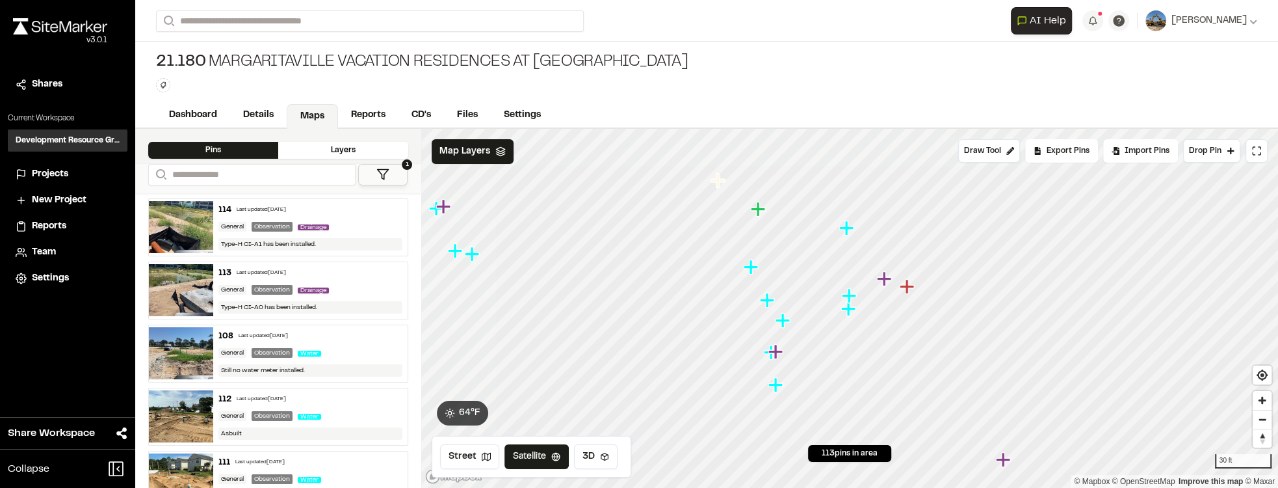
click at [848, 233] on icon "Map marker" at bounding box center [847, 228] width 17 height 17
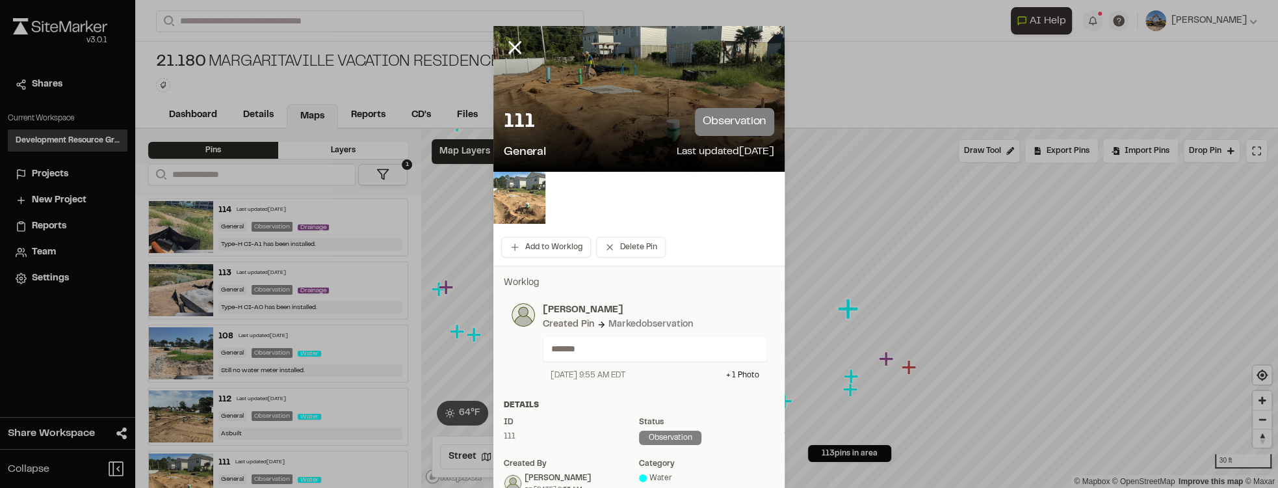
click at [555, 203] on div at bounding box center [638, 198] width 291 height 52
click at [506, 215] on img at bounding box center [519, 198] width 52 height 52
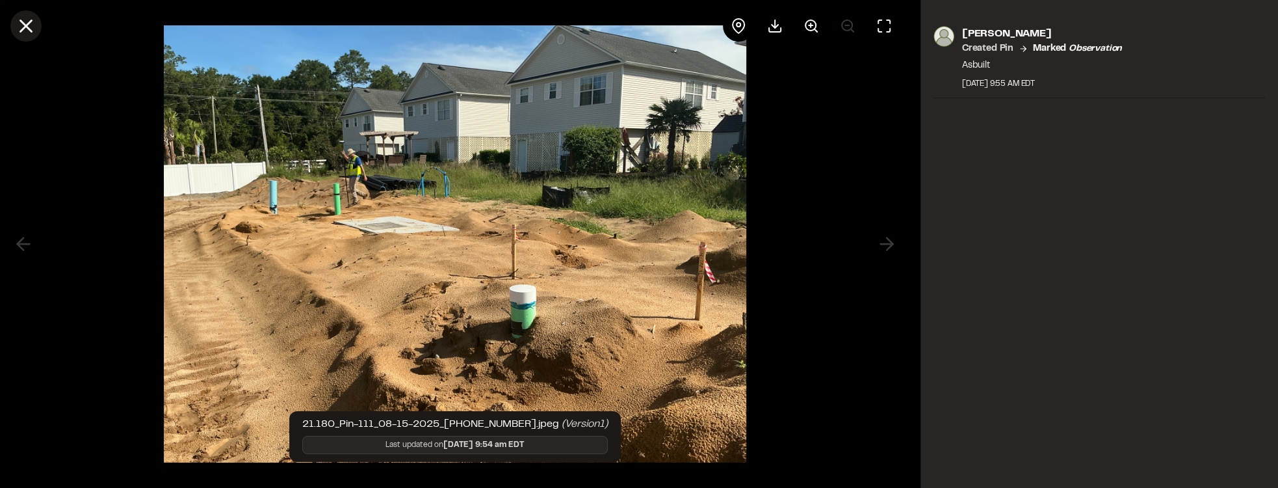
click at [36, 23] on icon at bounding box center [26, 26] width 22 height 22
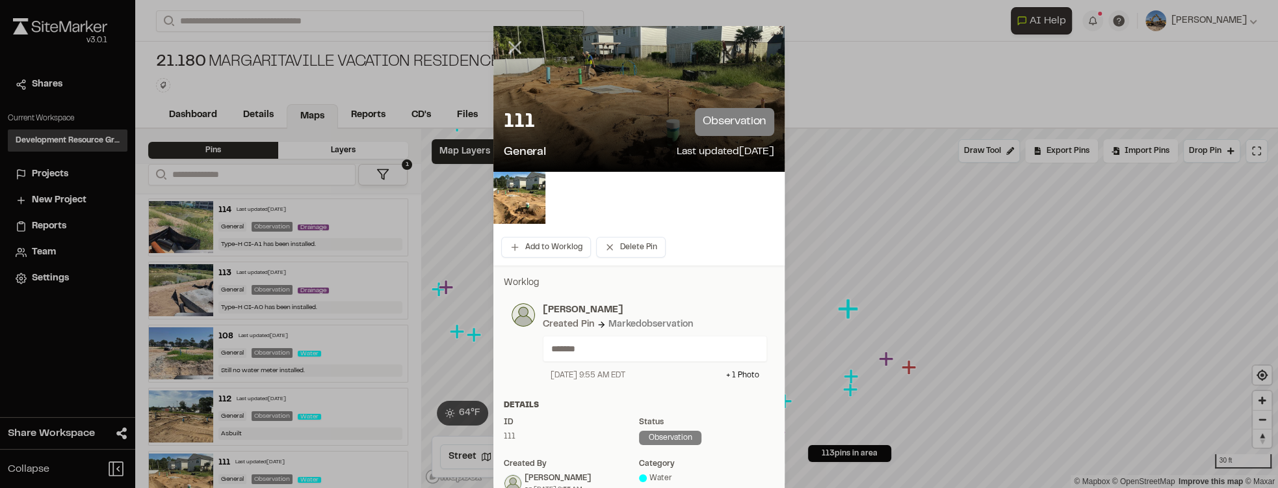
click at [513, 47] on line at bounding box center [515, 47] width 11 height 11
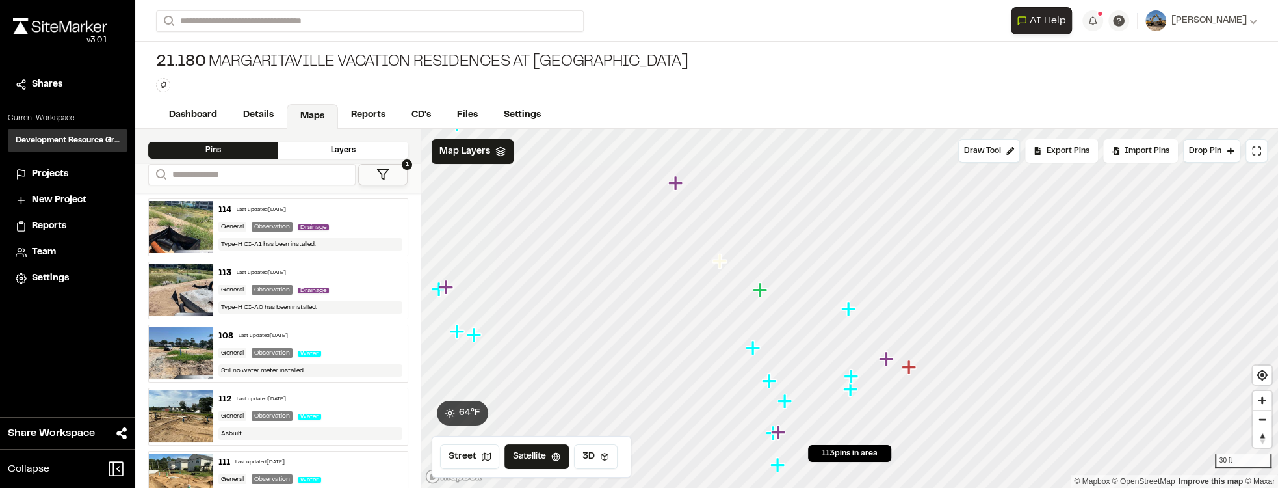
click at [854, 379] on icon "Map marker" at bounding box center [851, 376] width 17 height 17
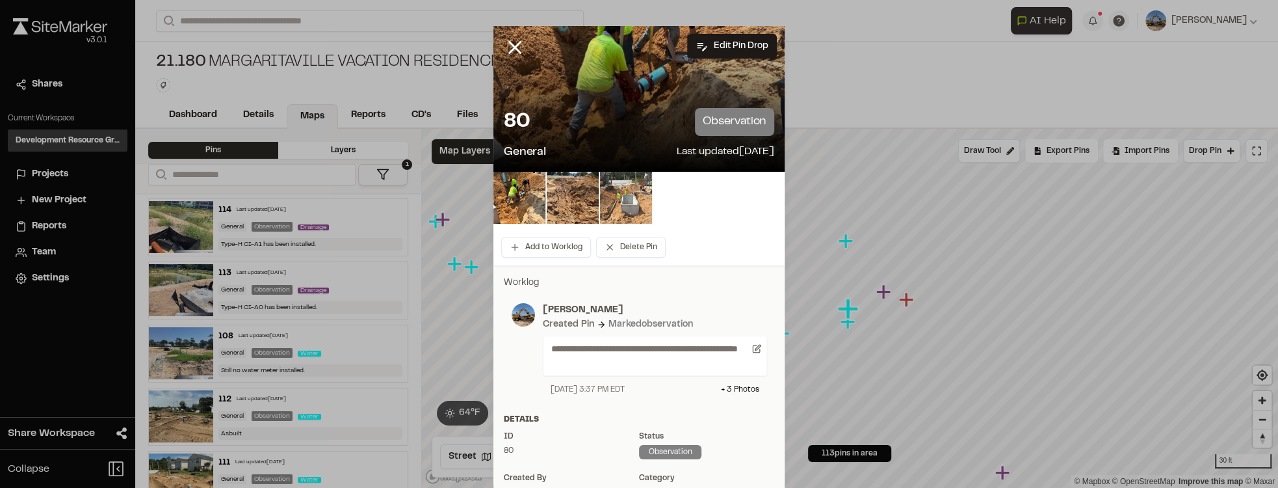
click at [619, 199] on img at bounding box center [626, 198] width 52 height 52
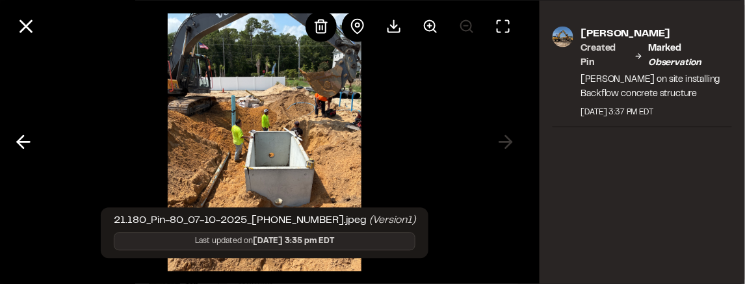
click at [222, 146] on img at bounding box center [265, 142] width 194 height 284
click at [240, 222] on img at bounding box center [265, 142] width 194 height 284
click at [418, 193] on div at bounding box center [264, 142] width 529 height 284
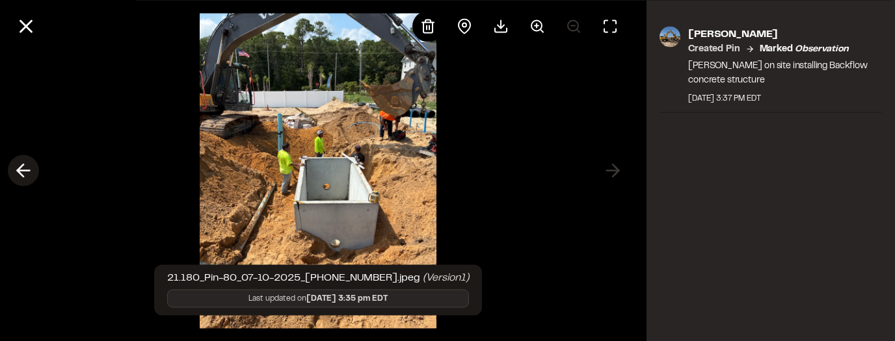
click at [20, 174] on polyline at bounding box center [21, 170] width 6 height 12
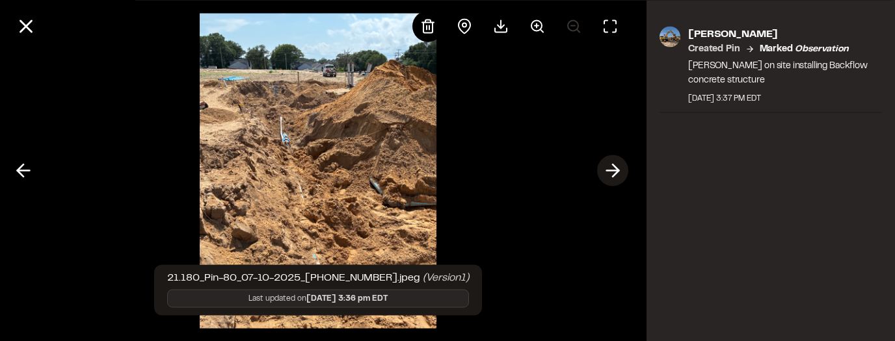
click at [627, 174] on button at bounding box center [612, 170] width 31 height 31
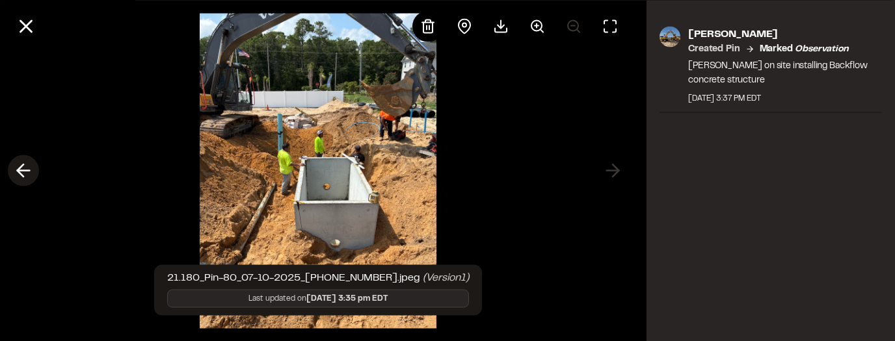
click at [35, 164] on button at bounding box center [23, 170] width 31 height 31
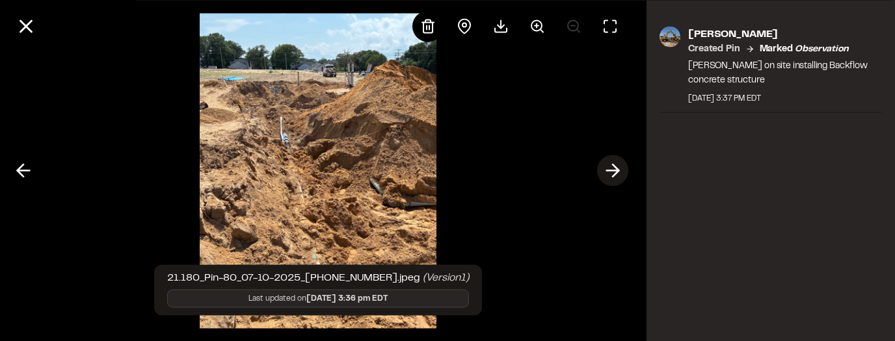
click at [619, 176] on icon at bounding box center [612, 171] width 21 height 22
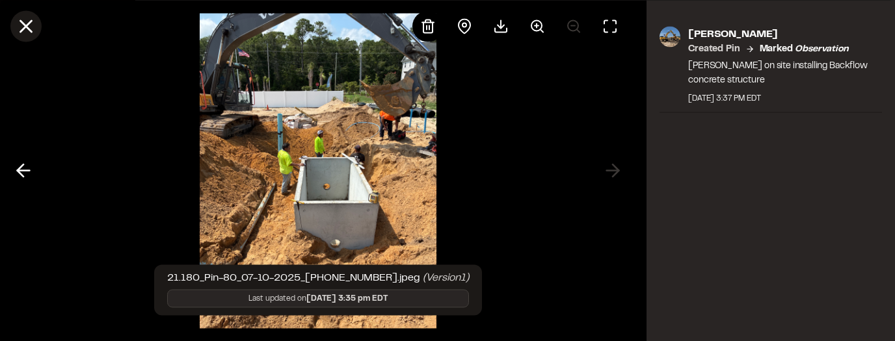
click at [31, 21] on line at bounding box center [26, 26] width 11 height 11
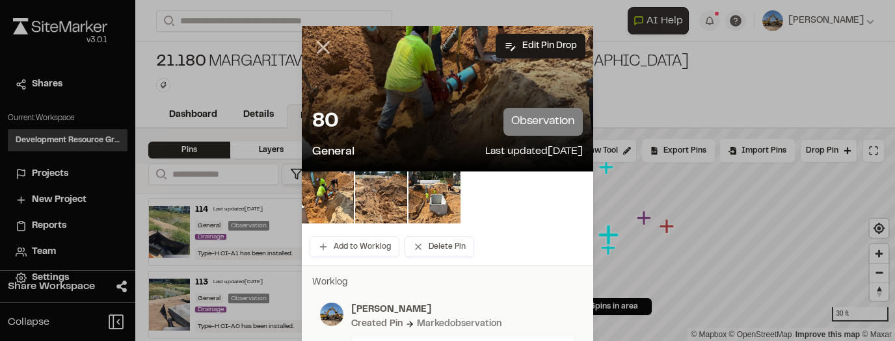
click at [326, 50] on icon at bounding box center [323, 47] width 22 height 22
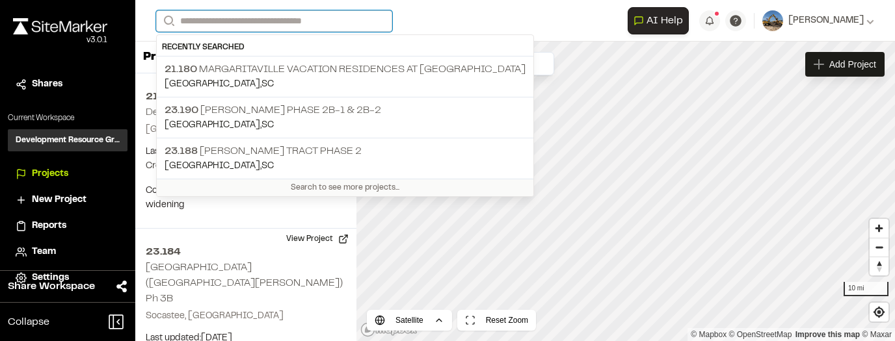
click at [259, 18] on input "Search" at bounding box center [274, 20] width 236 height 21
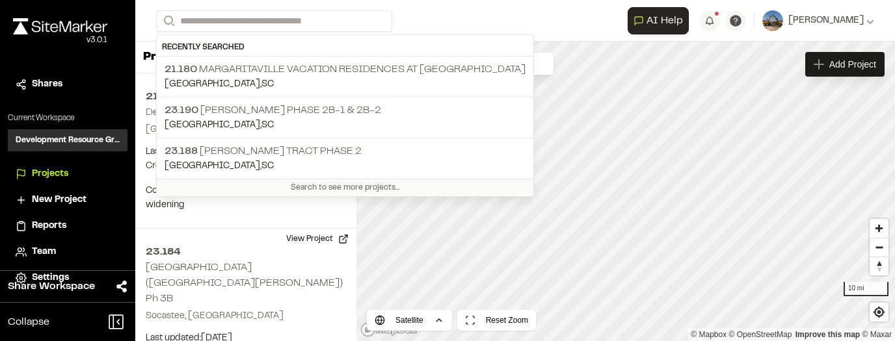
click at [257, 54] on div "Recently Searched" at bounding box center [345, 48] width 376 height 18
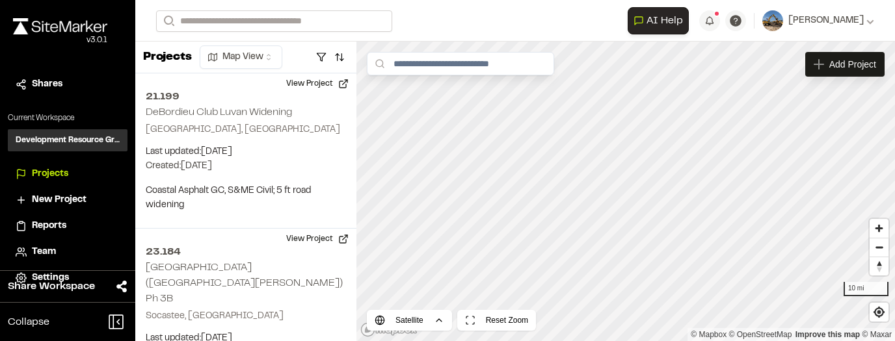
click at [252, 31] on div "**********" at bounding box center [515, 21] width 718 height 42
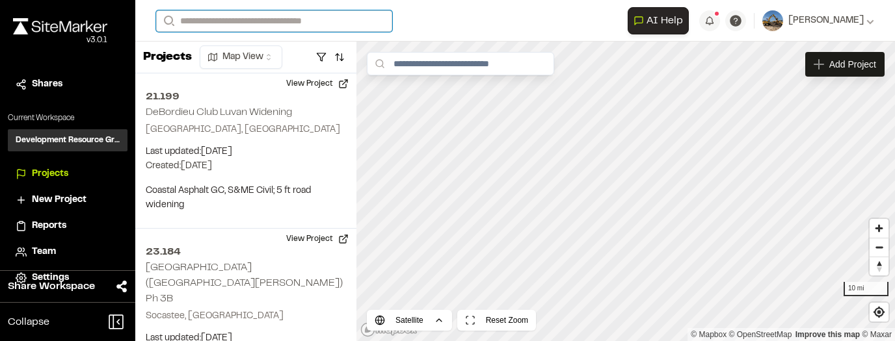
click at [250, 24] on input "Search" at bounding box center [274, 20] width 236 height 21
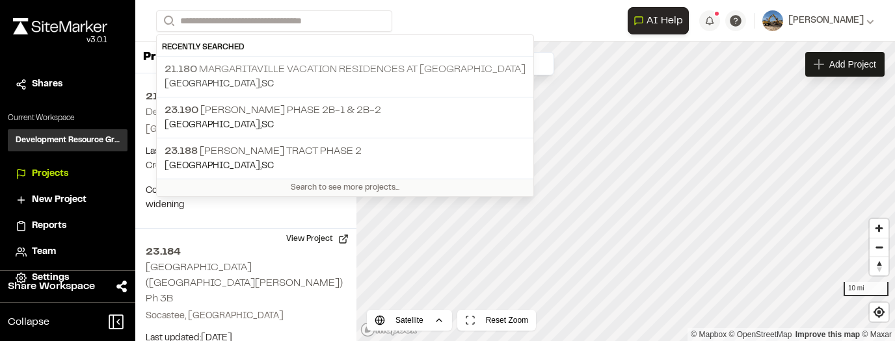
click at [252, 68] on p "21.180 Margaritaville Vacation Residences at [GEOGRAPHIC_DATA]" at bounding box center [344, 70] width 361 height 16
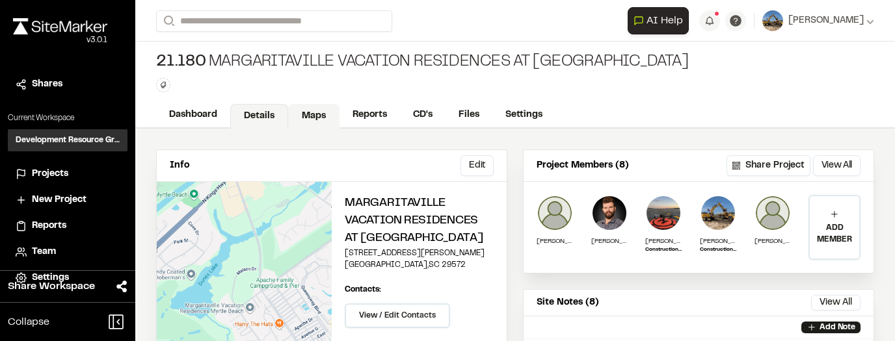
click at [317, 123] on link "Maps" at bounding box center [313, 116] width 51 height 25
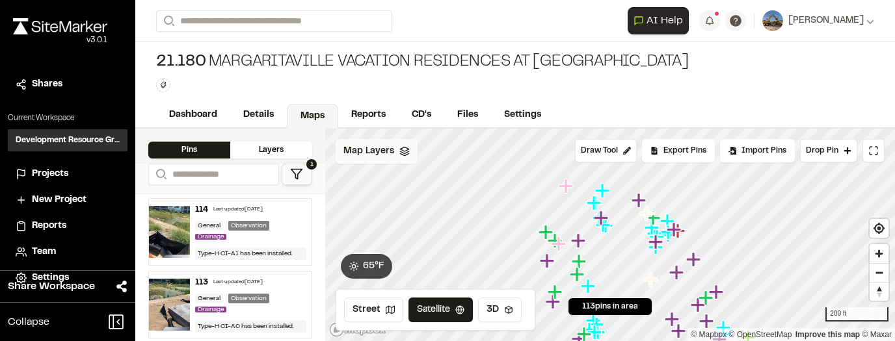
click at [393, 159] on div "Map Layers" at bounding box center [376, 151] width 82 height 25
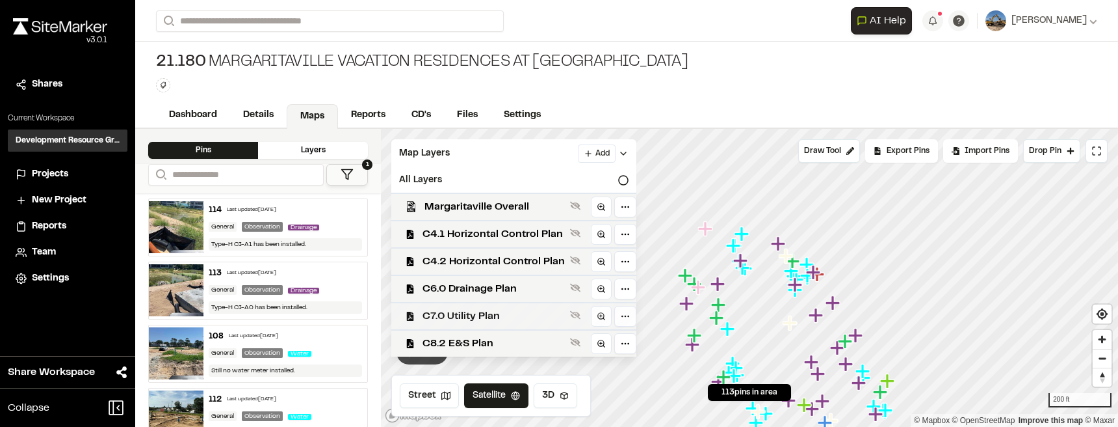
click at [538, 321] on span "C7.0 Utility Plan" at bounding box center [494, 316] width 142 height 16
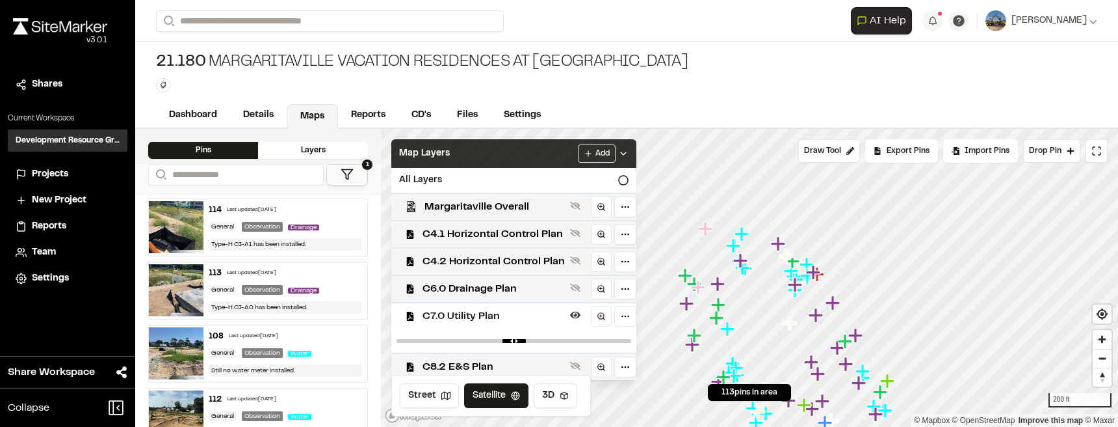
click at [625, 147] on div "Add" at bounding box center [603, 153] width 51 height 18
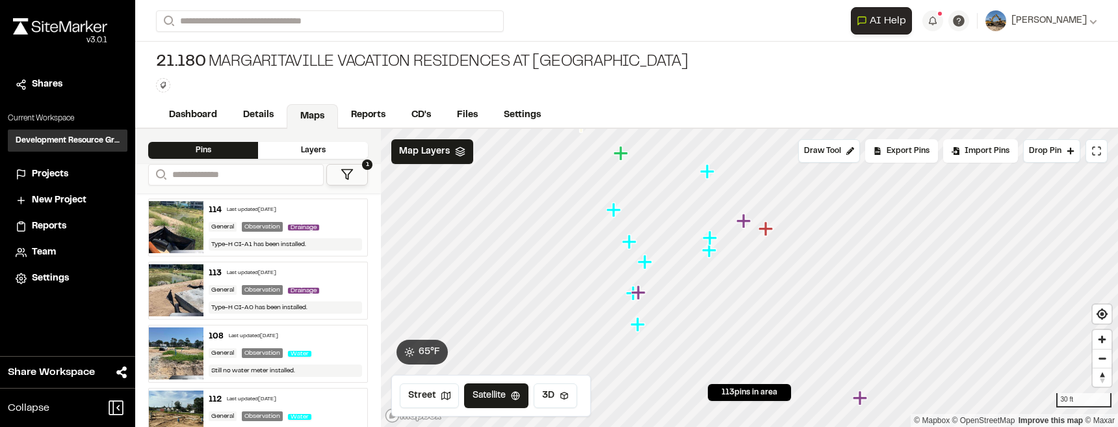
click at [711, 176] on icon "Map marker" at bounding box center [708, 171] width 17 height 17
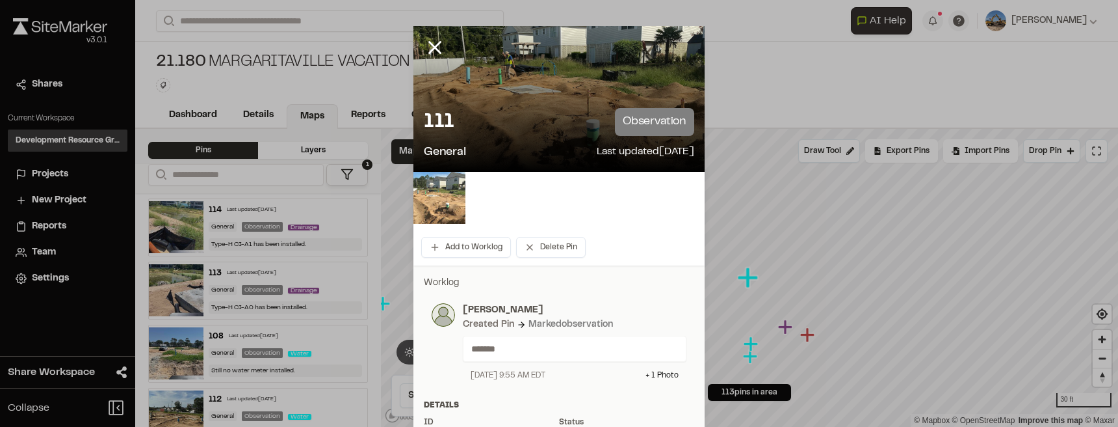
click at [445, 215] on img at bounding box center [439, 198] width 52 height 52
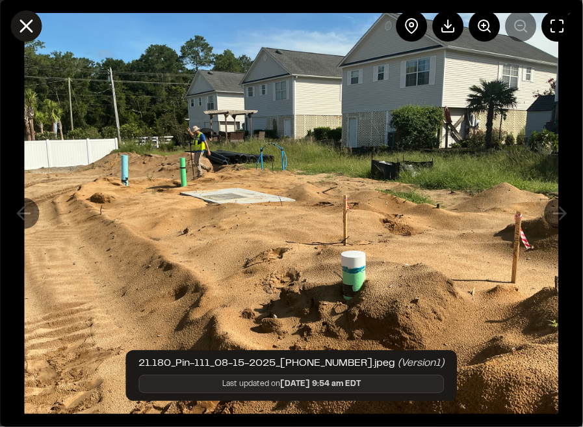
click at [40, 29] on button at bounding box center [25, 25] width 31 height 31
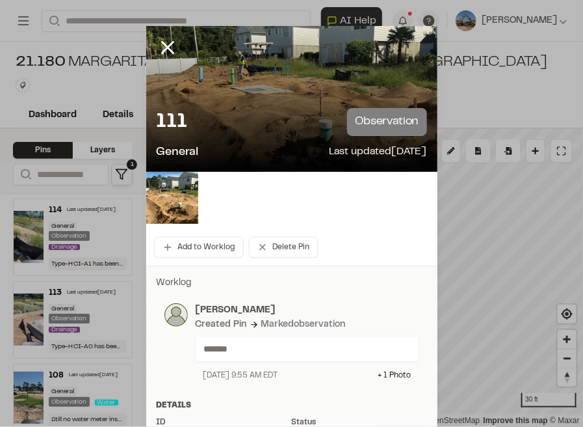
click at [159, 43] on icon at bounding box center [168, 47] width 22 height 22
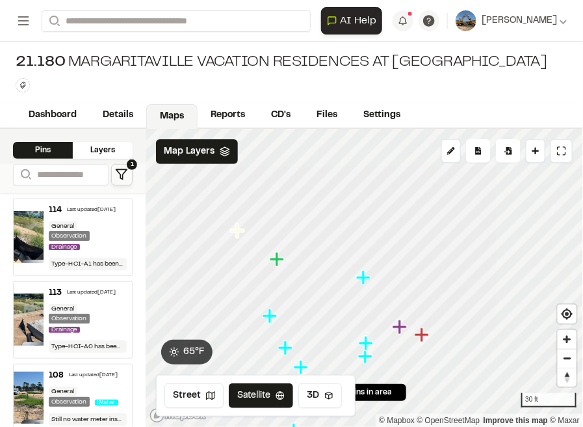
click at [365, 341] on icon "Map marker" at bounding box center [365, 355] width 14 height 14
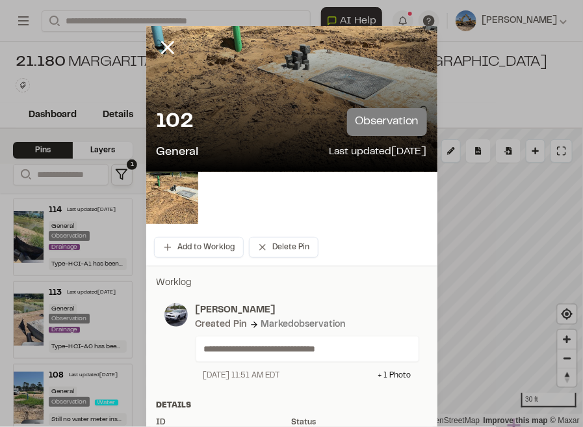
click at [167, 49] on line at bounding box center [167, 47] width 11 height 11
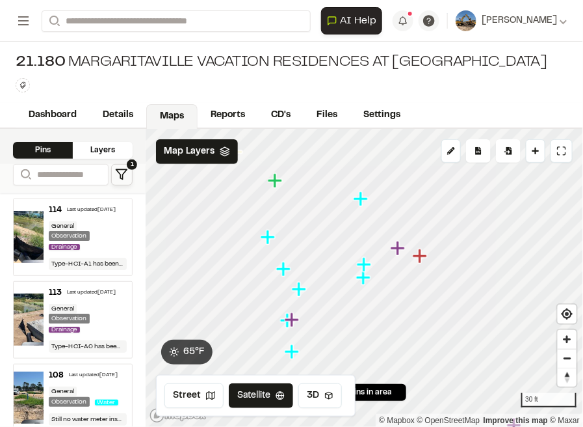
click at [362, 267] on icon "Map marker" at bounding box center [364, 264] width 14 height 14
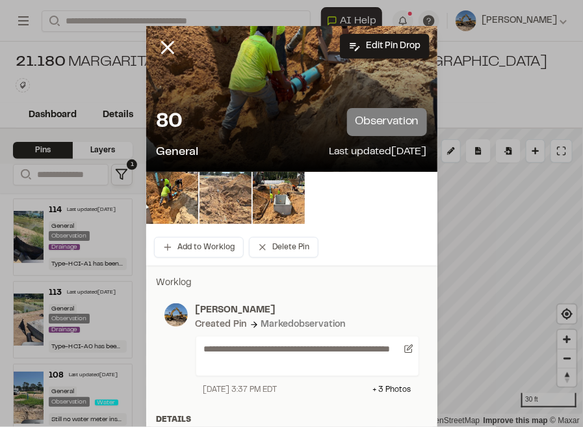
click at [229, 196] on img at bounding box center [226, 198] width 52 height 52
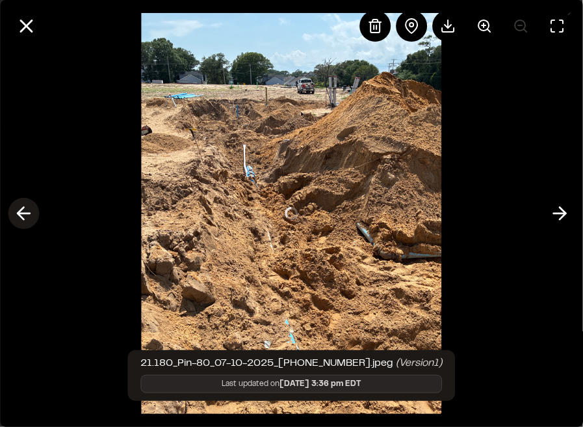
click at [13, 217] on icon at bounding box center [23, 213] width 21 height 22
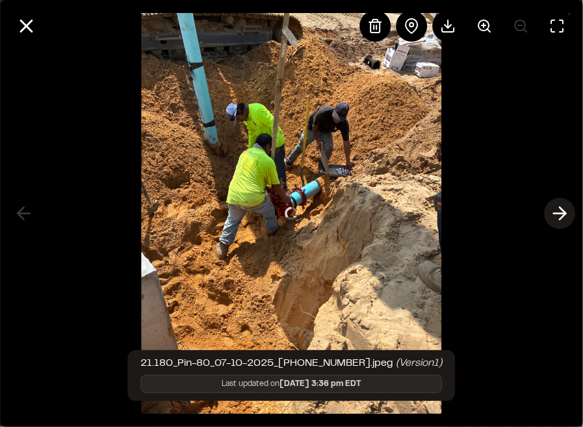
click at [564, 219] on icon at bounding box center [559, 213] width 21 height 22
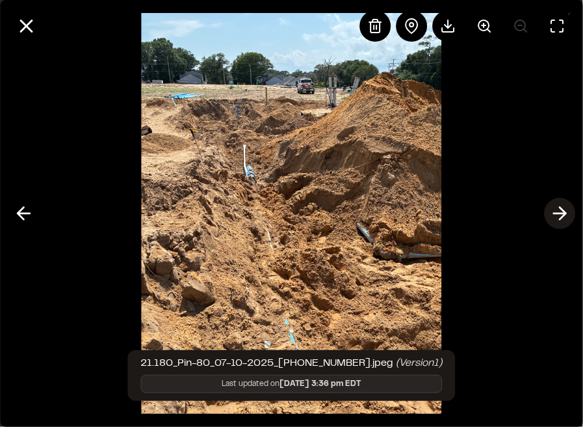
click at [564, 219] on icon at bounding box center [559, 213] width 21 height 22
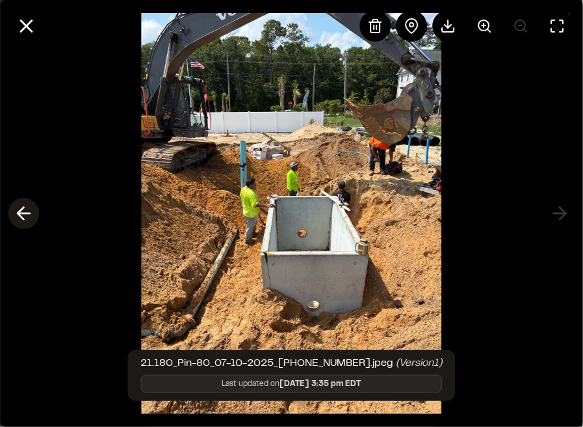
click at [22, 220] on icon at bounding box center [23, 213] width 21 height 22
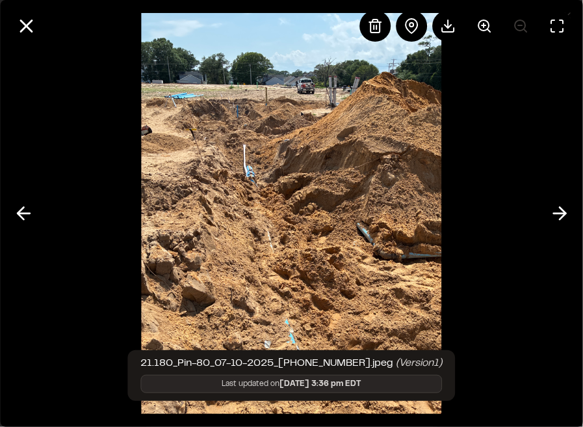
click at [558, 205] on icon at bounding box center [559, 213] width 21 height 22
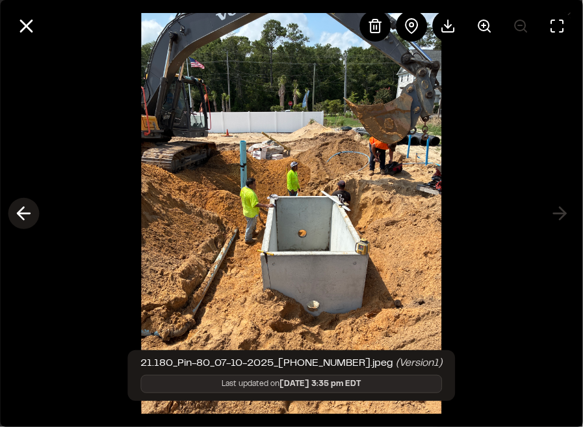
click at [22, 213] on line at bounding box center [24, 213] width 12 height 0
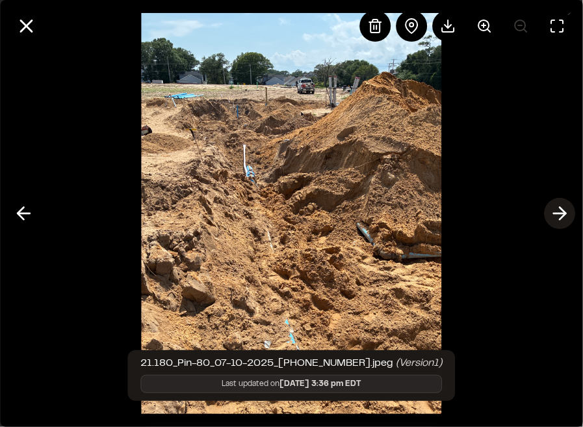
click at [560, 209] on icon at bounding box center [559, 213] width 21 height 22
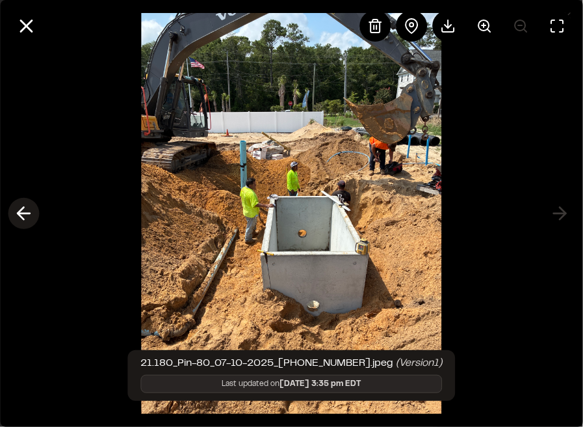
click at [27, 206] on icon at bounding box center [23, 213] width 21 height 22
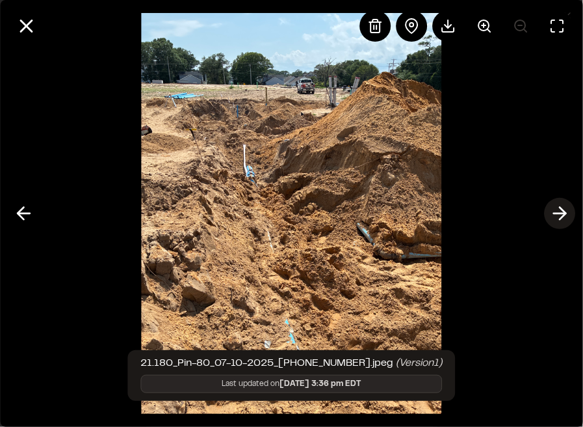
click at [559, 216] on icon at bounding box center [559, 213] width 21 height 22
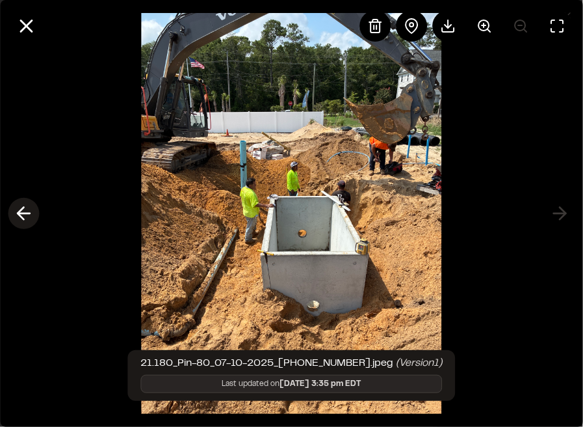
click at [16, 220] on icon at bounding box center [23, 213] width 21 height 22
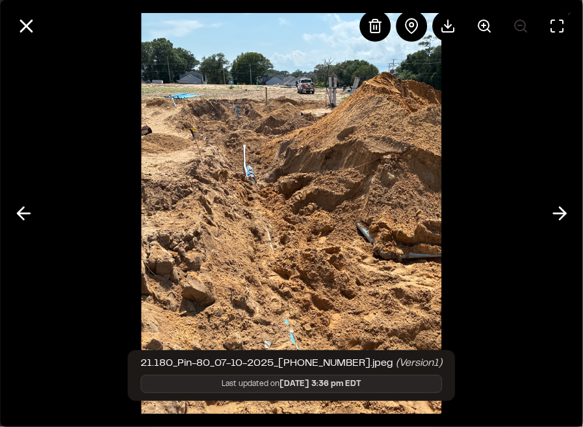
click at [560, 216] on icon at bounding box center [559, 213] width 21 height 22
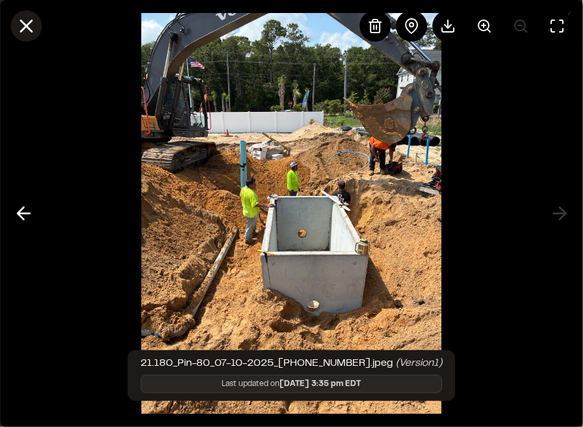
click at [23, 24] on icon at bounding box center [26, 26] width 22 height 22
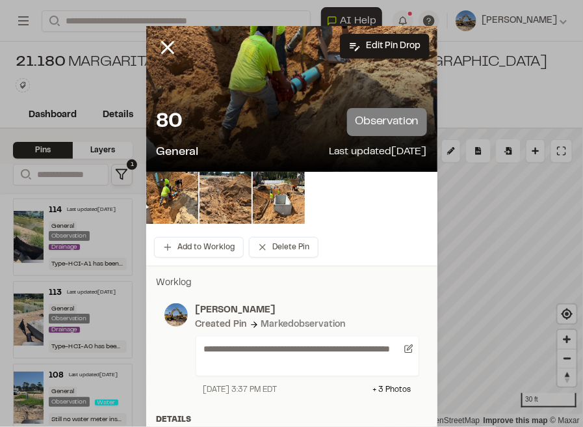
click at [166, 46] on line at bounding box center [167, 47] width 11 height 11
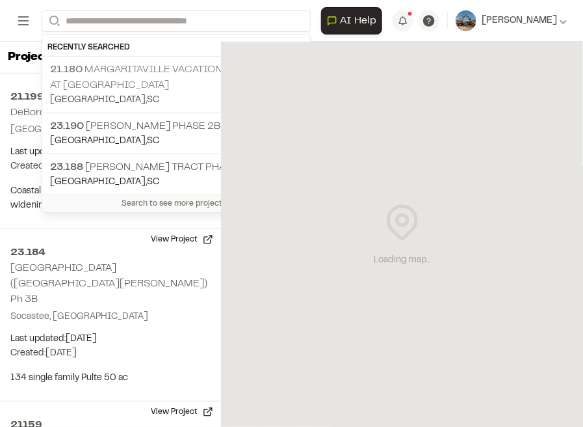
click at [136, 70] on p "21.180 Margaritaville Vacation Residences at [GEOGRAPHIC_DATA]" at bounding box center [176, 77] width 252 height 31
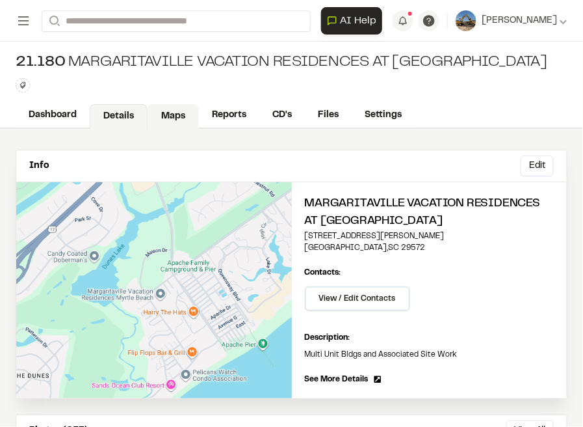
click at [183, 116] on link "Maps" at bounding box center [173, 116] width 51 height 25
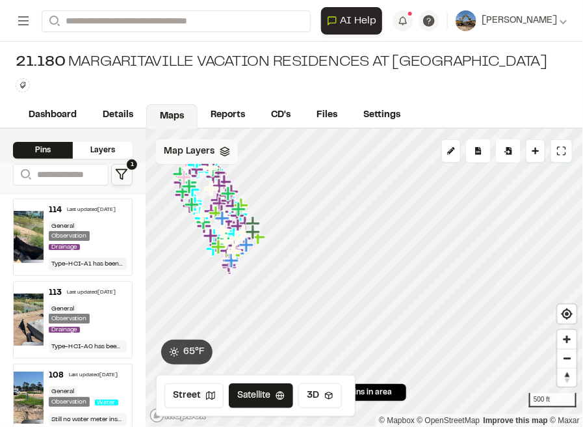
click at [215, 147] on div "Map Layers" at bounding box center [197, 151] width 82 height 25
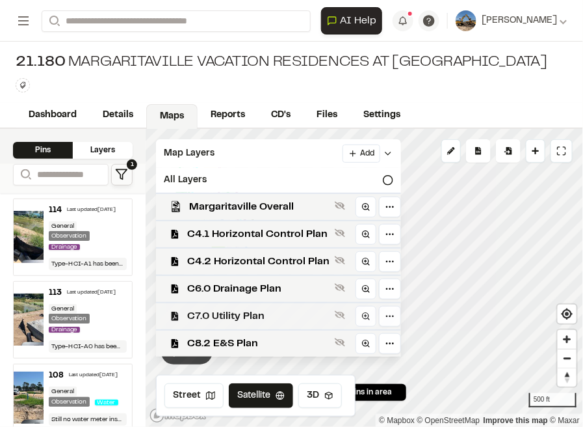
click at [281, 311] on span "C7.0 Utility Plan" at bounding box center [258, 316] width 142 height 16
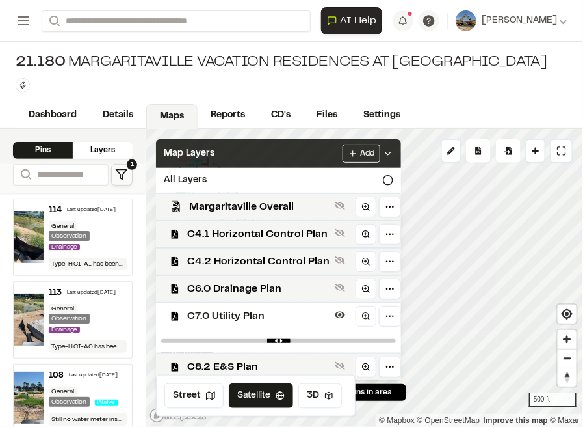
click at [384, 153] on icon at bounding box center [388, 153] width 10 height 10
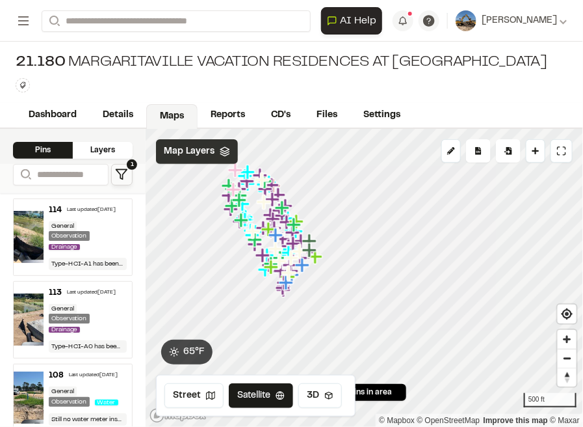
drag, startPoint x: 270, startPoint y: 226, endPoint x: 318, endPoint y: 261, distance: 59.0
click at [287, 243] on icon "Map marker" at bounding box center [278, 234] width 17 height 17
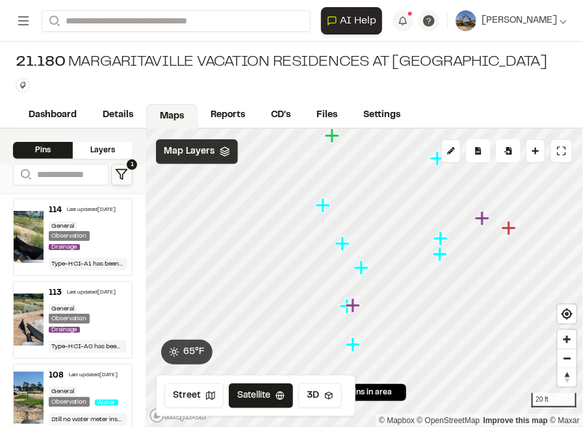
click at [445, 243] on icon "Map marker" at bounding box center [442, 238] width 17 height 17
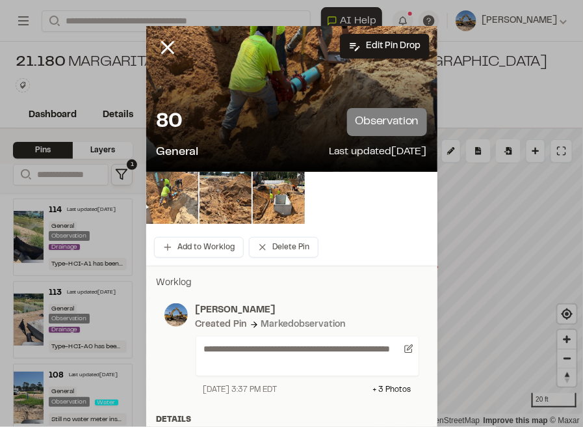
click at [182, 198] on img at bounding box center [172, 198] width 52 height 52
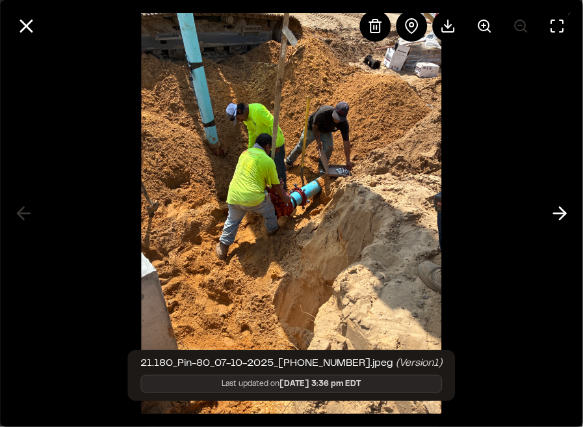
click at [251, 122] on img at bounding box center [292, 213] width 300 height 427
click at [475, 26] on button at bounding box center [484, 25] width 31 height 31
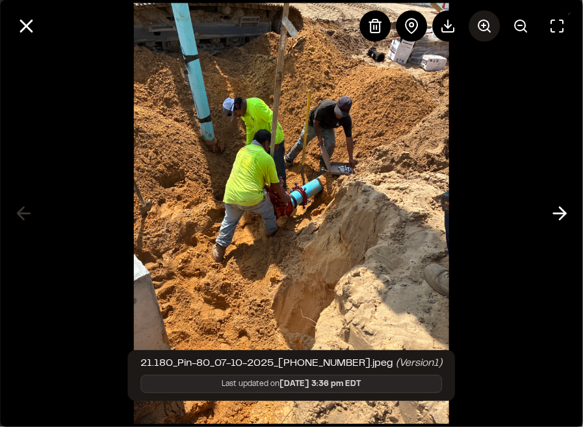
click at [479, 26] on circle at bounding box center [484, 25] width 10 height 10
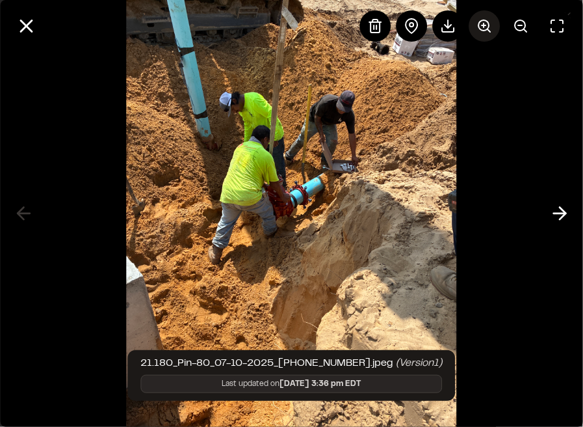
click at [479, 26] on circle at bounding box center [484, 25] width 10 height 10
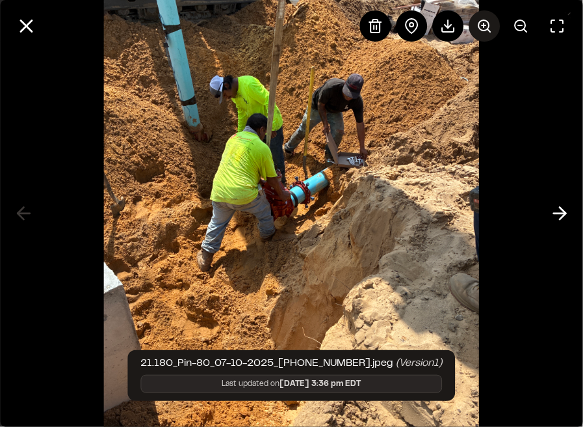
click at [479, 26] on circle at bounding box center [484, 25] width 10 height 10
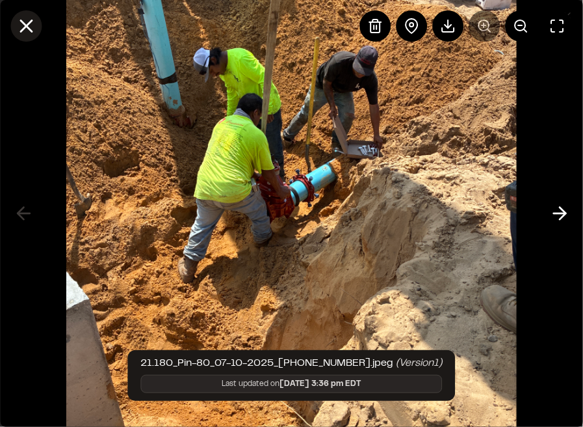
click at [23, 31] on icon at bounding box center [26, 26] width 22 height 22
